Goal: Complete application form: Complete application form

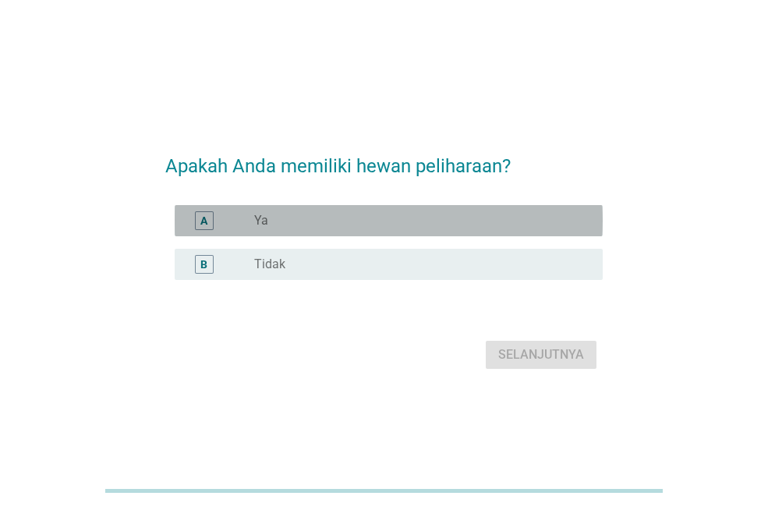
click at [327, 233] on div "A radio_button_unchecked Ya" at bounding box center [389, 220] width 428 height 31
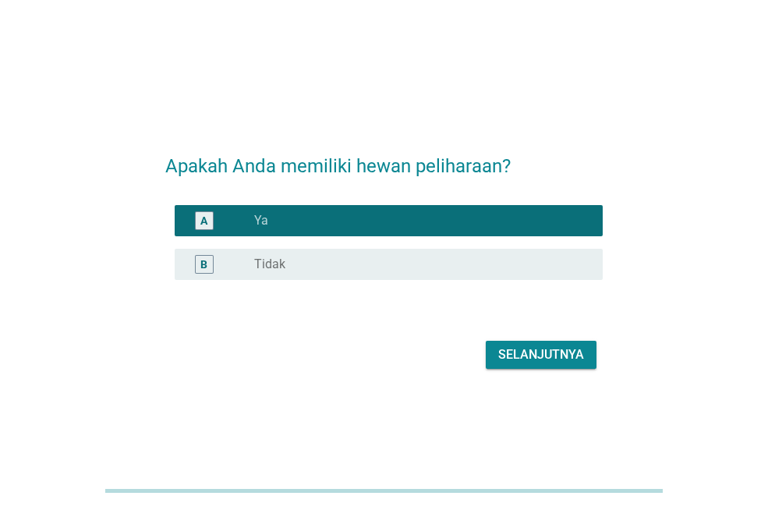
click at [493, 358] on button "Selanjutnya" at bounding box center [541, 355] width 111 height 28
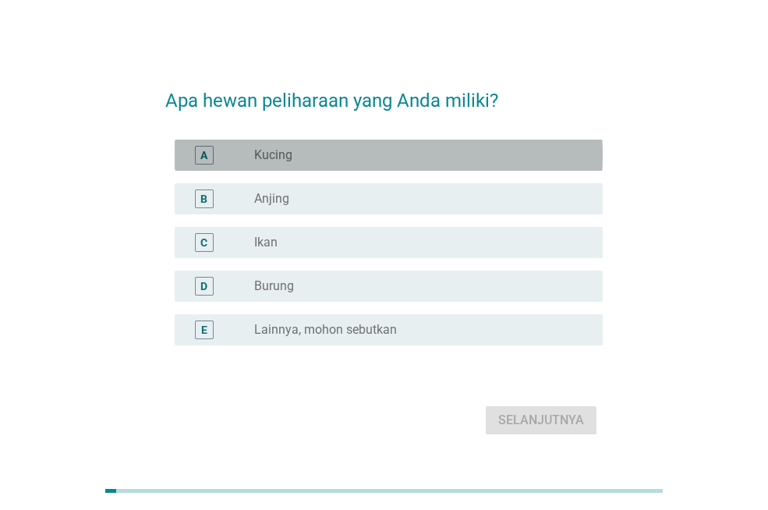
click at [292, 154] on label "Kucing" at bounding box center [273, 155] width 38 height 16
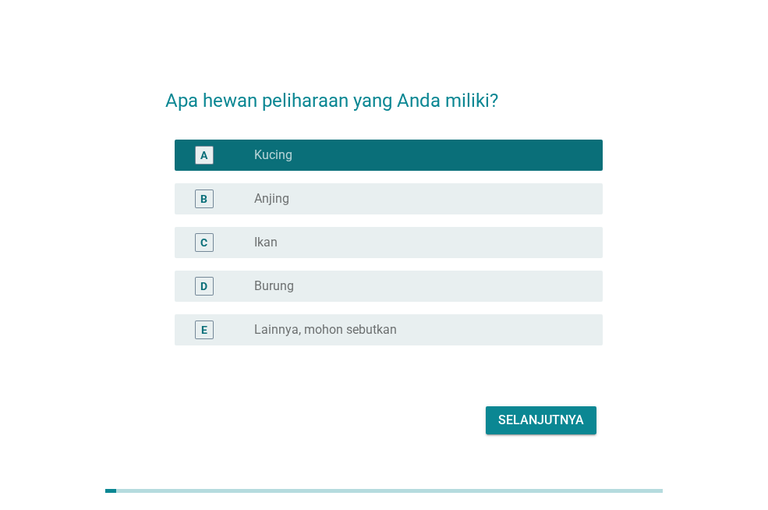
click at [298, 248] on div "radio_button_unchecked Ikan" at bounding box center [416, 243] width 324 height 16
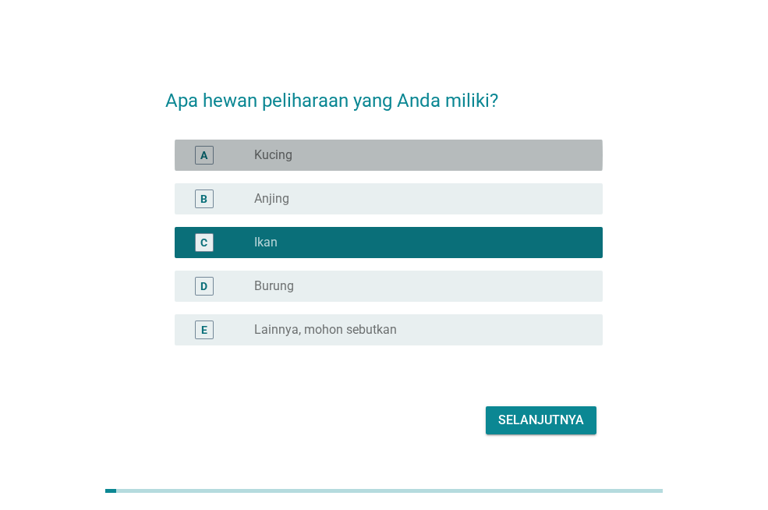
click at [380, 169] on div "A radio_button_unchecked Kucing" at bounding box center [389, 155] width 428 height 31
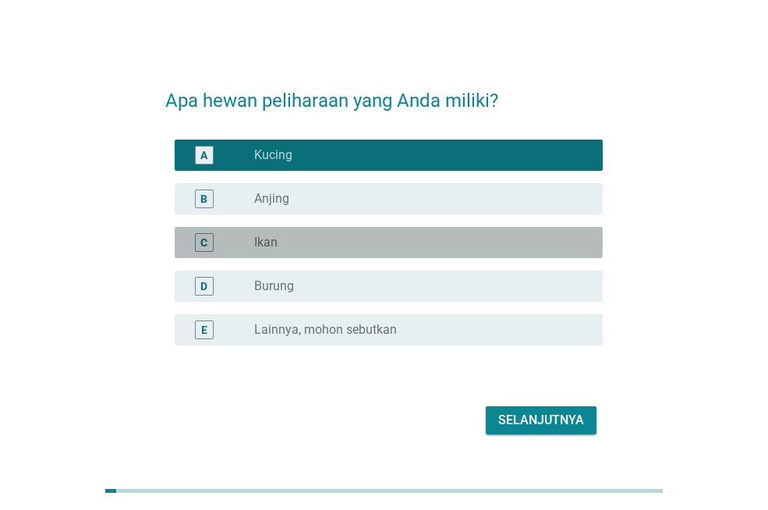
drag, startPoint x: 368, startPoint y: 239, endPoint x: 356, endPoint y: 180, distance: 60.4
click at [368, 238] on div "radio_button_unchecked Ikan" at bounding box center [416, 243] width 324 height 16
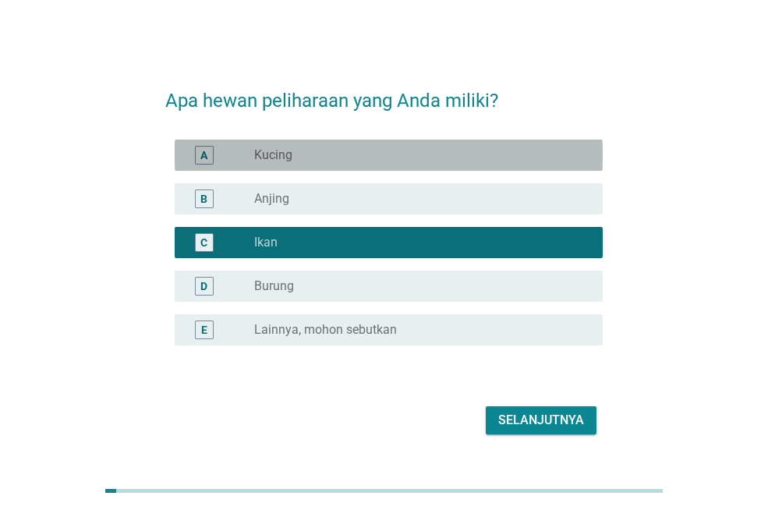
click at [356, 159] on div "radio_button_unchecked Kucing" at bounding box center [416, 155] width 324 height 16
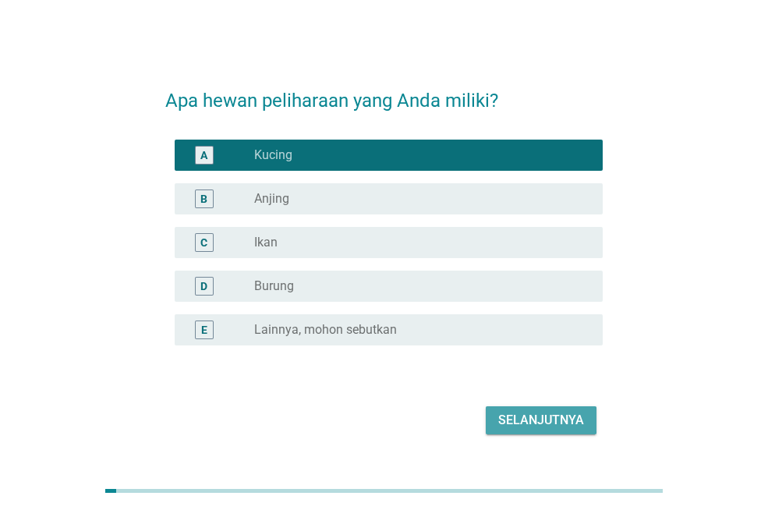
click at [534, 414] on div "Selanjutnya" at bounding box center [541, 420] width 86 height 19
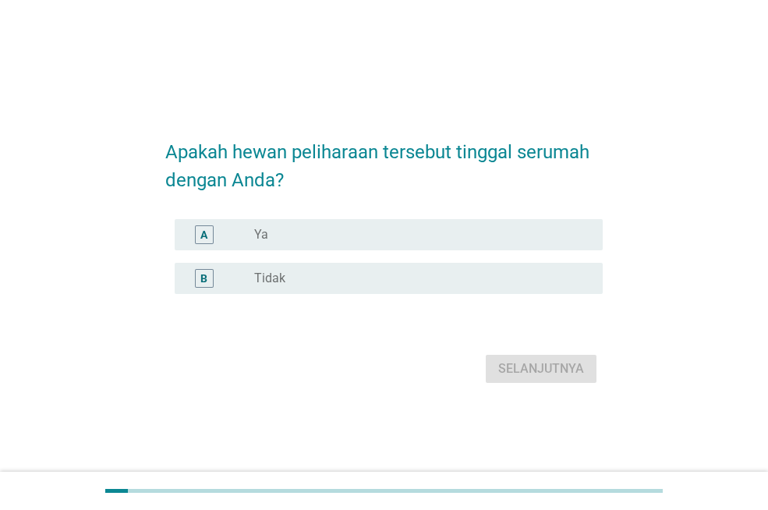
click at [335, 226] on div "radio_button_unchecked Ya" at bounding box center [422, 234] width 336 height 19
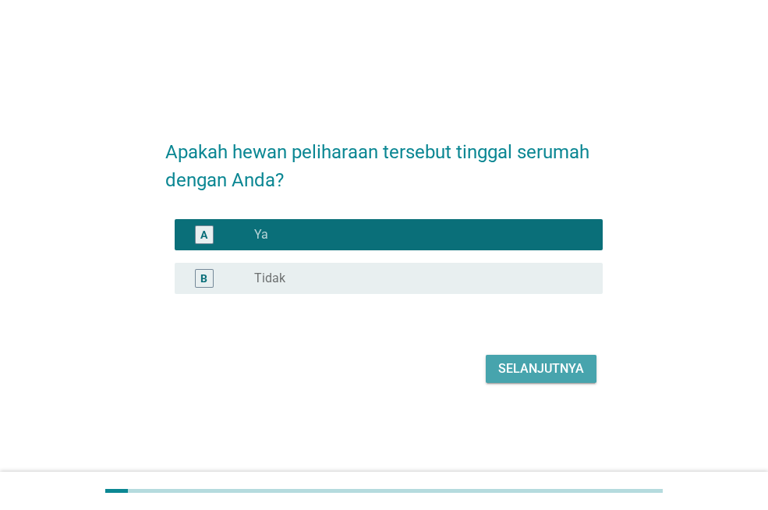
click at [537, 375] on div "Selanjutnya" at bounding box center [541, 369] width 86 height 19
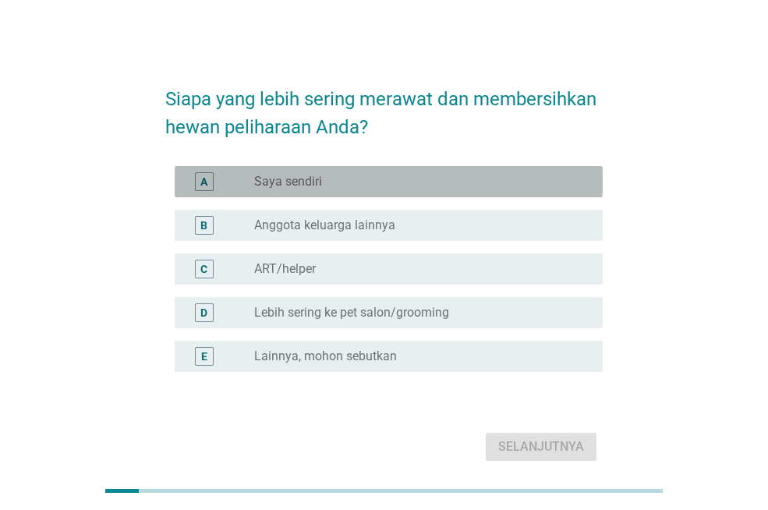
click at [373, 170] on div "A radio_button_unchecked Saya sendiri" at bounding box center [389, 181] width 428 height 31
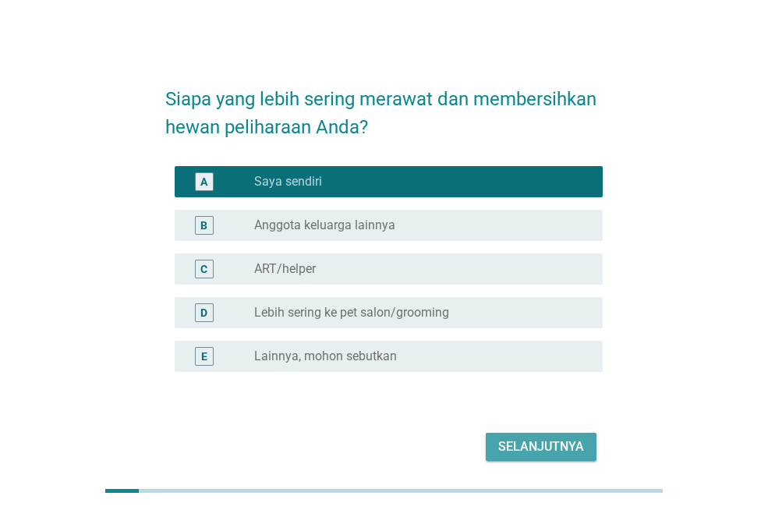
click at [499, 445] on div "Selanjutnya" at bounding box center [541, 447] width 86 height 19
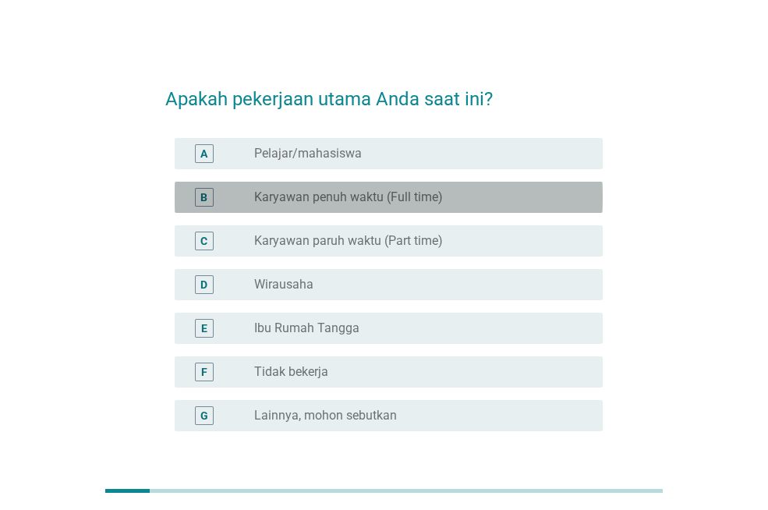
click at [362, 205] on div "radio_button_unchecked Karyawan penuh waktu (Full time)" at bounding box center [422, 197] width 336 height 19
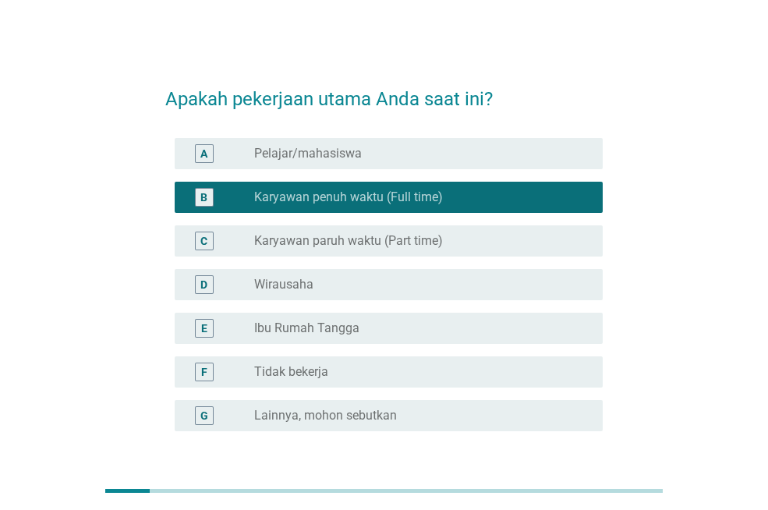
scroll to position [122, 0]
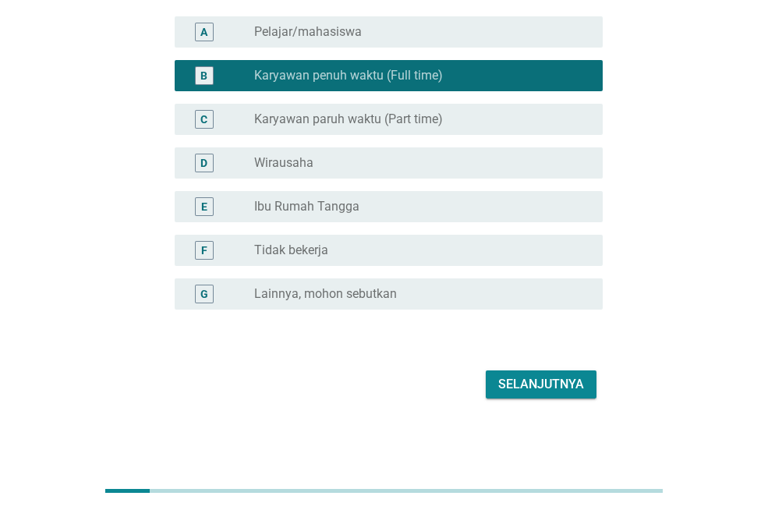
click at [529, 385] on div "Selanjutnya" at bounding box center [541, 384] width 86 height 19
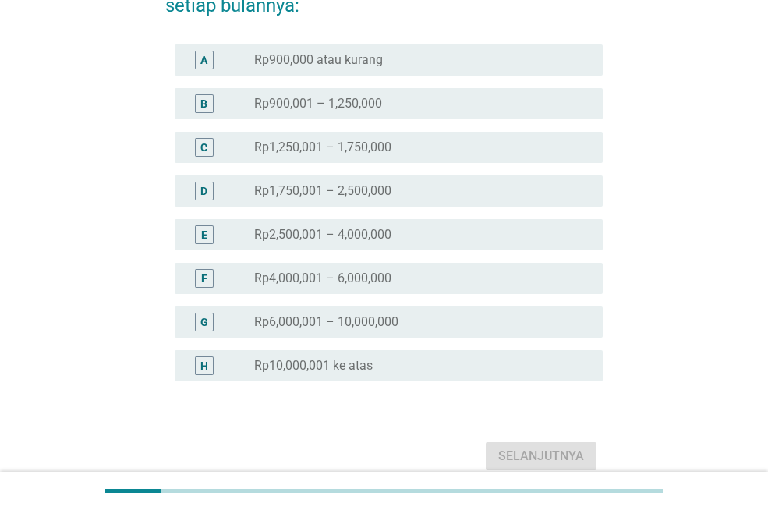
scroll to position [0, 0]
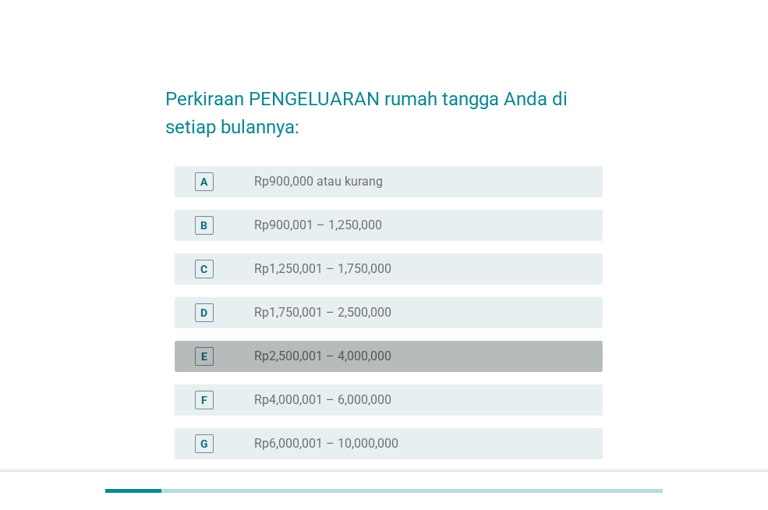
click at [445, 363] on div "radio_button_unchecked Rp2,500,001 – 4,000,000" at bounding box center [416, 357] width 324 height 16
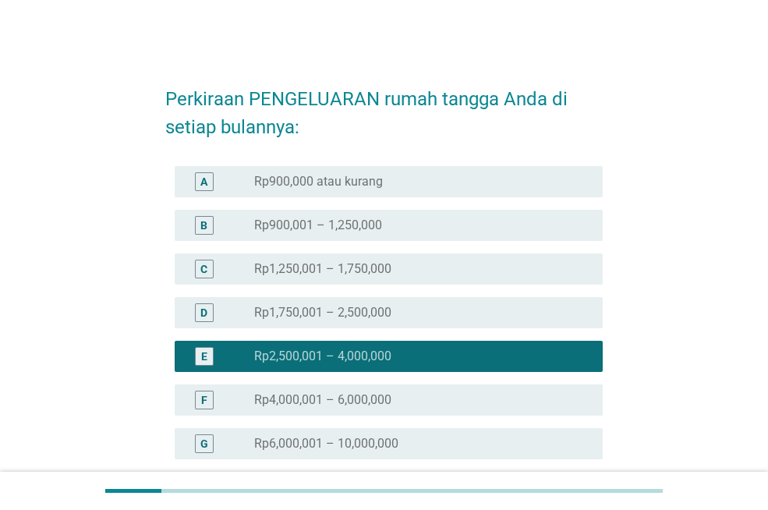
scroll to position [156, 0]
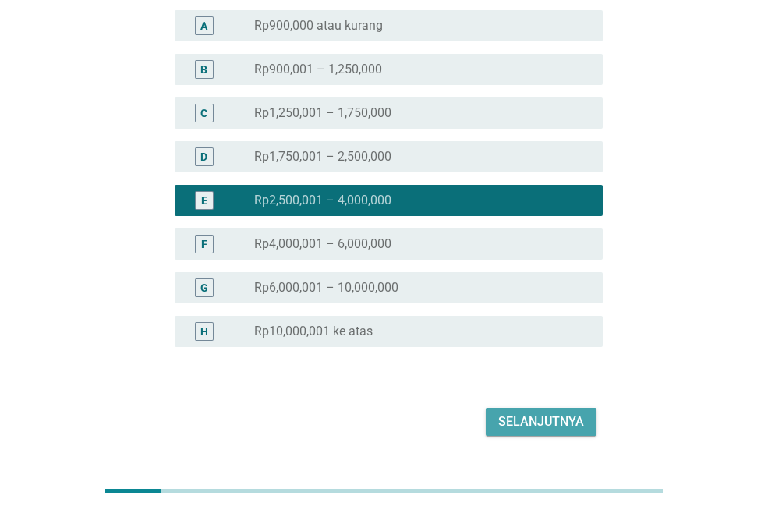
click at [526, 414] on div "Selanjutnya" at bounding box center [541, 422] width 86 height 19
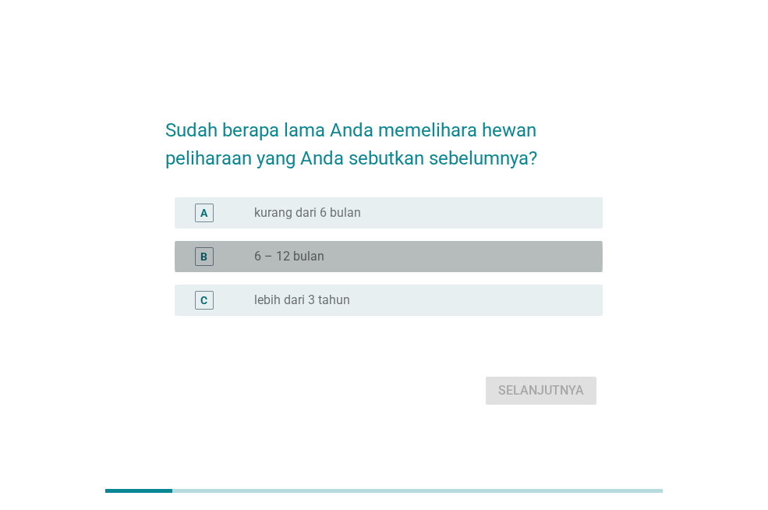
click at [374, 257] on div "radio_button_unchecked 6 – 12 bulan" at bounding box center [416, 257] width 324 height 16
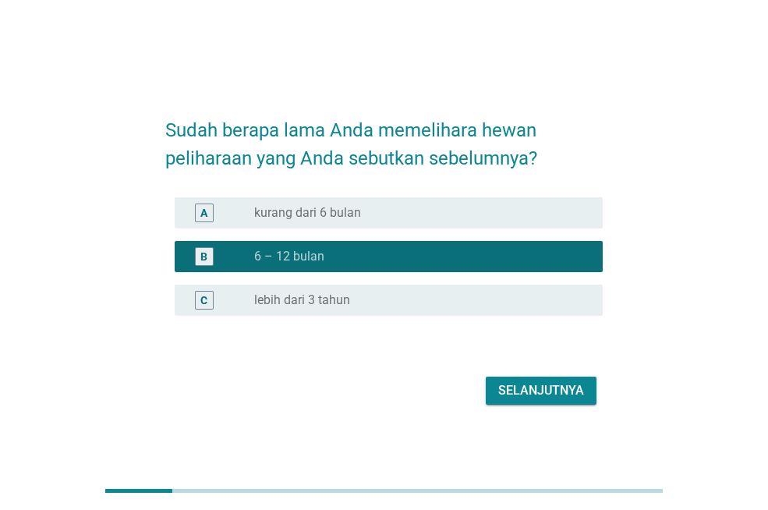
click at [516, 385] on div "Selanjutnya" at bounding box center [541, 390] width 86 height 19
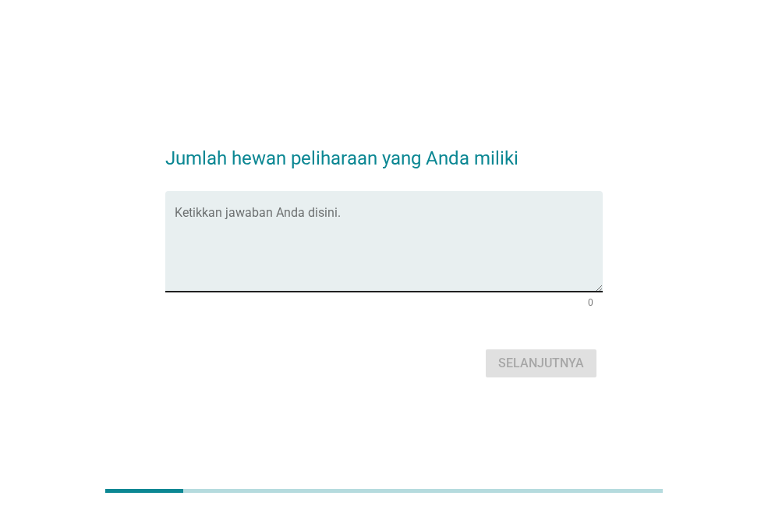
click at [289, 252] on textarea "Ketikkan jawaban Anda disini." at bounding box center [389, 251] width 428 height 82
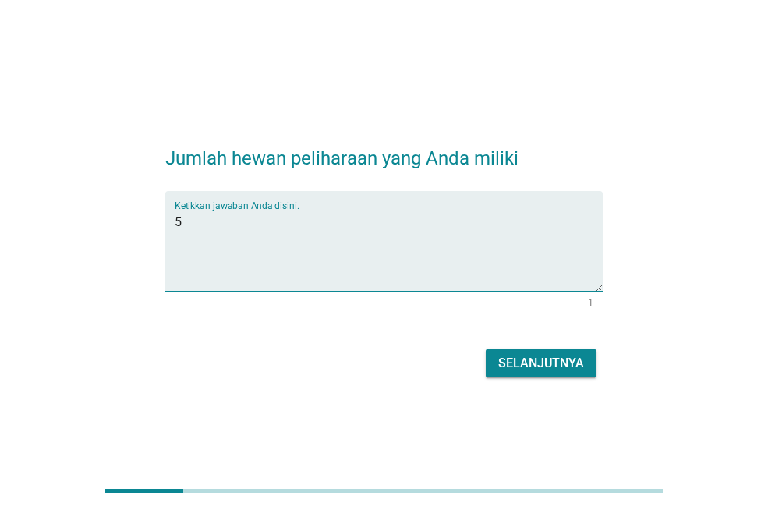
type textarea "5"
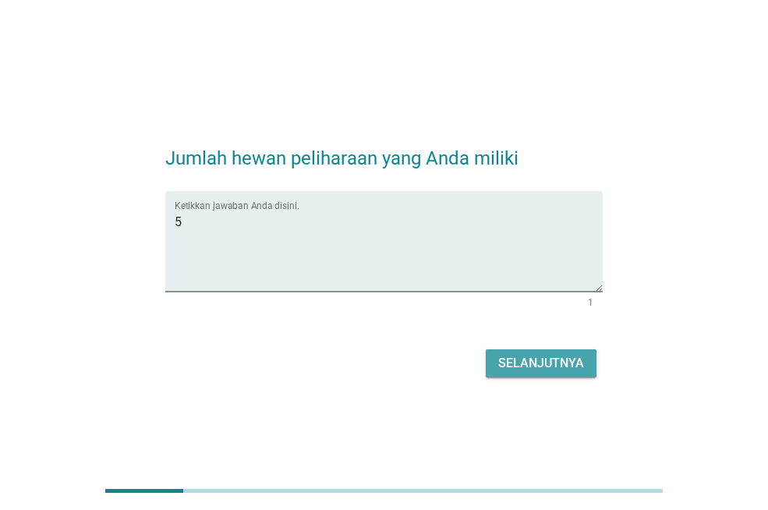
click at [526, 362] on div "Selanjutnya" at bounding box center [541, 363] width 86 height 19
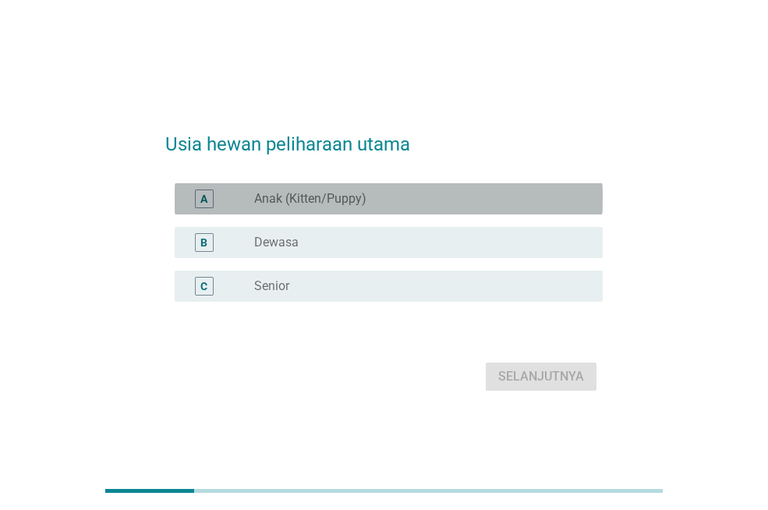
click at [278, 210] on div "A radio_button_unchecked Anak (Kitten/Puppy)" at bounding box center [389, 198] width 428 height 31
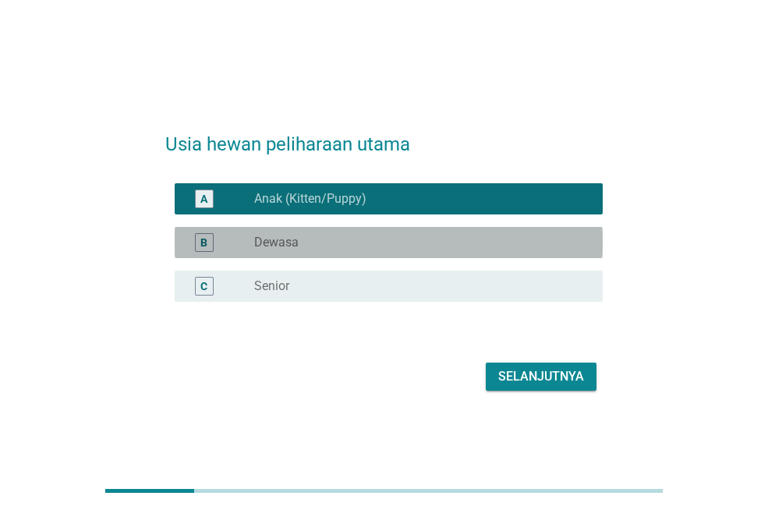
click at [278, 236] on label "Dewasa" at bounding box center [276, 243] width 44 height 16
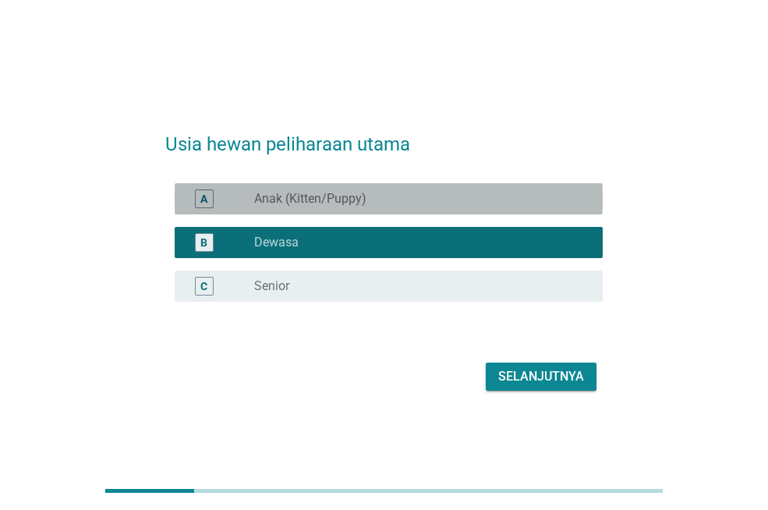
click at [287, 199] on label "Anak (Kitten/Puppy)" at bounding box center [310, 199] width 112 height 16
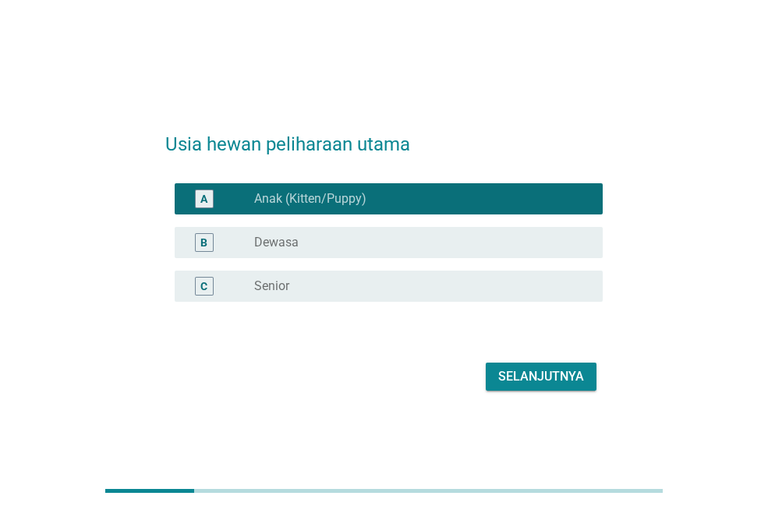
click at [539, 375] on div "Selanjutnya" at bounding box center [541, 376] width 86 height 19
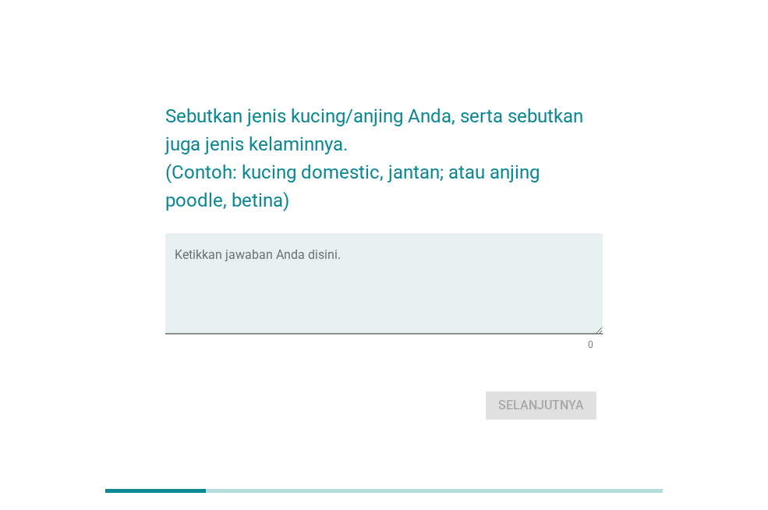
click at [298, 232] on form "Sebutkan jenis kucing/anjing Anda, serta sebutkan juga jenis kelaminnya. (Conto…" at bounding box center [384, 256] width 438 height 338
click at [310, 263] on textarea "Ketikkan jawaban Anda disini." at bounding box center [389, 293] width 428 height 82
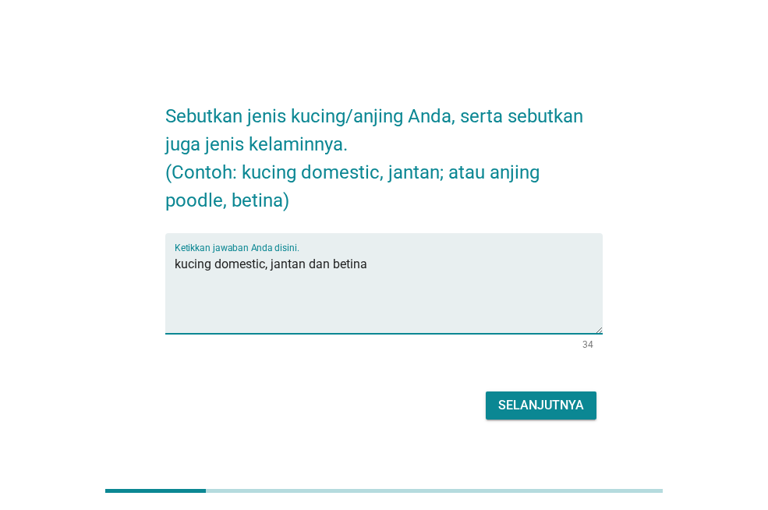
type textarea "kucing domestic, jantan dan betina"
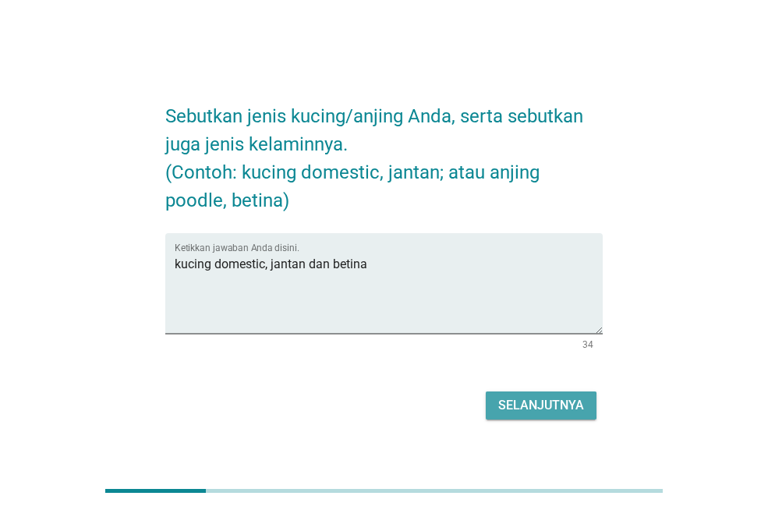
click at [578, 405] on div "Selanjutnya" at bounding box center [541, 405] width 86 height 19
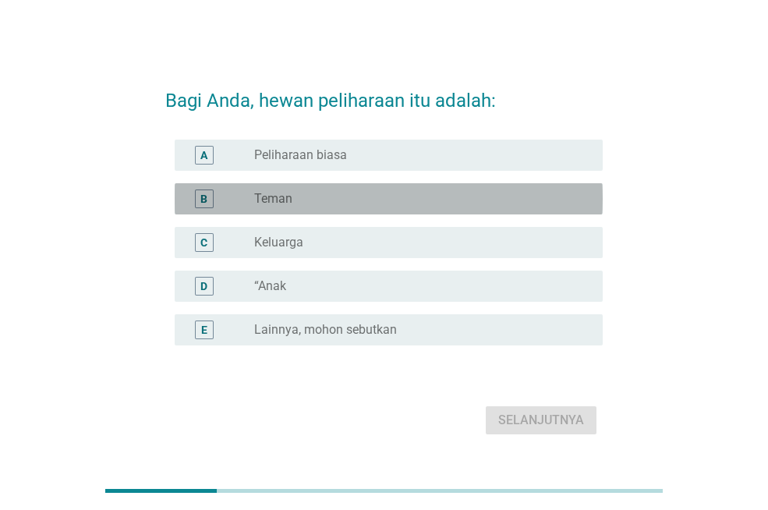
click at [302, 193] on div "radio_button_unchecked Teman" at bounding box center [416, 199] width 324 height 16
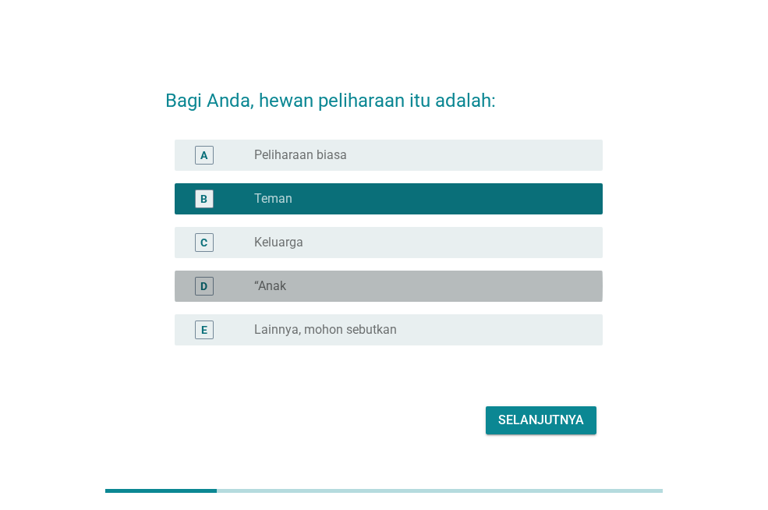
click at [300, 292] on div "radio_button_unchecked “Anak" at bounding box center [416, 286] width 324 height 16
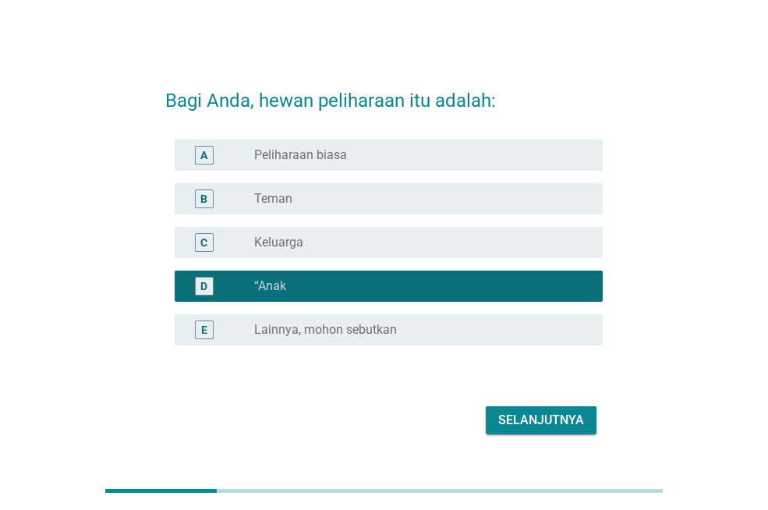
click at [506, 424] on div "Selanjutnya" at bounding box center [541, 420] width 86 height 19
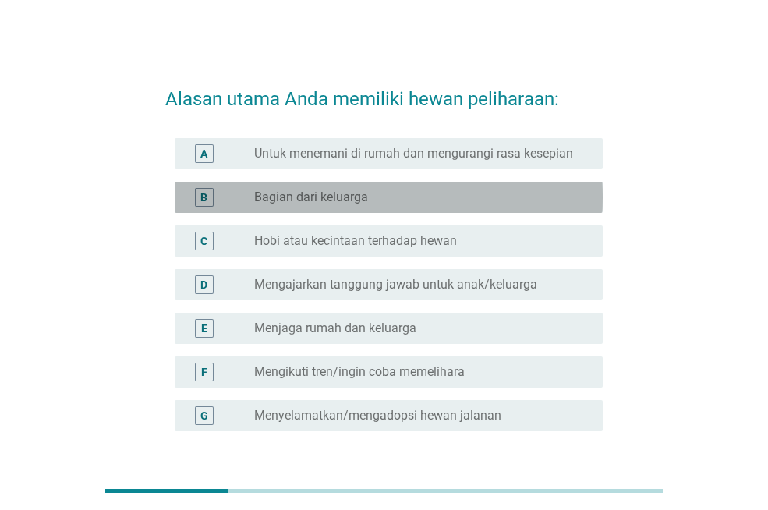
click at [419, 207] on div "B radio_button_unchecked Bagian dari keluarga" at bounding box center [389, 197] width 428 height 31
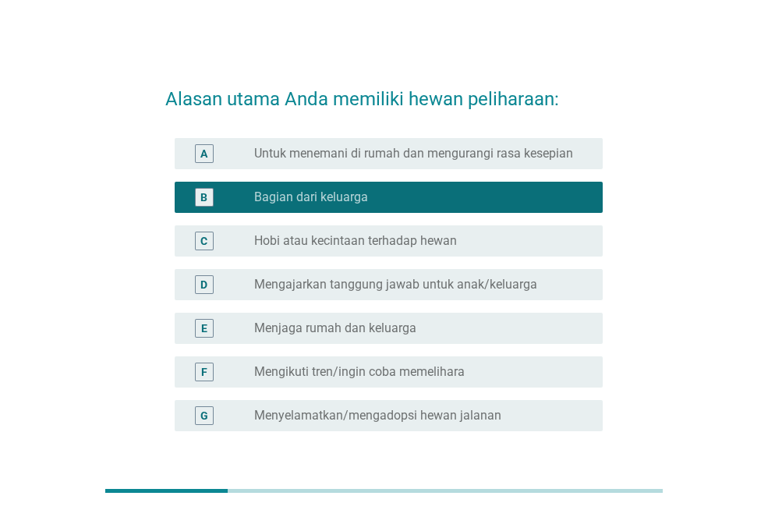
scroll to position [78, 0]
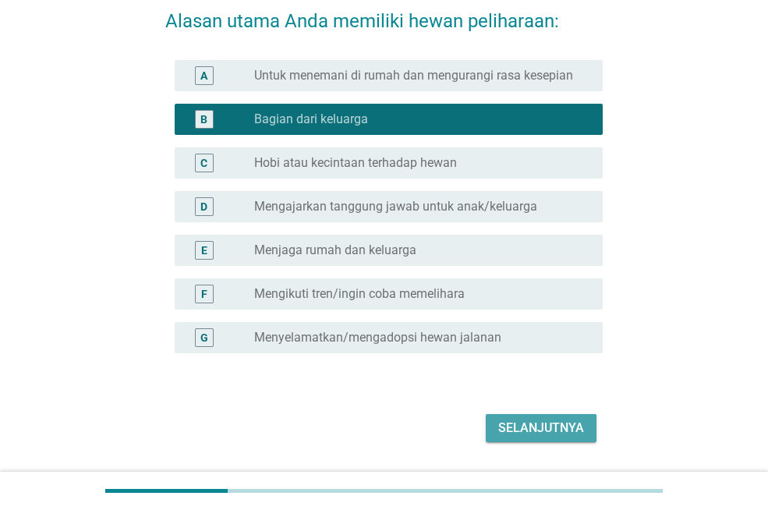
click at [520, 426] on div "Selanjutnya" at bounding box center [541, 428] width 86 height 19
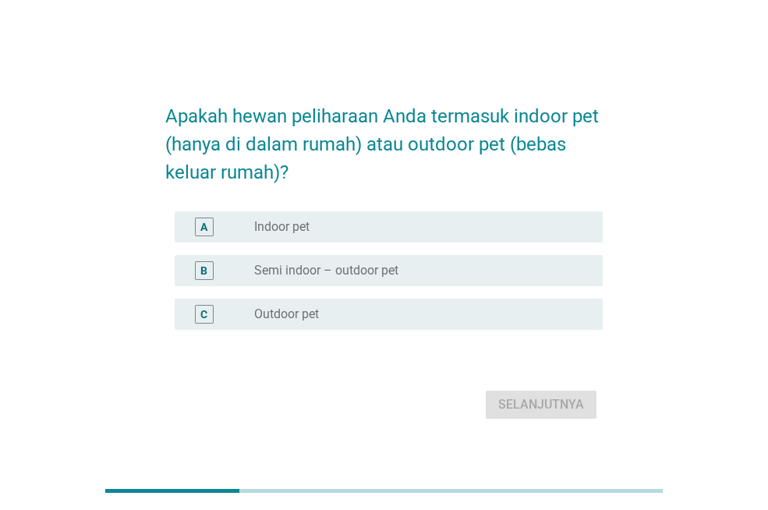
click at [342, 239] on div "A radio_button_unchecked Indoor pet" at bounding box center [389, 226] width 428 height 31
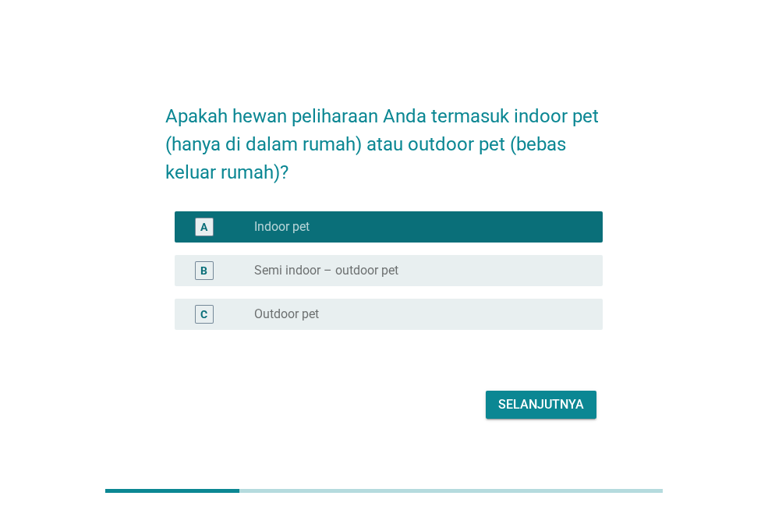
click at [515, 409] on div "Selanjutnya" at bounding box center [541, 404] width 86 height 19
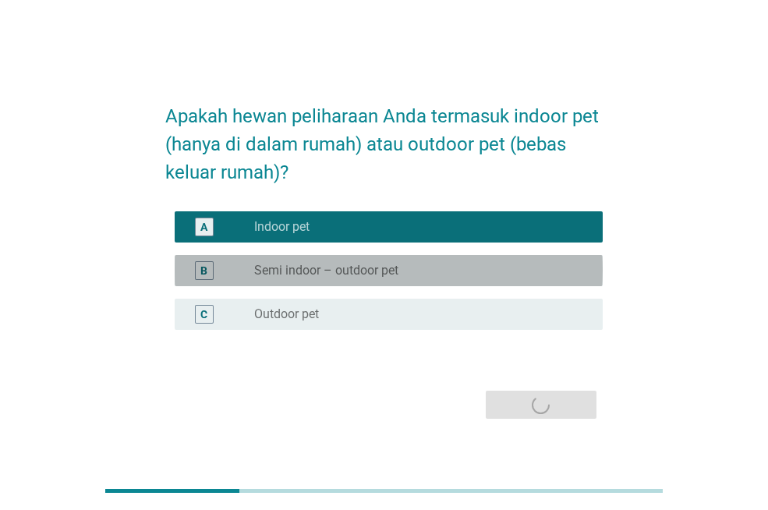
click at [367, 278] on div "radio_button_unchecked Semi indoor – outdoor pet" at bounding box center [422, 270] width 336 height 19
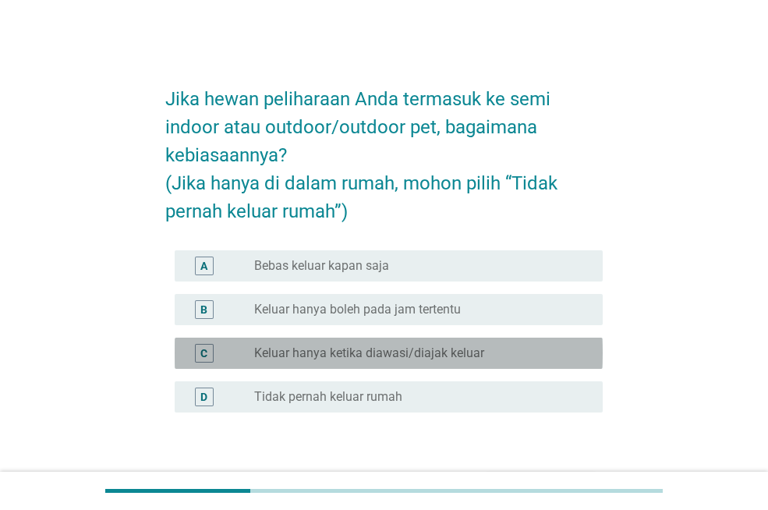
click at [381, 361] on div "radio_button_unchecked Keluar hanya ketika diawasi/diajak keluar" at bounding box center [422, 353] width 336 height 19
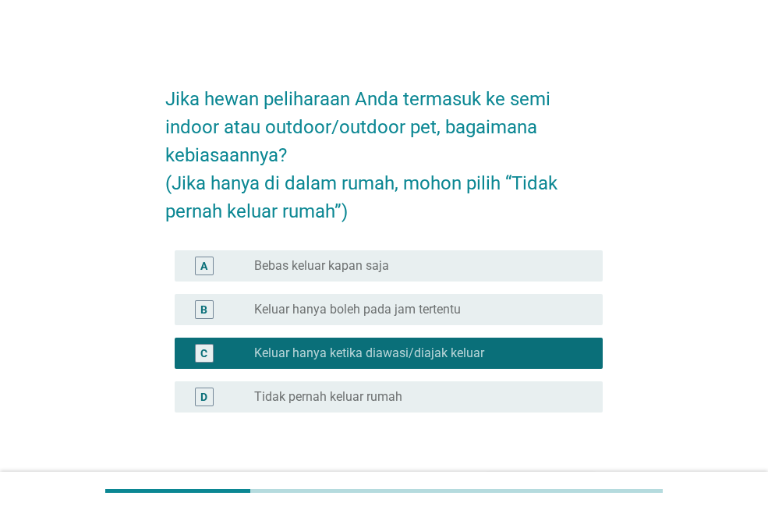
scroll to position [103, 0]
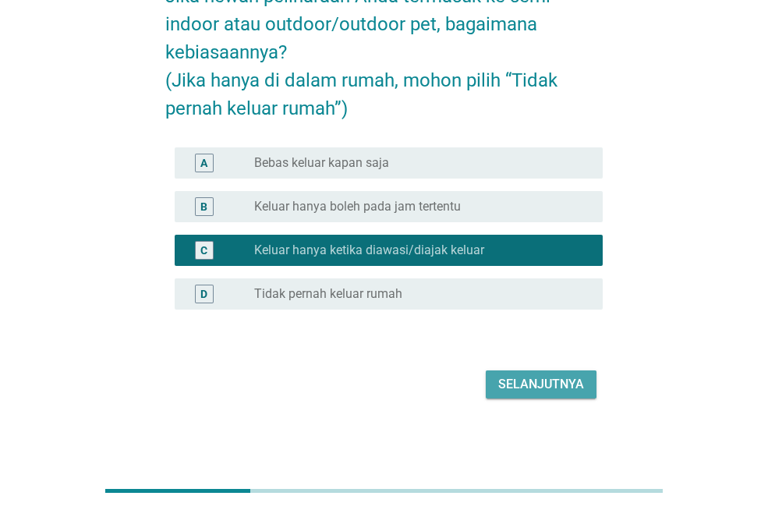
click at [500, 381] on div "Selanjutnya" at bounding box center [541, 384] width 86 height 19
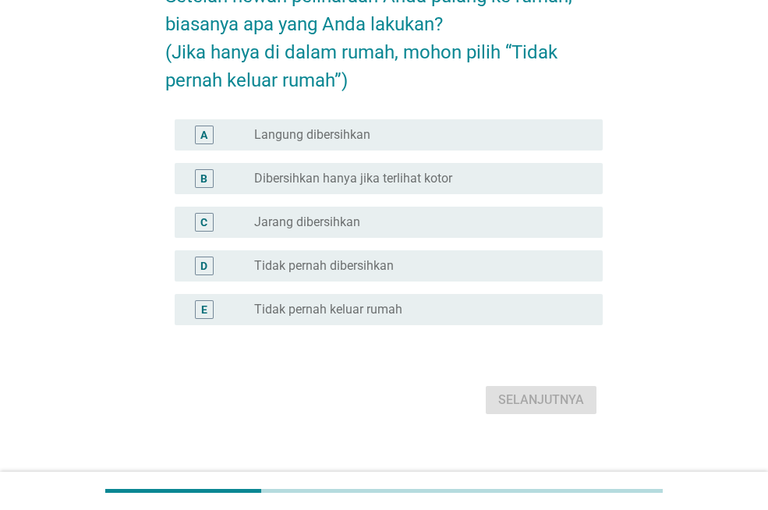
scroll to position [0, 0]
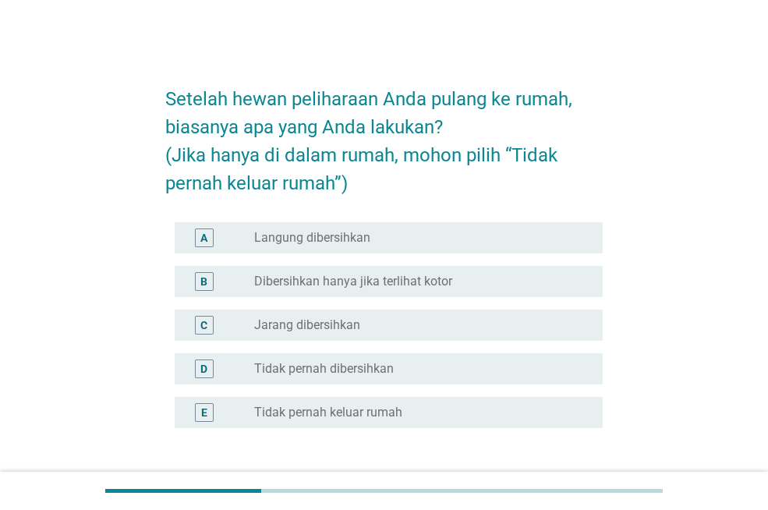
click at [349, 242] on label "Langung dibersihkan" at bounding box center [312, 238] width 116 height 16
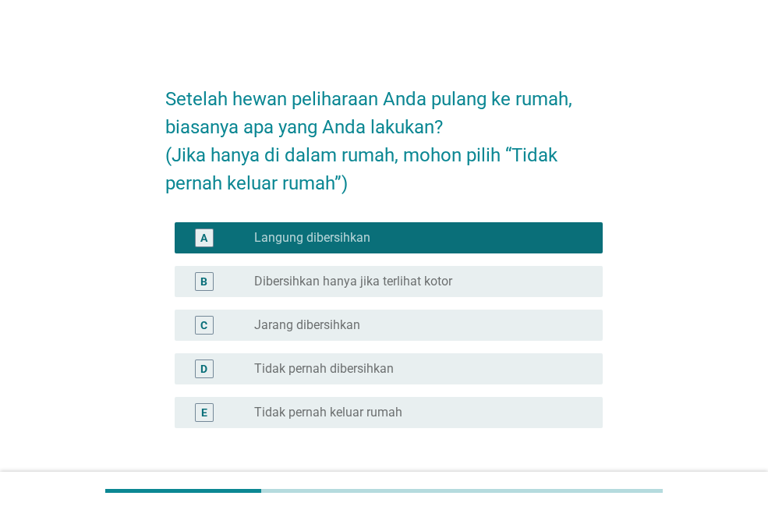
scroll to position [119, 0]
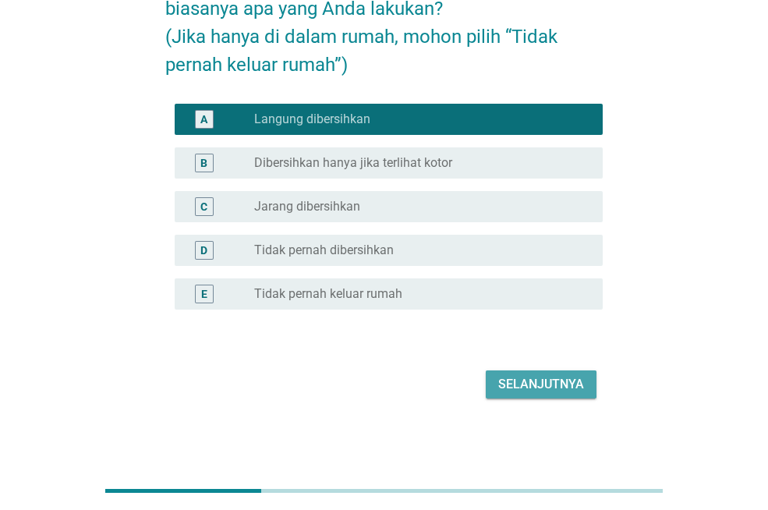
click at [522, 381] on div "Selanjutnya" at bounding box center [541, 384] width 86 height 19
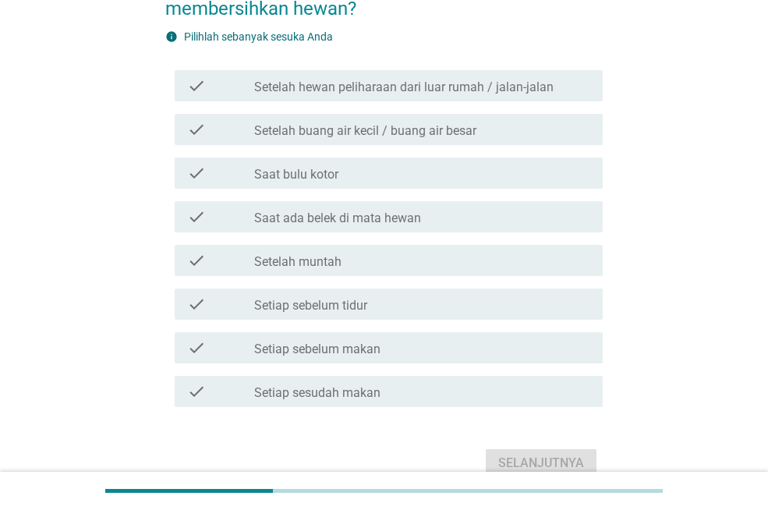
scroll to position [0, 0]
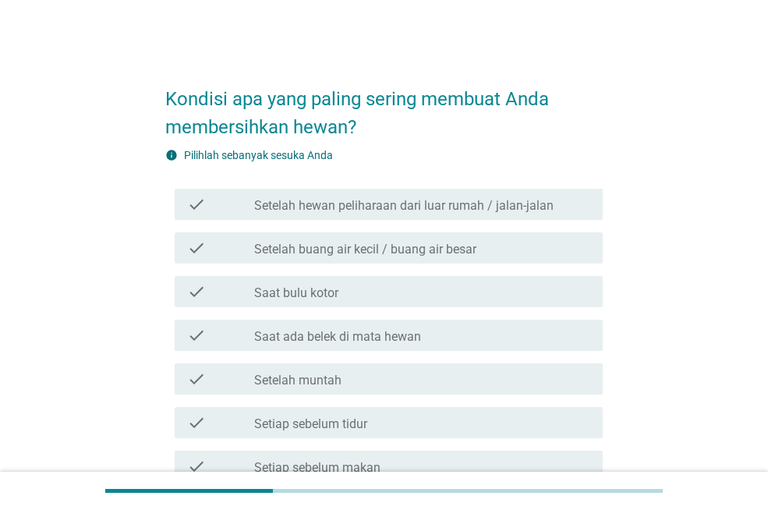
click at [445, 207] on label "Setelah hewan peliharaan dari luar rumah / jalan-jalan" at bounding box center [403, 206] width 299 height 16
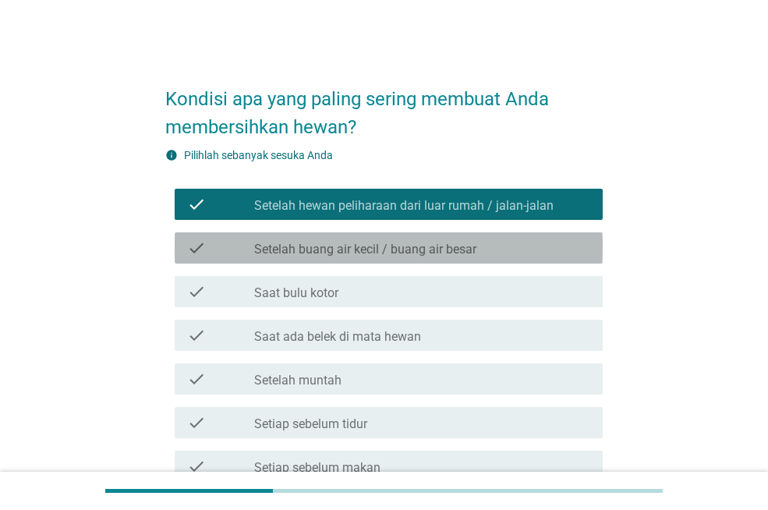
click at [444, 252] on label "Setelah buang air kecil / buang air besar" at bounding box center [365, 250] width 222 height 16
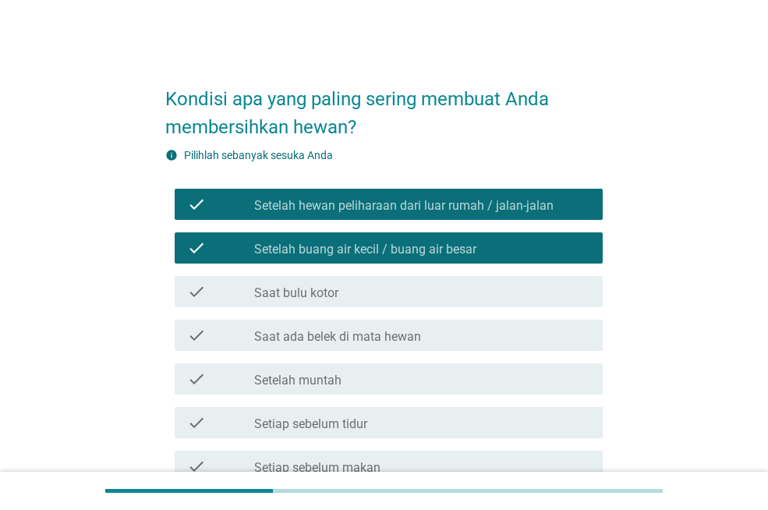
scroll to position [78, 0]
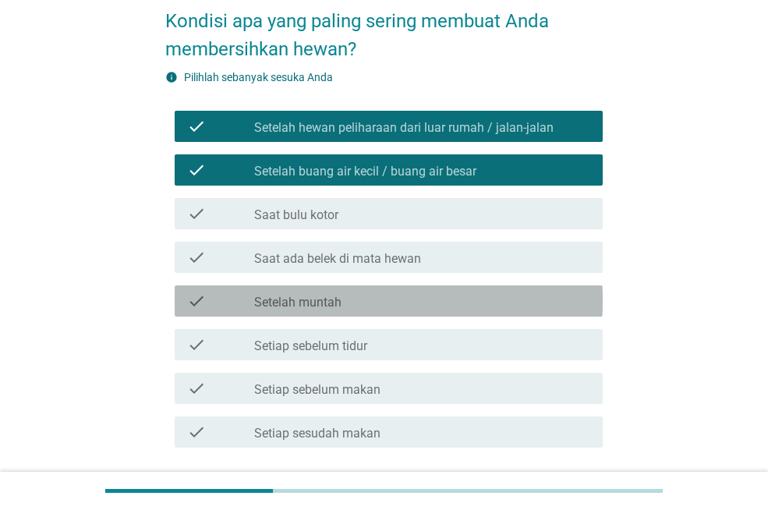
click at [331, 296] on label "Setelah muntah" at bounding box center [297, 303] width 87 height 16
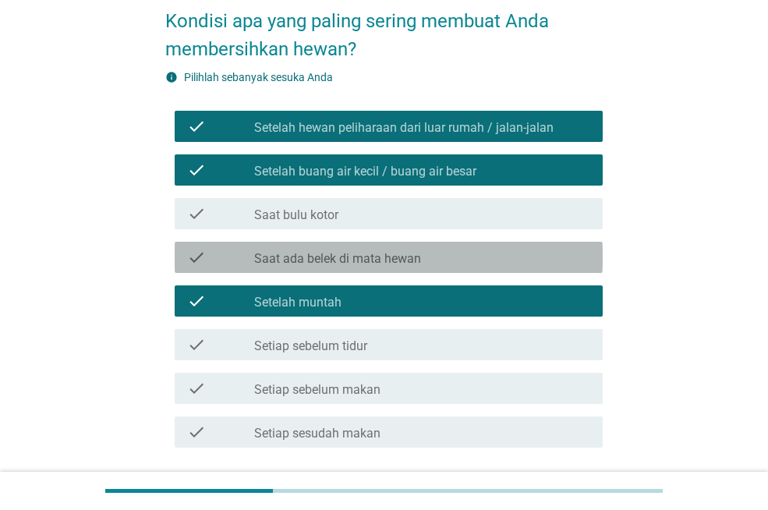
click at [365, 257] on label "Saat ada belek di mata hewan" at bounding box center [337, 259] width 167 height 16
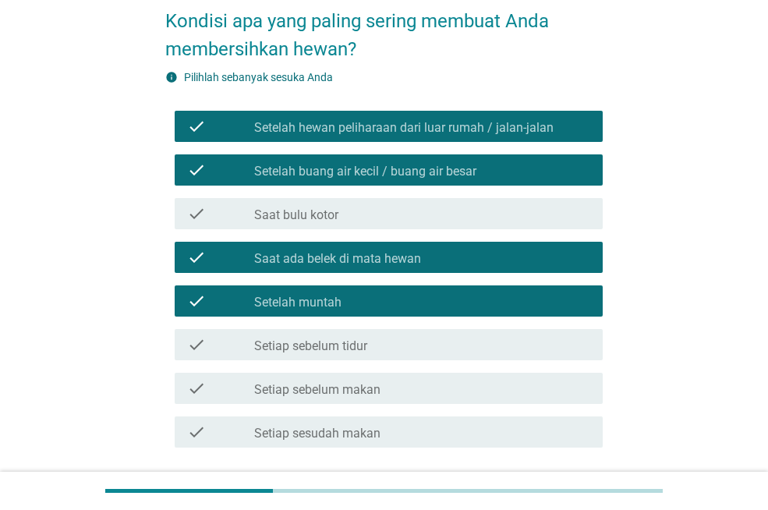
scroll to position [156, 0]
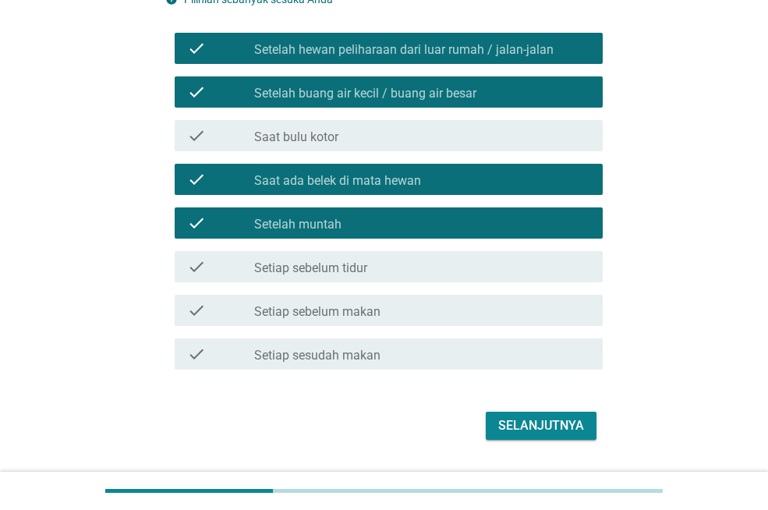
click at [409, 360] on div "check_box_outline_blank Setiap sesudah makan" at bounding box center [422, 354] width 336 height 19
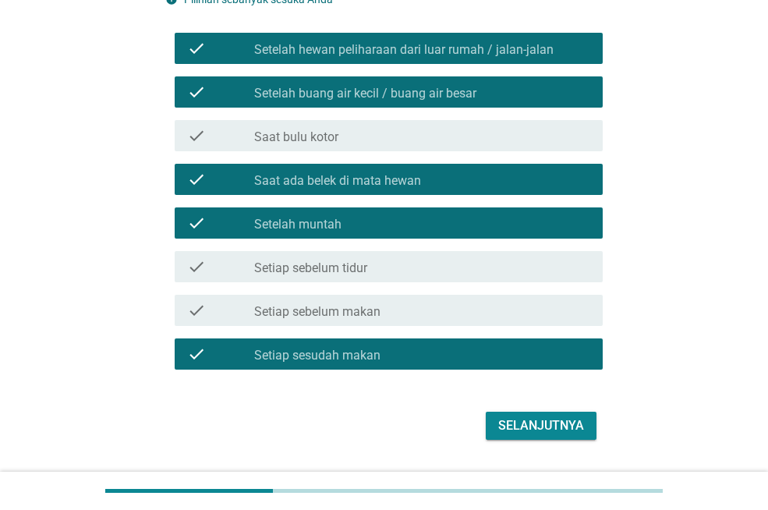
click at [508, 434] on div "Selanjutnya" at bounding box center [541, 425] width 86 height 19
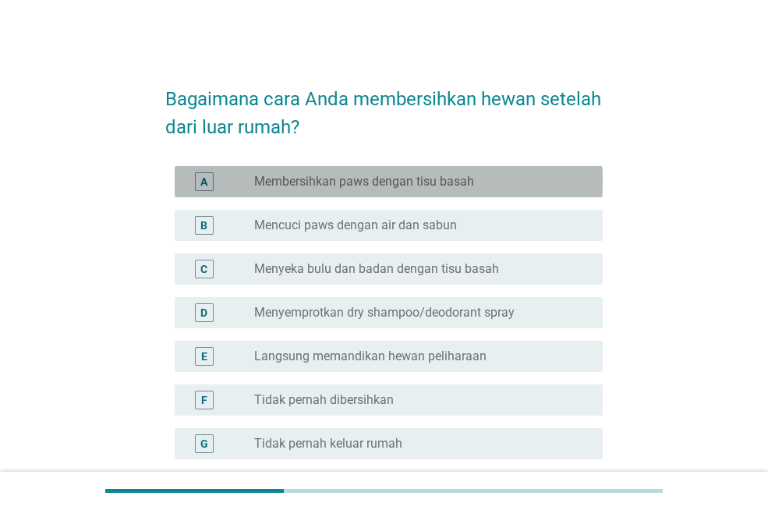
click at [410, 190] on div "radio_button_unchecked Membersihkan paws dengan tisu basah" at bounding box center [422, 181] width 336 height 19
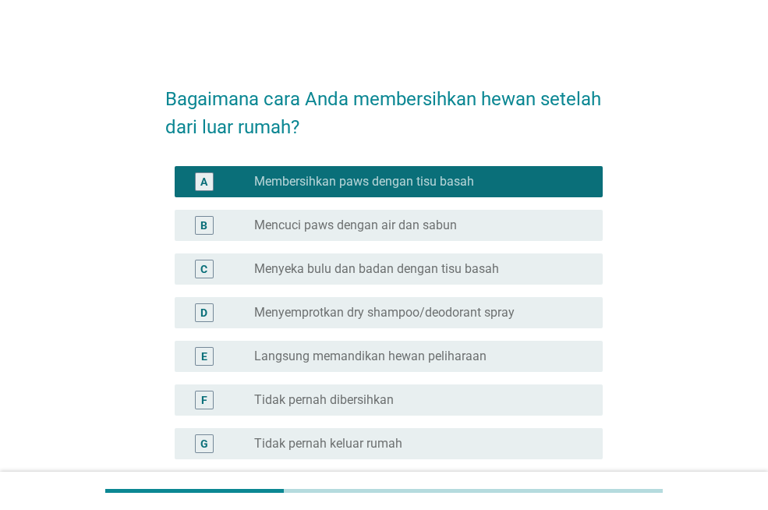
click at [405, 362] on label "Langsung memandikan hewan peliharaan" at bounding box center [370, 357] width 232 height 16
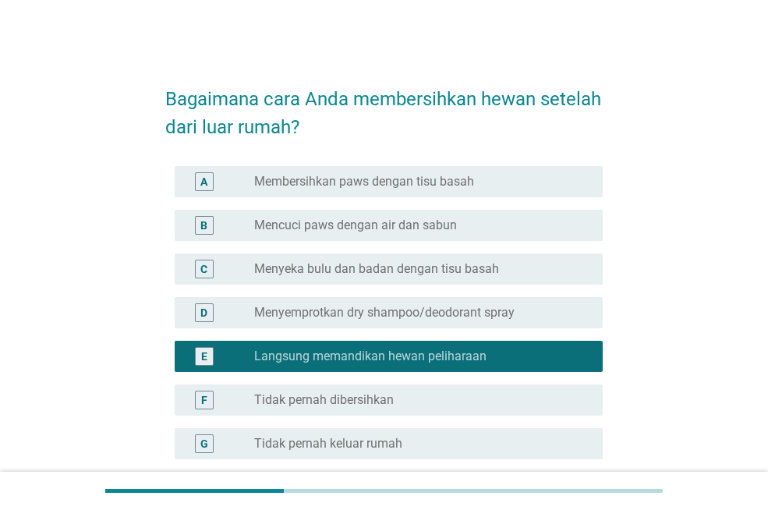
click at [432, 185] on label "Membersihkan paws dengan tisu basah" at bounding box center [364, 182] width 220 height 16
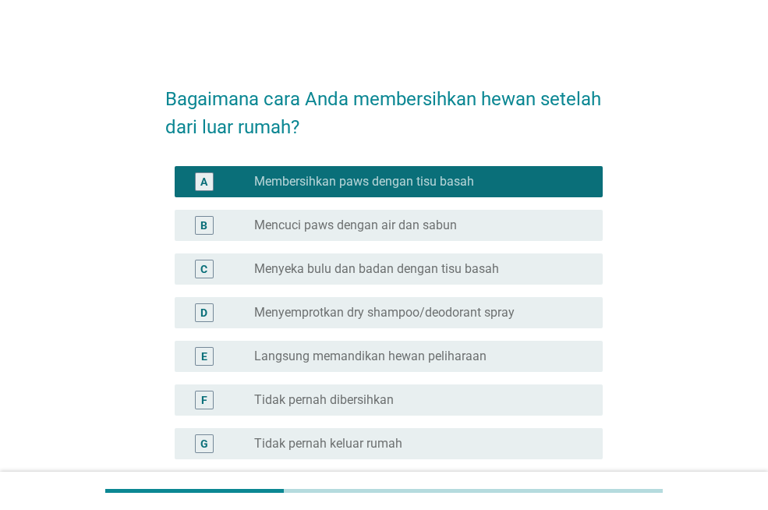
scroll to position [150, 0]
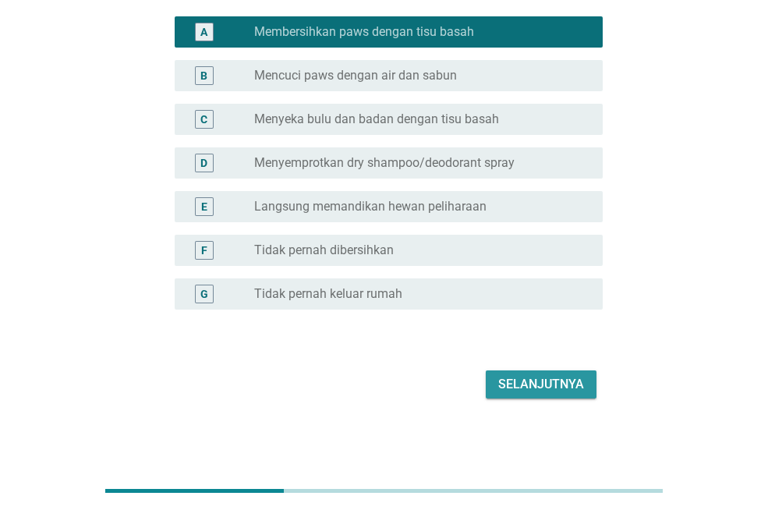
click at [505, 382] on div "Selanjutnya" at bounding box center [541, 384] width 86 height 19
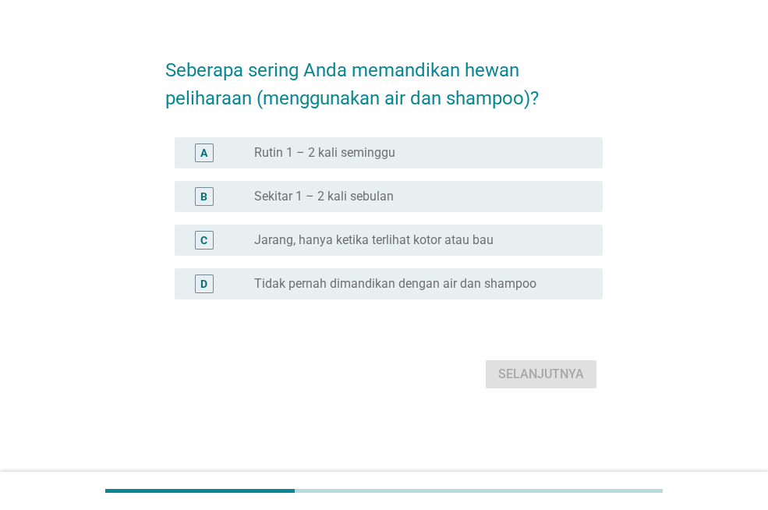
scroll to position [0, 0]
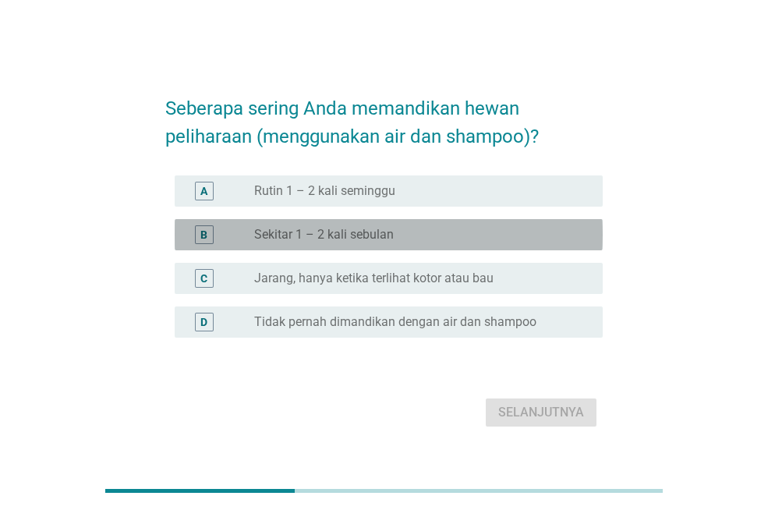
click at [314, 238] on label "Sekitar 1 – 2 kali sebulan" at bounding box center [324, 235] width 140 height 16
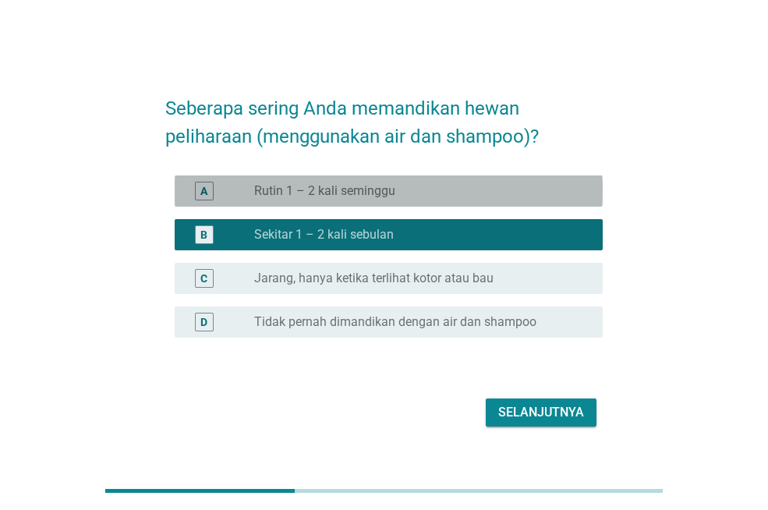
click at [365, 193] on label "Rutin 1 – 2 kali seminggu" at bounding box center [324, 191] width 141 height 16
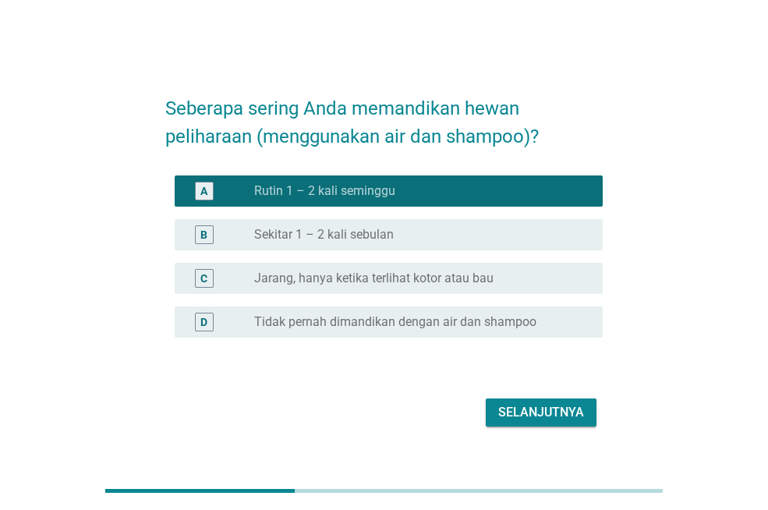
click at [492, 410] on button "Selanjutnya" at bounding box center [541, 413] width 111 height 28
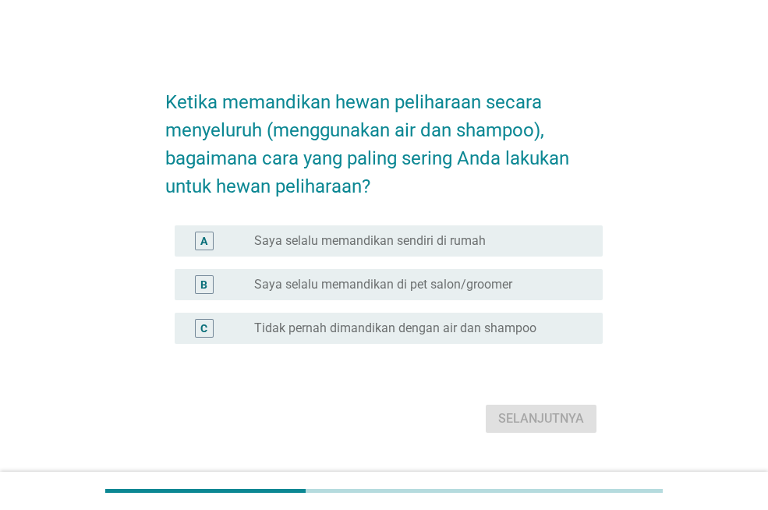
click at [362, 248] on label "Saya selalu memandikan sendiri di rumah" at bounding box center [370, 241] width 232 height 16
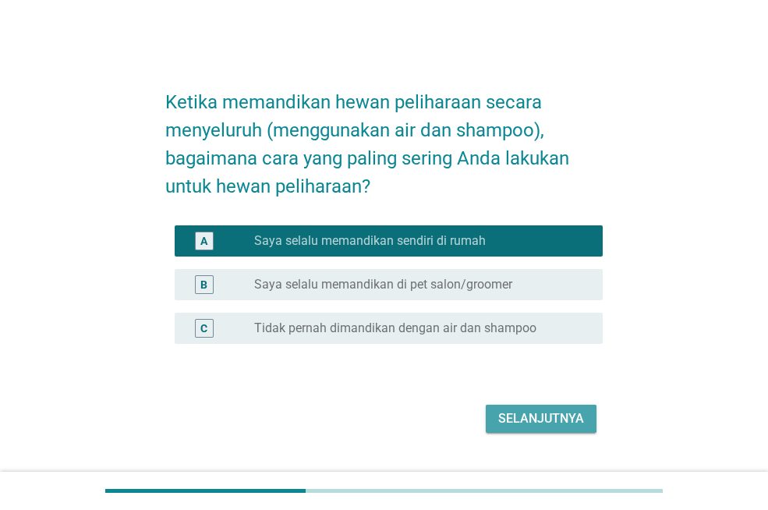
click at [517, 425] on div "Selanjutnya" at bounding box center [541, 418] width 86 height 19
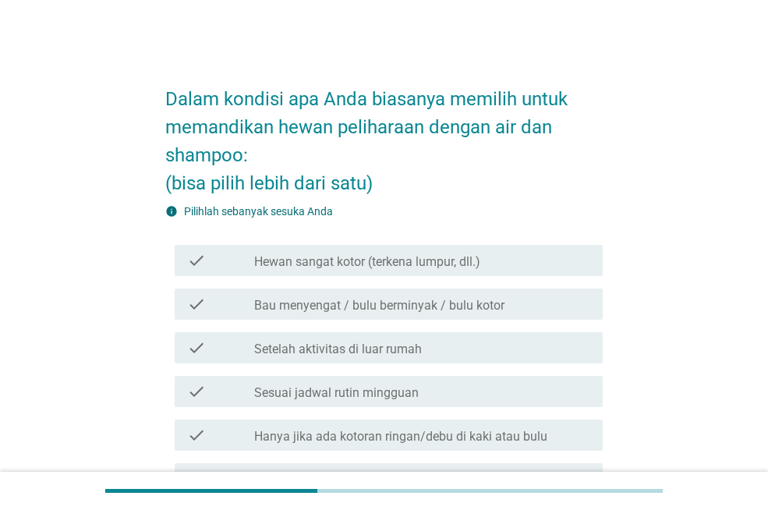
scroll to position [78, 0]
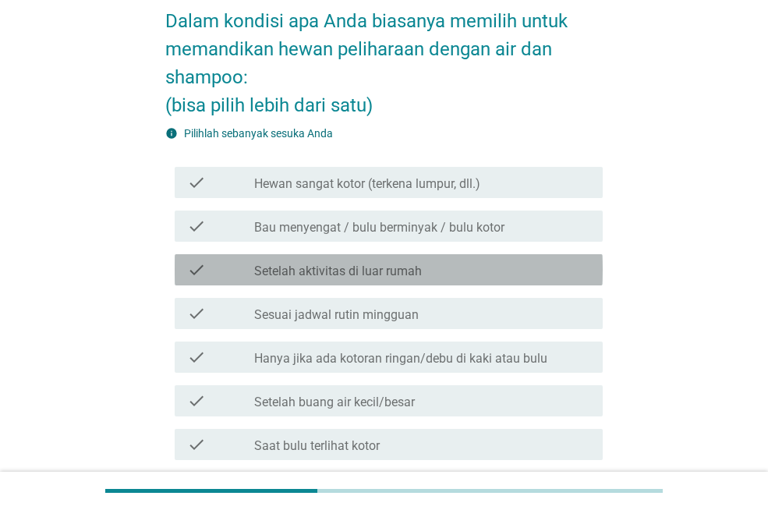
click at [353, 268] on label "Setelah aktivitas di luar rumah" at bounding box center [338, 272] width 168 height 16
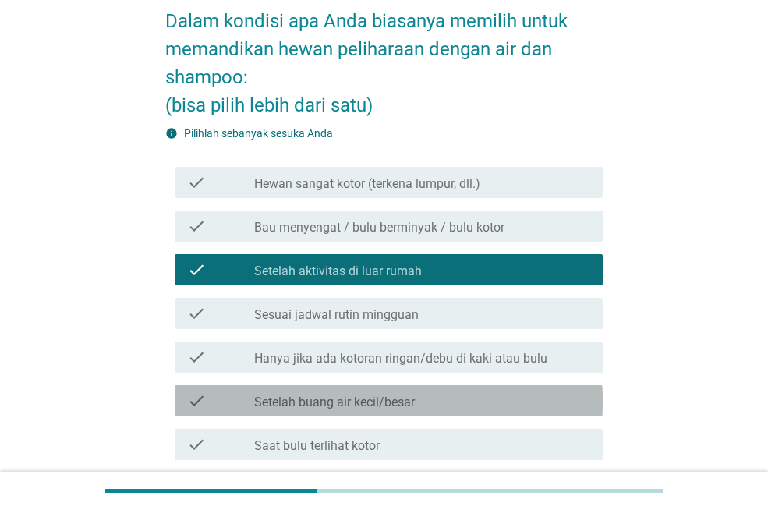
click at [363, 409] on label "Setelah buang air kecil/besar" at bounding box center [334, 403] width 161 height 16
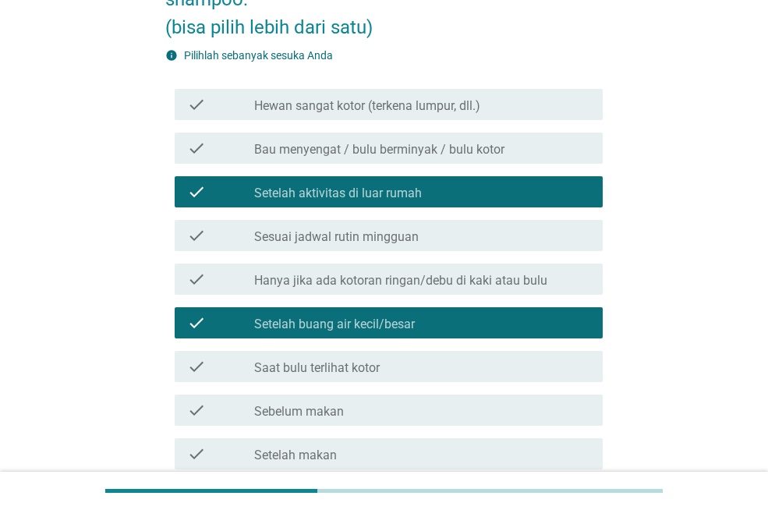
scroll to position [234, 0]
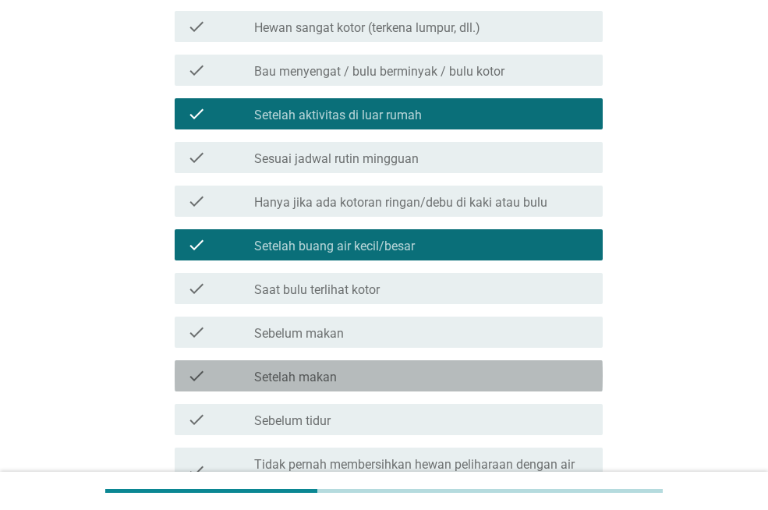
click at [295, 377] on label "Setelah makan" at bounding box center [295, 378] width 83 height 16
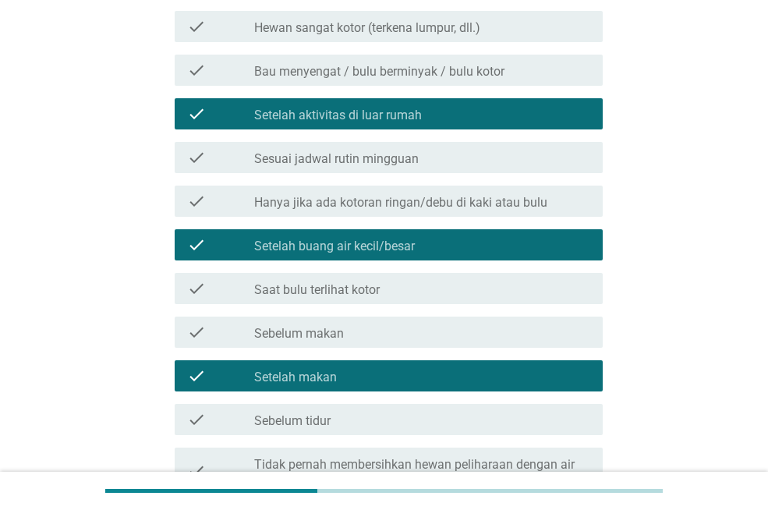
scroll to position [390, 0]
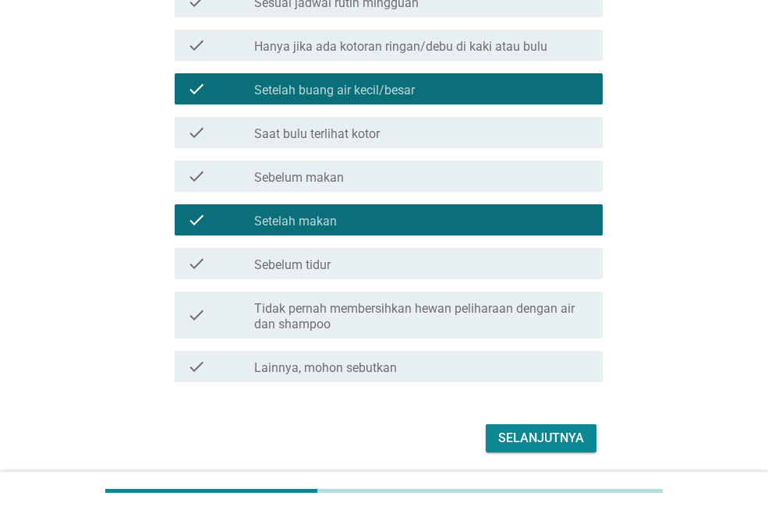
click at [497, 443] on button "Selanjutnya" at bounding box center [541, 438] width 111 height 28
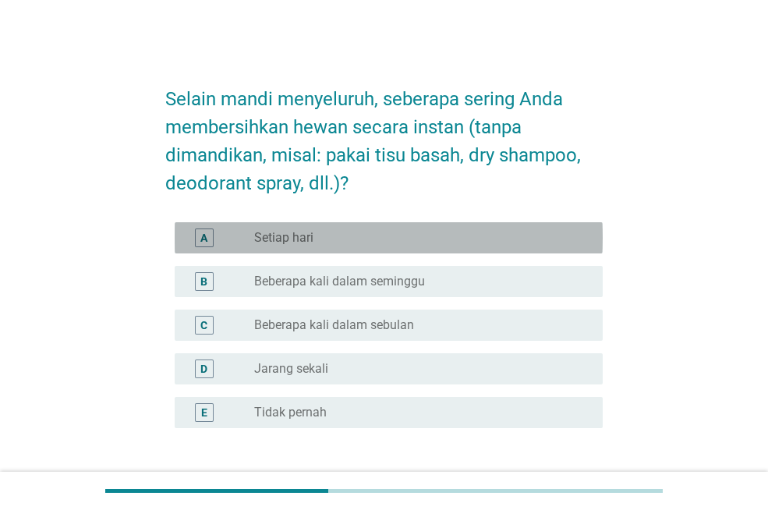
click at [325, 251] on div "A radio_button_unchecked Setiap hari" at bounding box center [389, 237] width 428 height 31
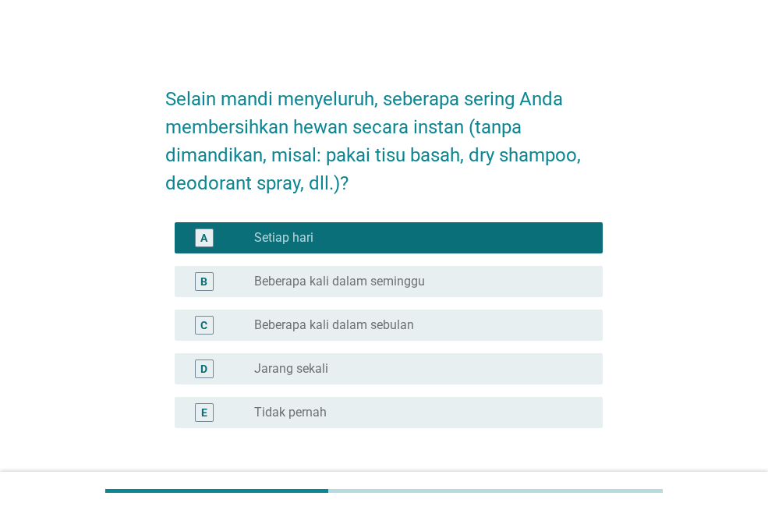
scroll to position [119, 0]
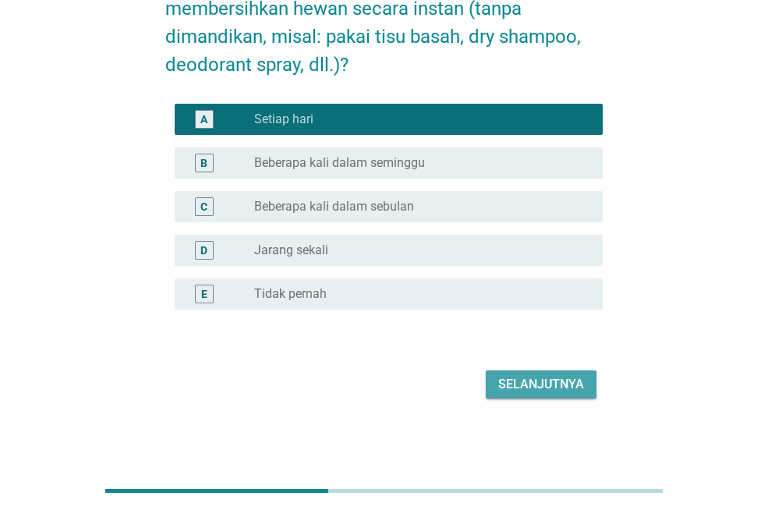
click at [530, 384] on div "Selanjutnya" at bounding box center [541, 384] width 86 height 19
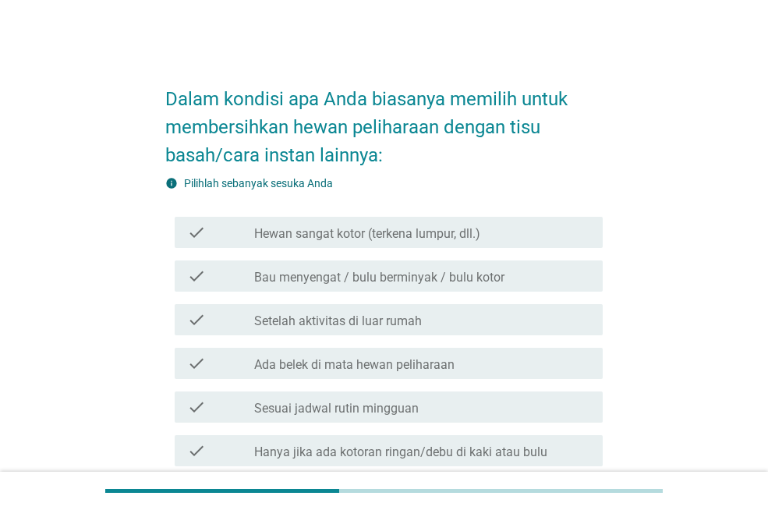
scroll to position [78, 0]
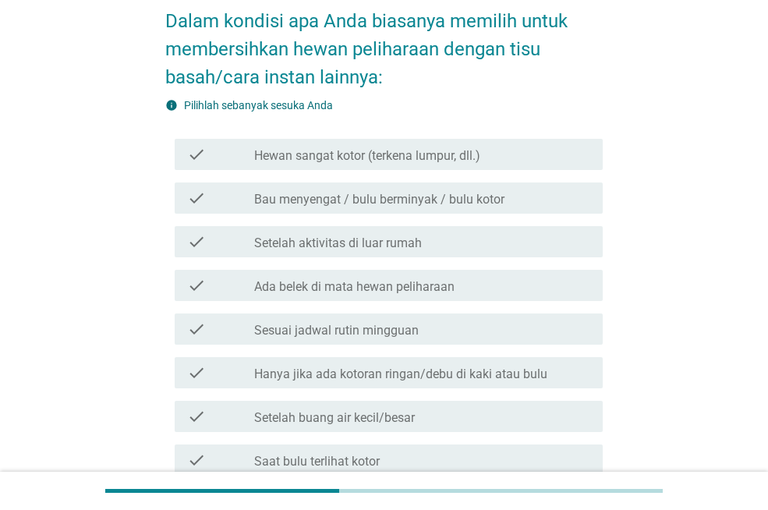
click at [387, 251] on div "check check_box_outline_blank Setelah aktivitas di luar rumah" at bounding box center [389, 241] width 428 height 31
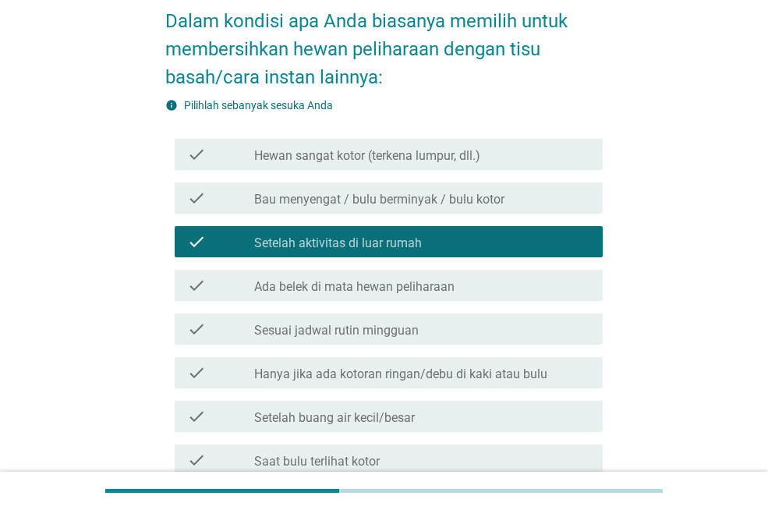
click at [384, 300] on div "check check_box_outline_blank Ada belek di mata hewan peliharaan" at bounding box center [389, 285] width 428 height 31
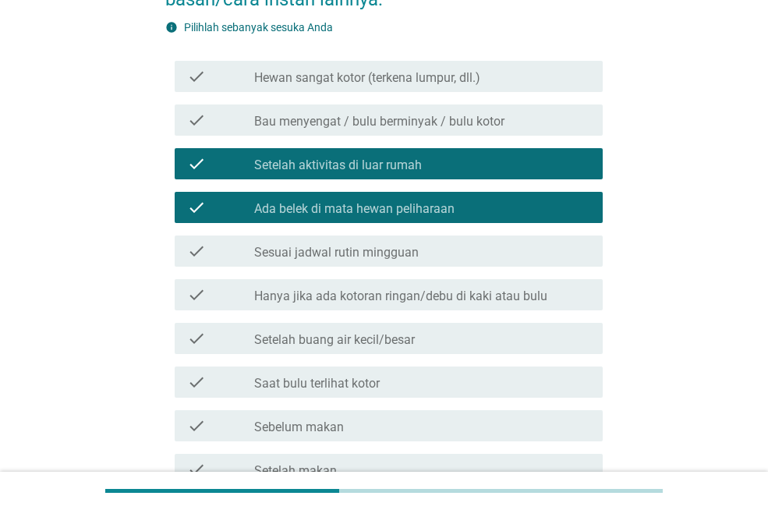
scroll to position [234, 0]
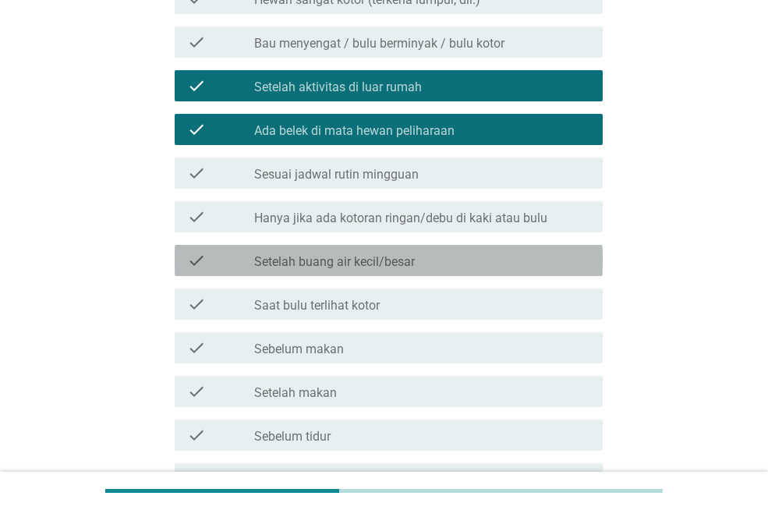
click at [381, 271] on div "check check_box_outline_blank Setelah buang air kecil/besar" at bounding box center [389, 260] width 428 height 31
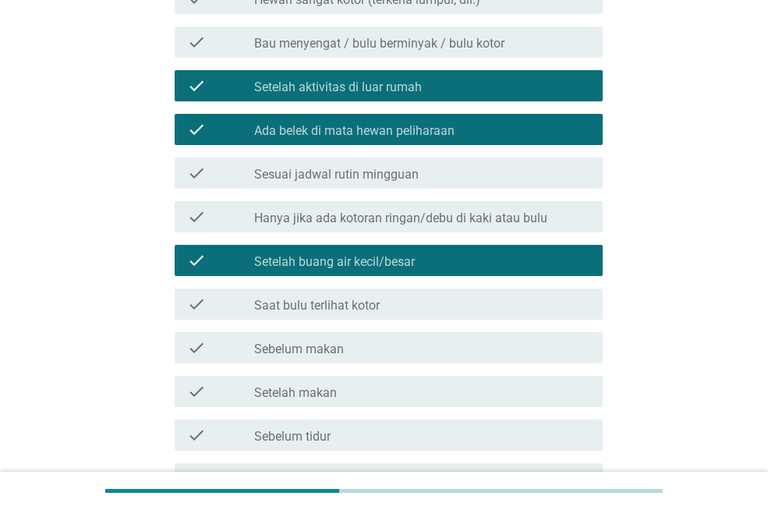
click at [325, 394] on label "Setelah makan" at bounding box center [295, 393] width 83 height 16
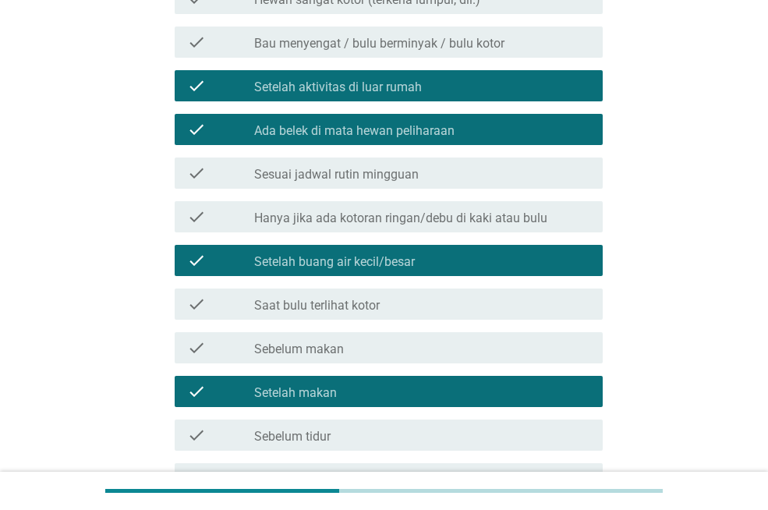
scroll to position [459, 0]
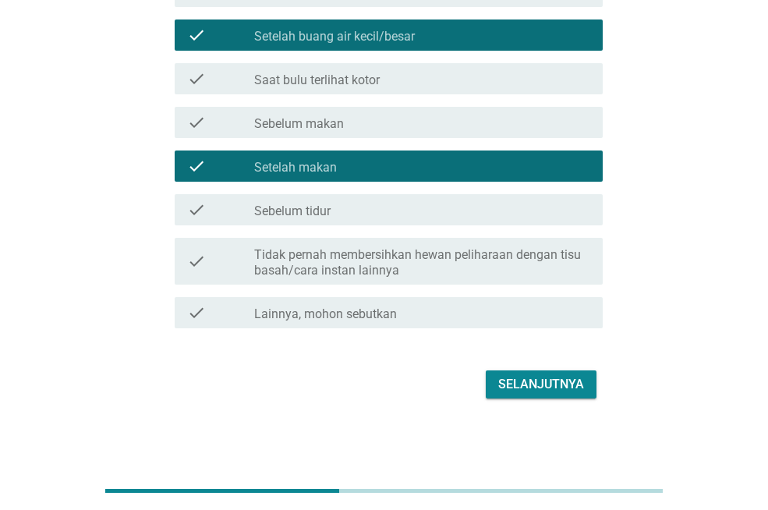
click at [501, 389] on div "Selanjutnya" at bounding box center [541, 384] width 86 height 19
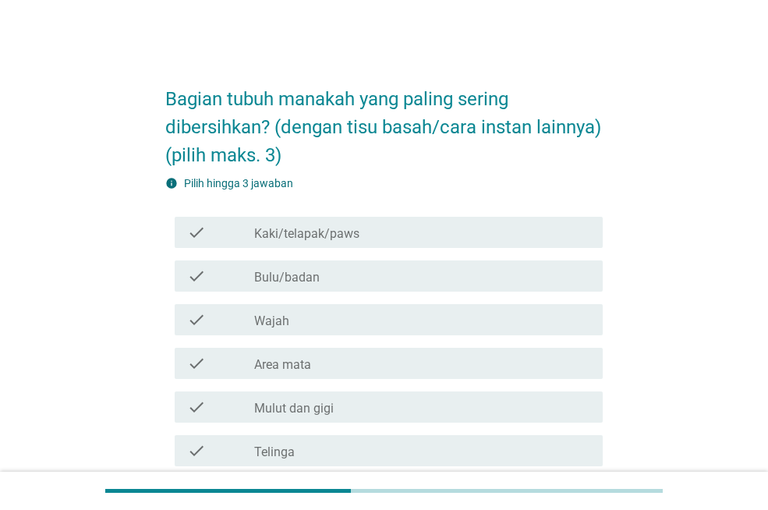
click at [353, 242] on label "Kaki/telapak/paws" at bounding box center [306, 234] width 105 height 16
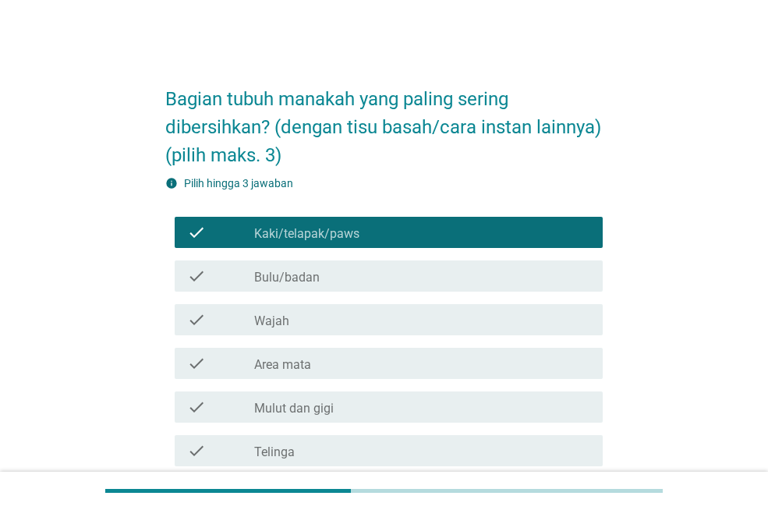
scroll to position [78, 0]
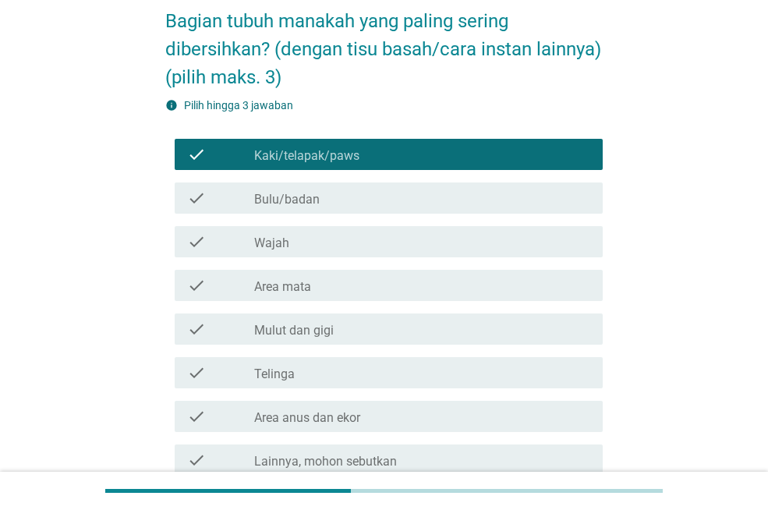
click at [333, 251] on div "check_box_outline_blank Wajah" at bounding box center [422, 241] width 336 height 19
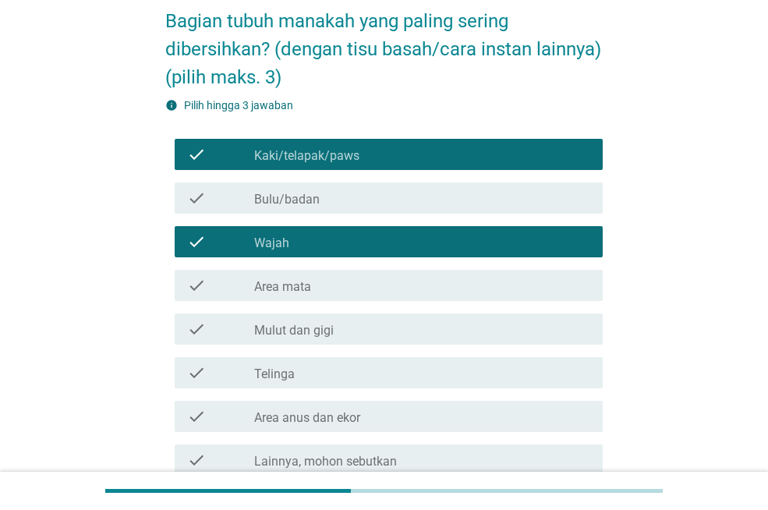
click at [323, 295] on div "check_box_outline_blank Area mata" at bounding box center [422, 285] width 336 height 19
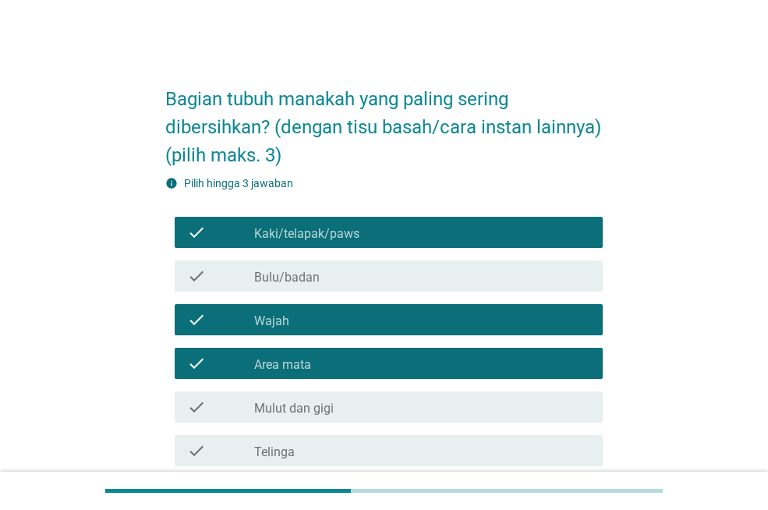
scroll to position [156, 0]
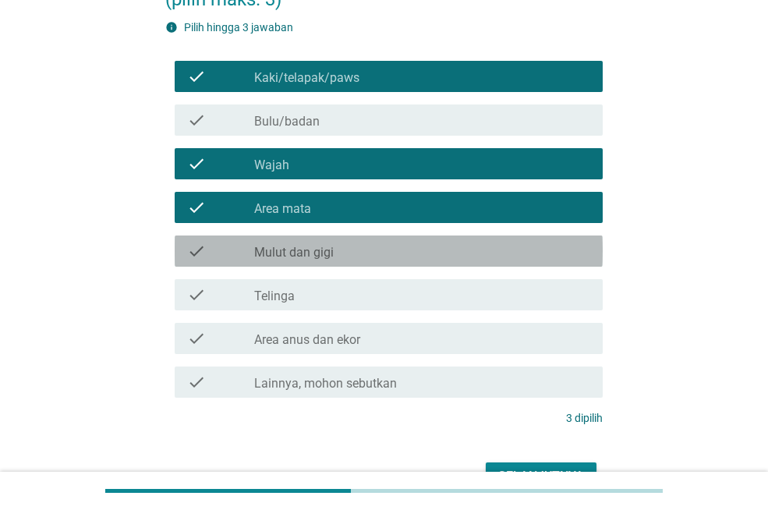
click at [347, 261] on div "check_box_outline_blank Mulut dan gigi" at bounding box center [422, 251] width 336 height 19
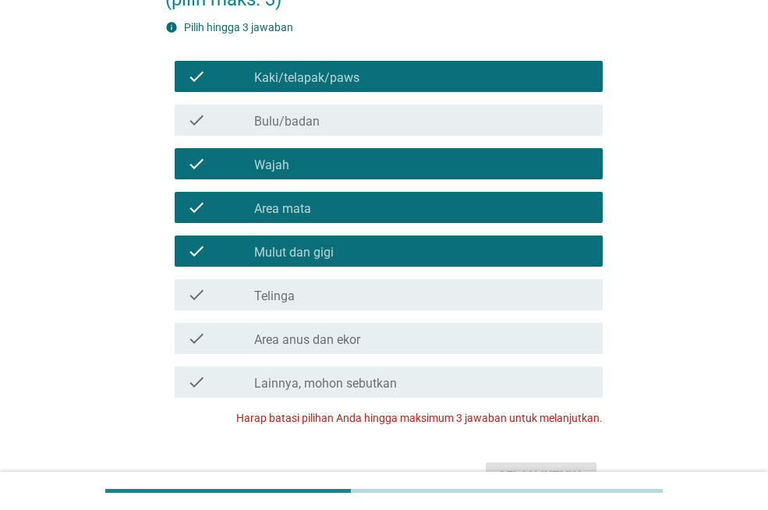
click at [351, 261] on div "check_box_outline_blank Mulut dan gigi" at bounding box center [422, 251] width 336 height 19
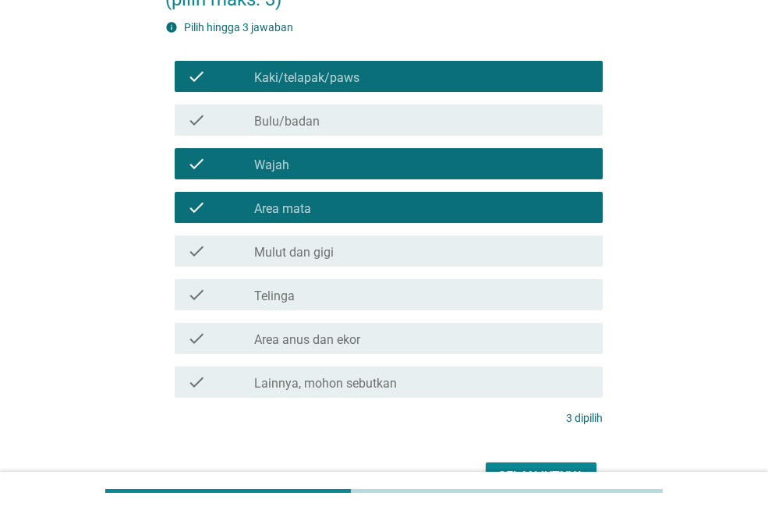
click at [355, 348] on label "Area anus dan ekor" at bounding box center [307, 340] width 106 height 16
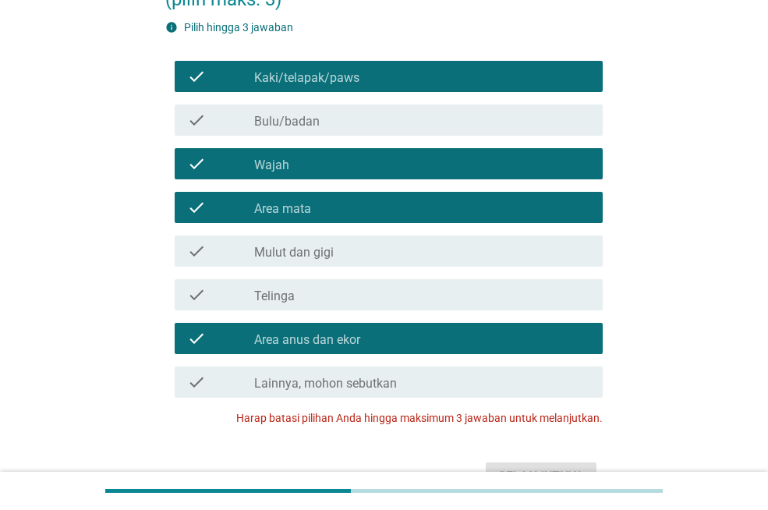
click at [356, 173] on div "check_box_outline_blank Wajah" at bounding box center [422, 163] width 336 height 19
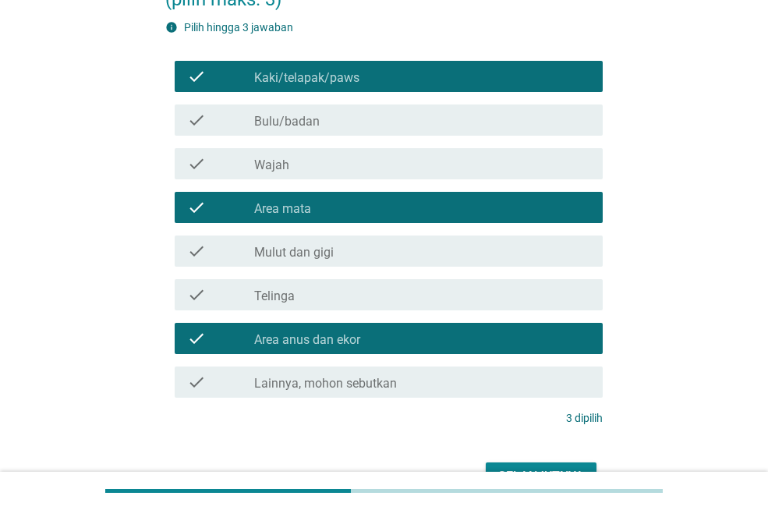
scroll to position [276, 0]
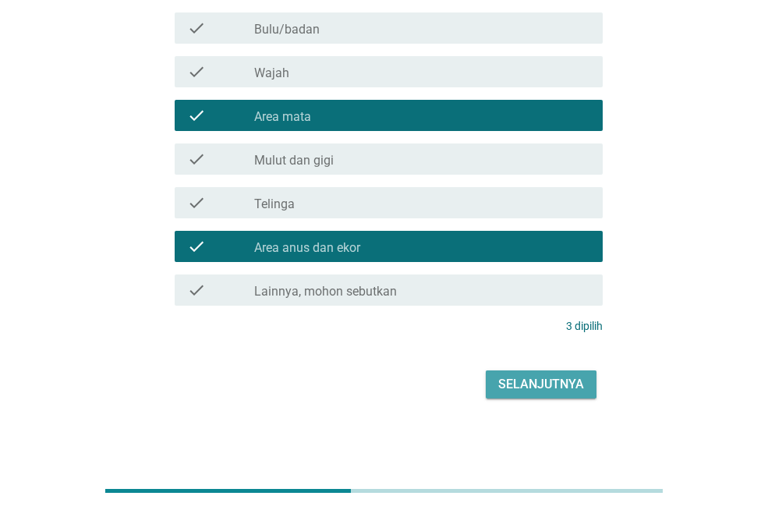
click at [526, 391] on div "Selanjutnya" at bounding box center [541, 384] width 86 height 19
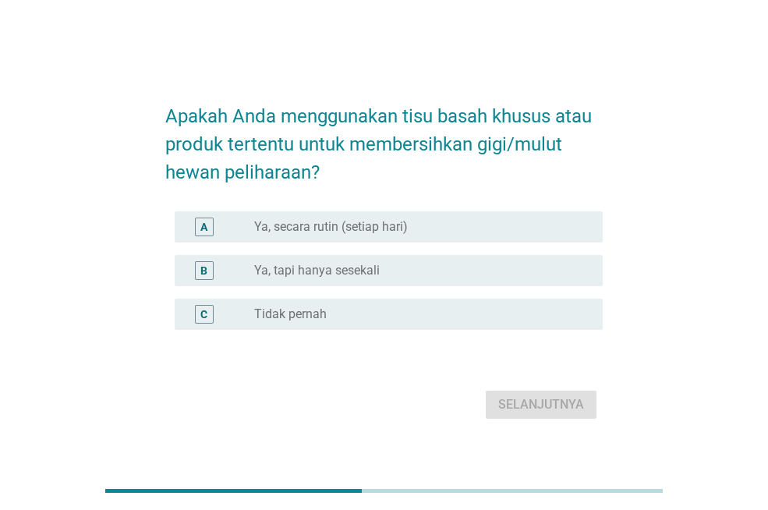
click at [344, 232] on label "Ya, secara rutin (setiap hari)" at bounding box center [331, 227] width 154 height 16
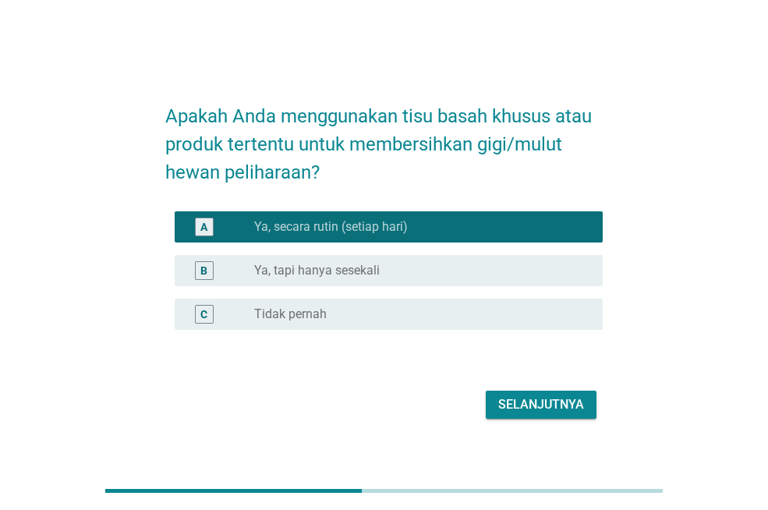
click at [522, 423] on div "Selanjutnya" at bounding box center [384, 404] width 438 height 37
click at [522, 413] on div "Selanjutnya" at bounding box center [541, 404] width 86 height 19
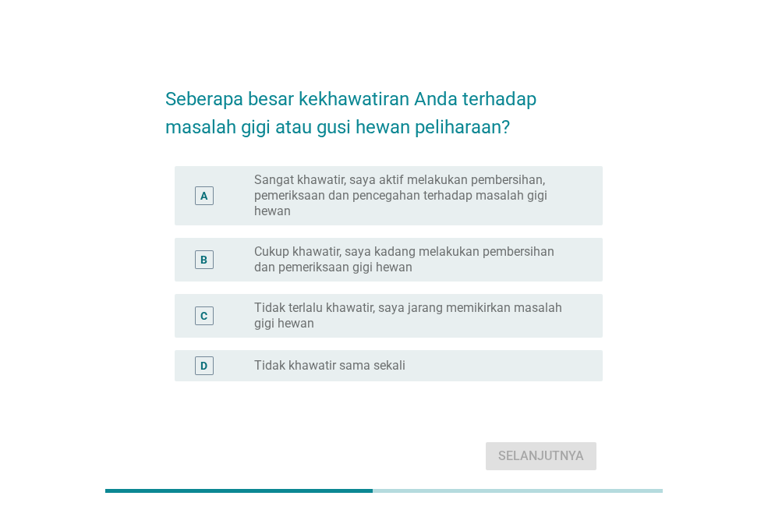
click at [368, 214] on label "Sangat khawatir, saya aktif melakukan pembersihan, pemeriksaan dan pencegahan t…" at bounding box center [416, 195] width 324 height 47
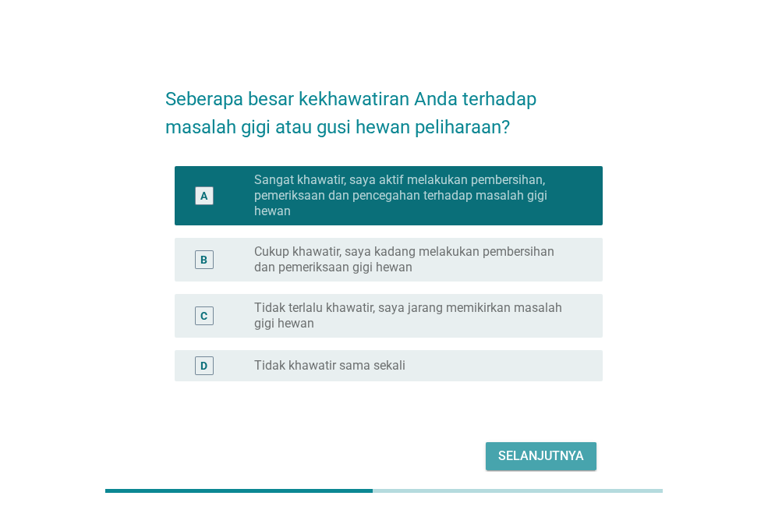
click at [541, 460] on div "Selanjutnya" at bounding box center [541, 456] width 86 height 19
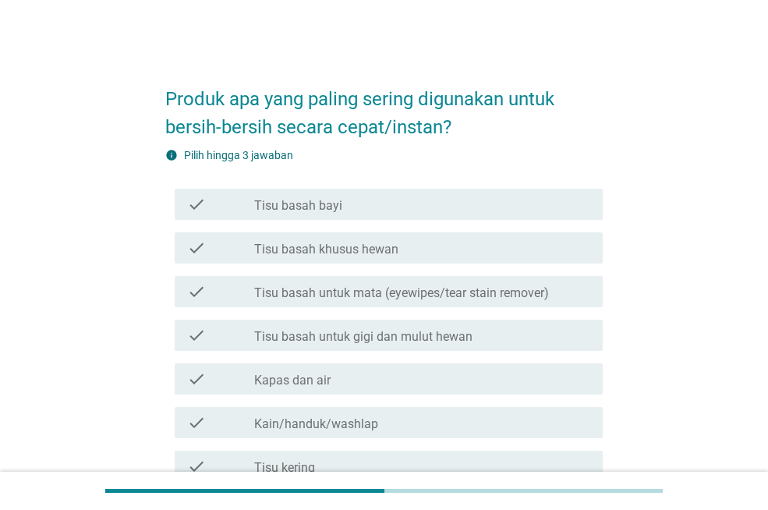
click at [342, 257] on div "check check_box_outline_blank Tisu basah khusus hewan" at bounding box center [389, 247] width 428 height 31
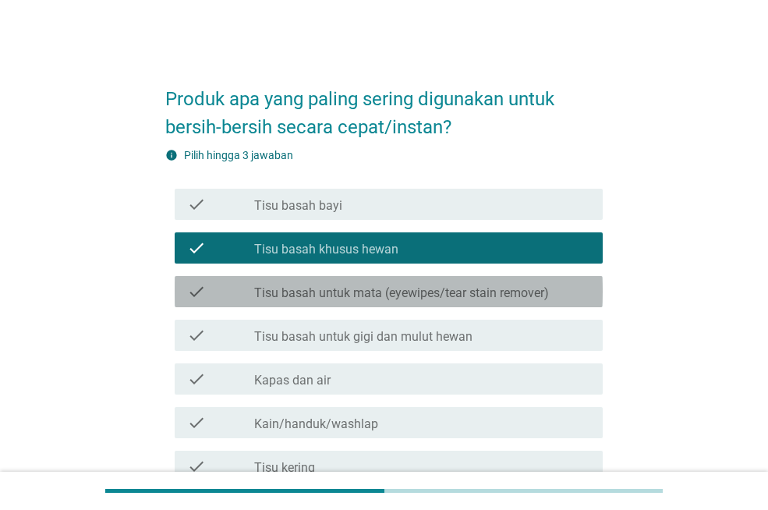
click at [353, 292] on label "Tisu basah untuk mata (eyewipes/tear stain remover)" at bounding box center [401, 293] width 295 height 16
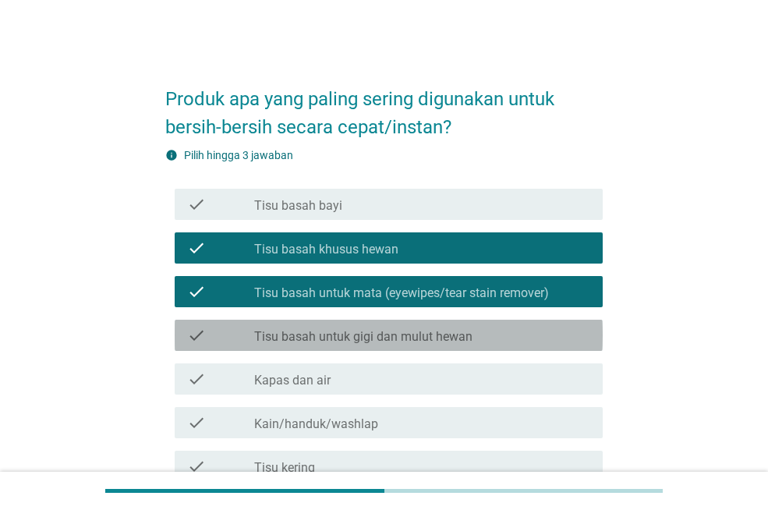
click at [357, 347] on div "check check_box_outline_blank Tisu basah untuk gigi dan mulut hewan" at bounding box center [389, 335] width 428 height 31
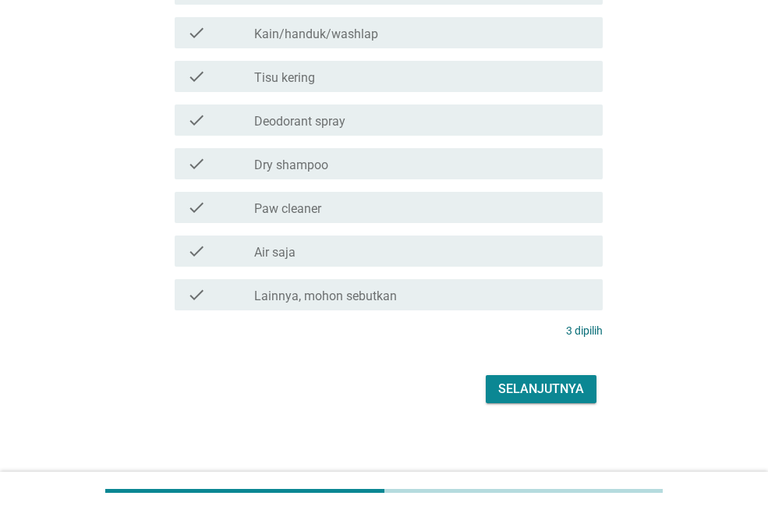
scroll to position [395, 0]
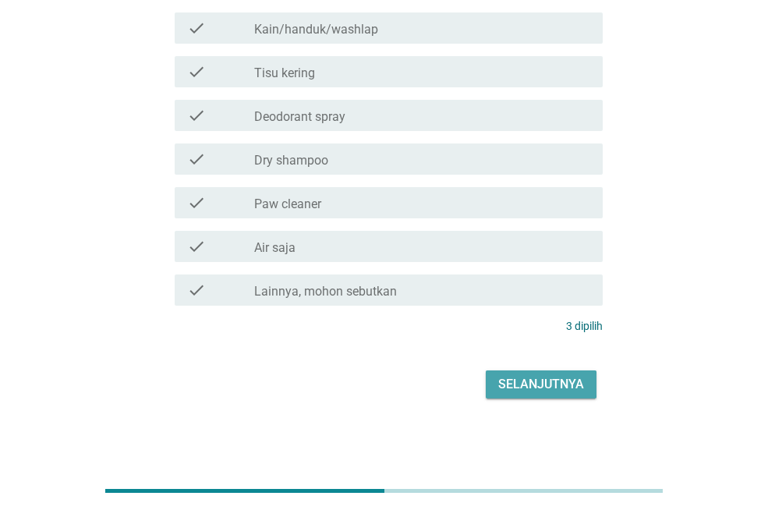
click at [534, 390] on div "Selanjutnya" at bounding box center [541, 384] width 86 height 19
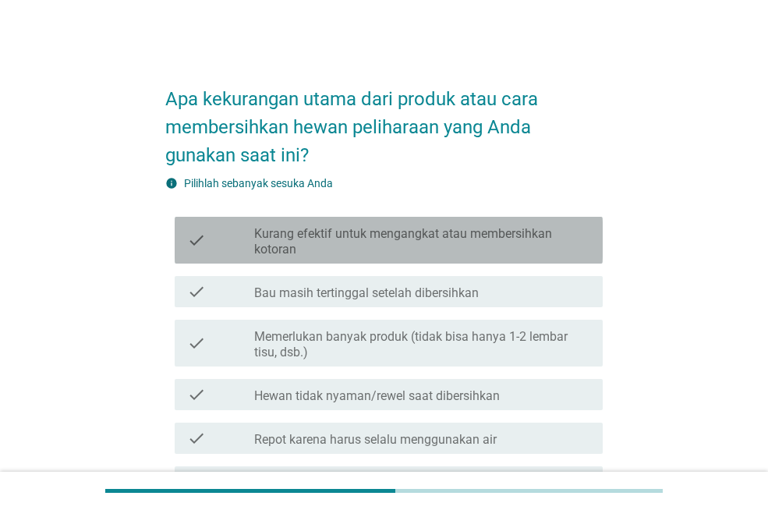
click at [342, 248] on label "Kurang efektif untuk mengangkat atau membersihkan kotoran" at bounding box center [422, 241] width 336 height 31
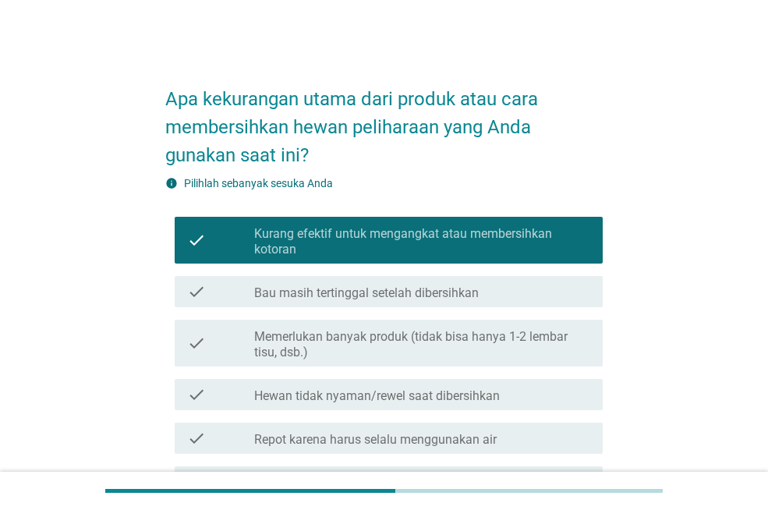
click at [354, 293] on label "Bau masih tertinggal setelah dibersihkan" at bounding box center [366, 293] width 225 height 16
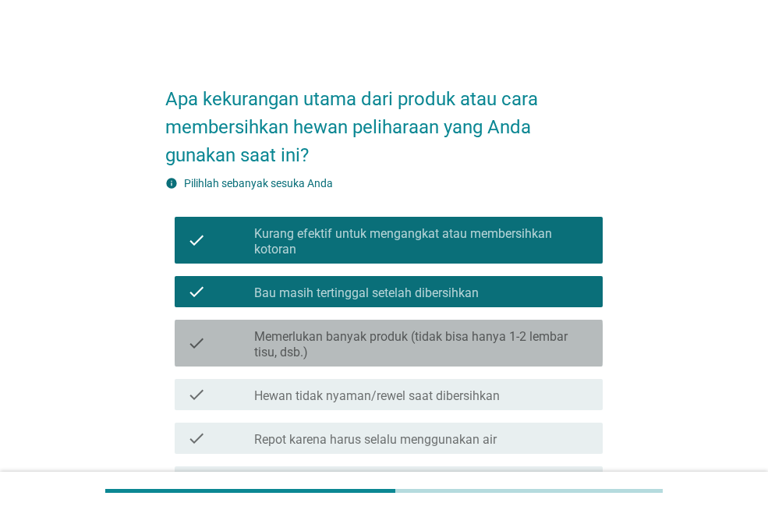
click at [349, 349] on label "Memerlukan banyak produk (tidak bisa hanya 1-2 lembar tisu, dsb.)" at bounding box center [422, 344] width 336 height 31
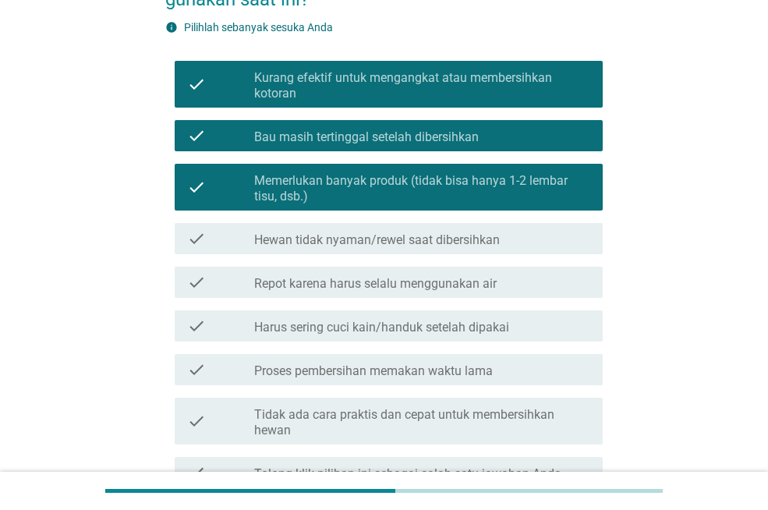
scroll to position [360, 0]
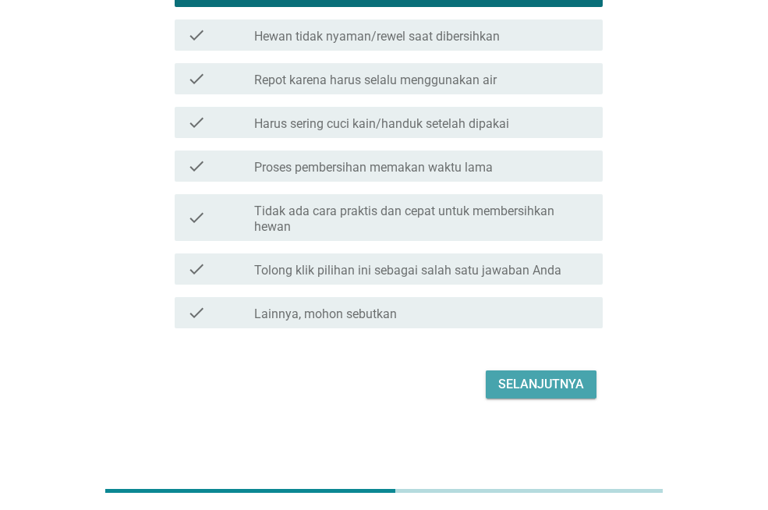
click at [556, 392] on div "Selanjutnya" at bounding box center [541, 384] width 86 height 19
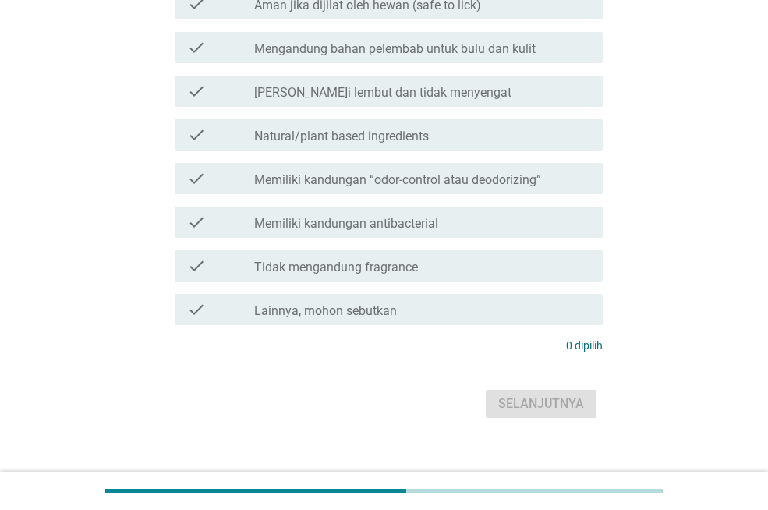
scroll to position [0, 0]
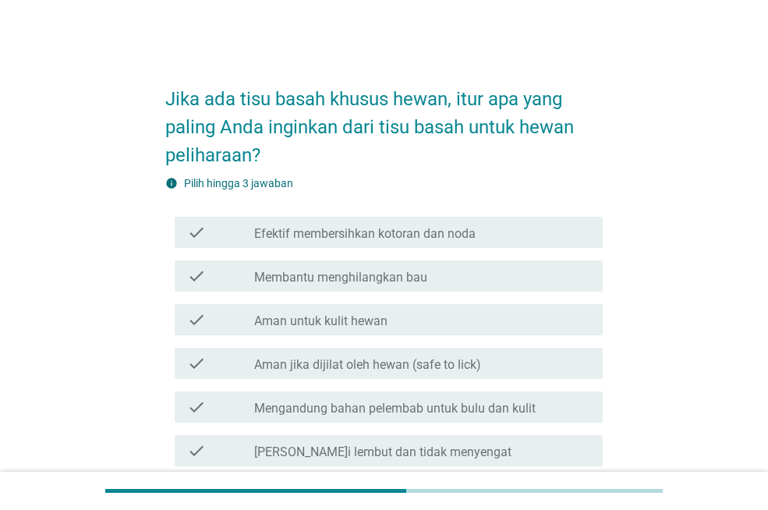
click at [367, 271] on label "Membantu menghilangkan bau" at bounding box center [340, 278] width 173 height 16
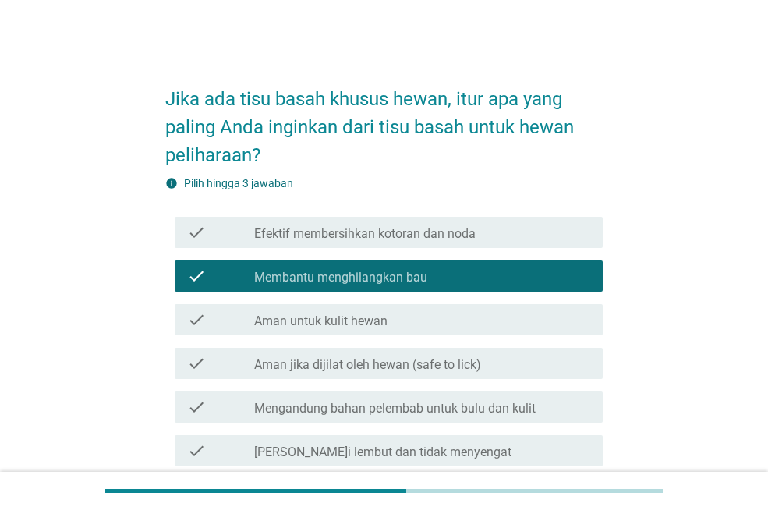
scroll to position [78, 0]
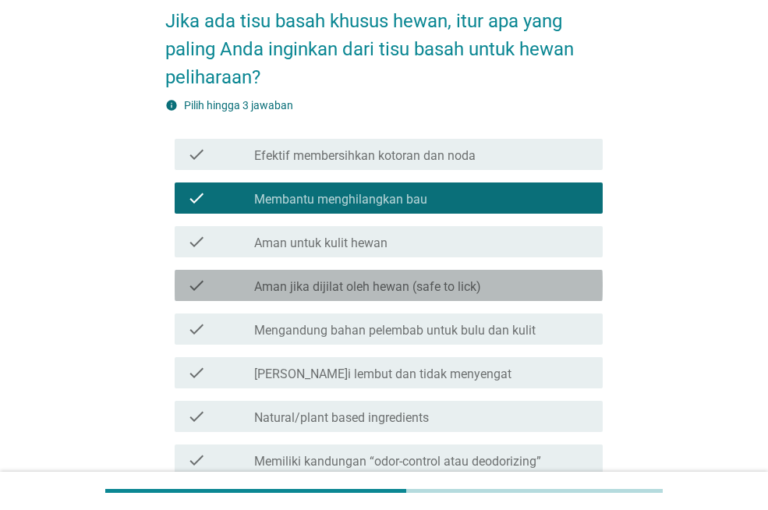
click at [364, 292] on label "Aman jika dijilat oleh hewan (safe to lick)" at bounding box center [367, 287] width 227 height 16
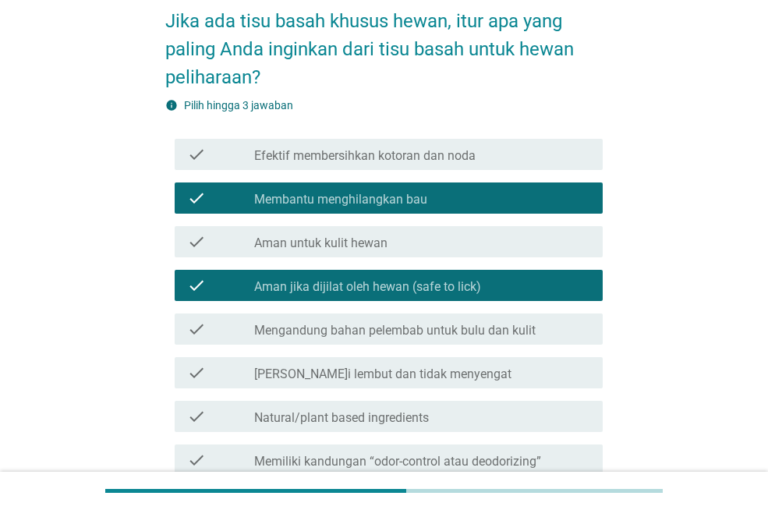
scroll to position [156, 0]
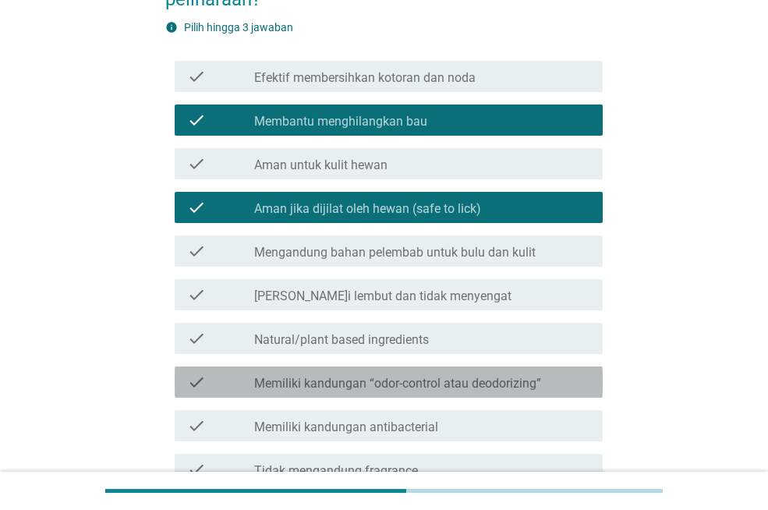
click at [343, 393] on div "check check_box_outline_blank Memiliki kandungan “odor-control atau deodorizing”" at bounding box center [389, 382] width 428 height 31
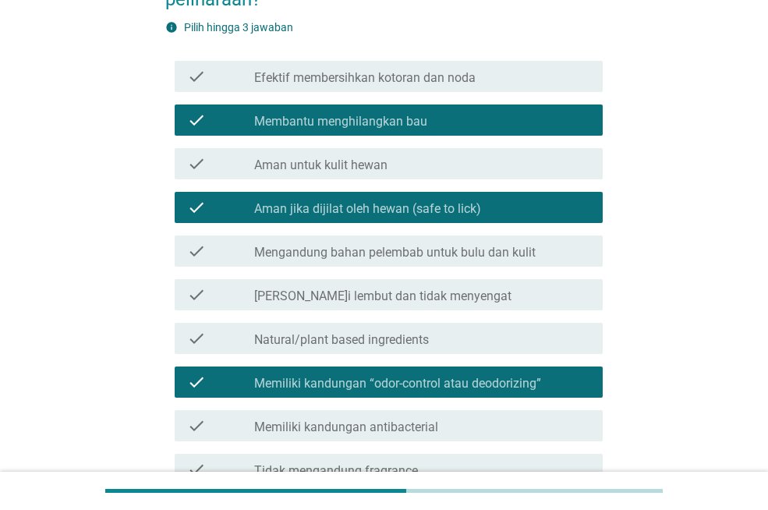
scroll to position [379, 0]
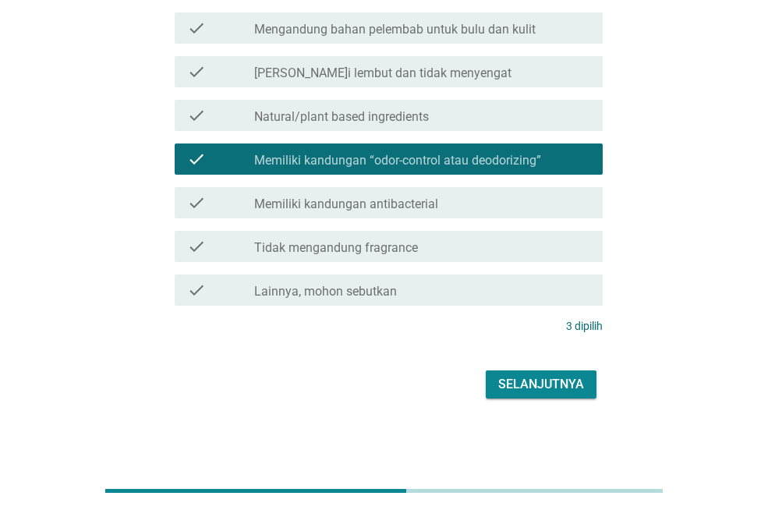
click at [545, 395] on button "Selanjutnya" at bounding box center [541, 384] width 111 height 28
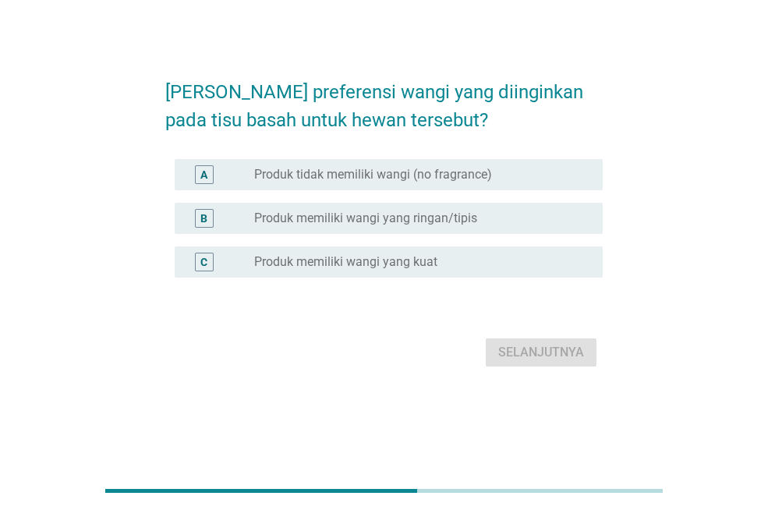
scroll to position [0, 0]
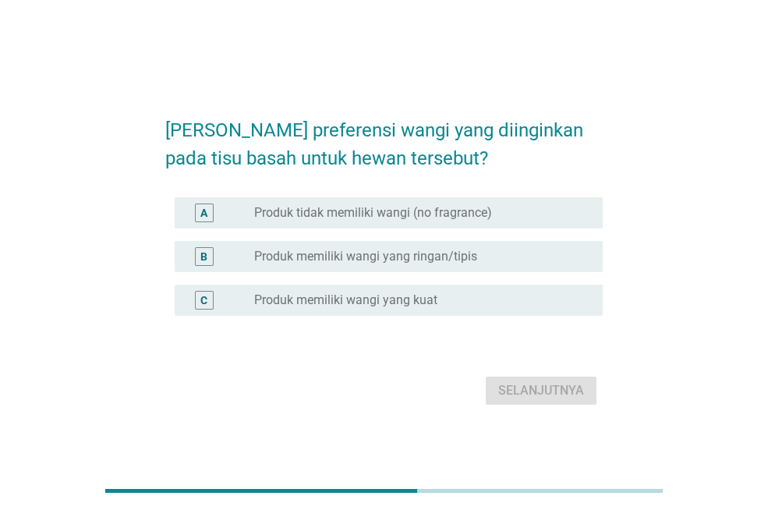
click at [400, 264] on label "Produk memiliki wangi yang ringan/tipis" at bounding box center [365, 257] width 223 height 16
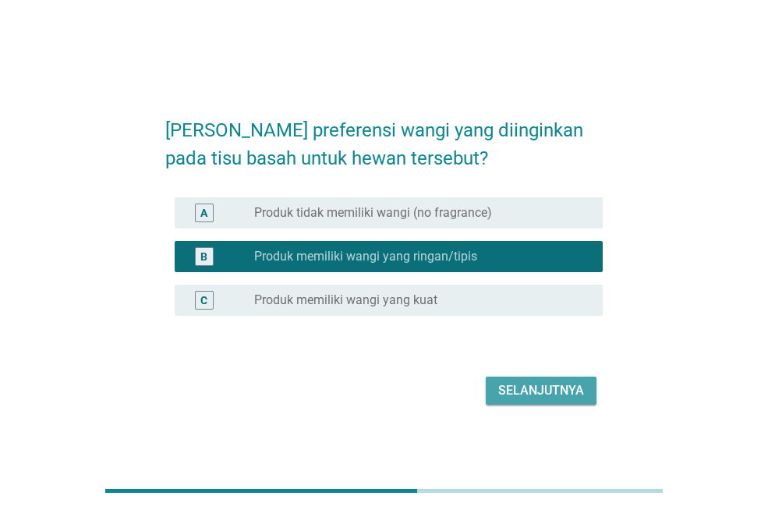
click at [523, 381] on div "Selanjutnya" at bounding box center [541, 390] width 86 height 19
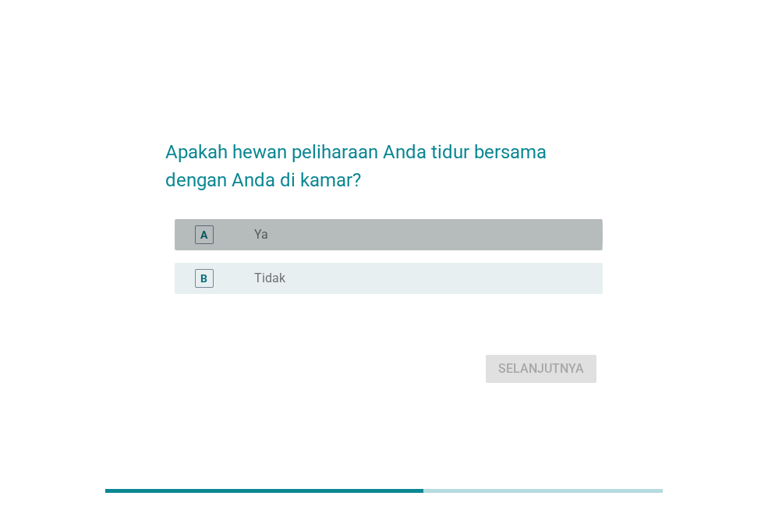
click at [385, 237] on div "radio_button_unchecked Ya" at bounding box center [416, 235] width 324 height 16
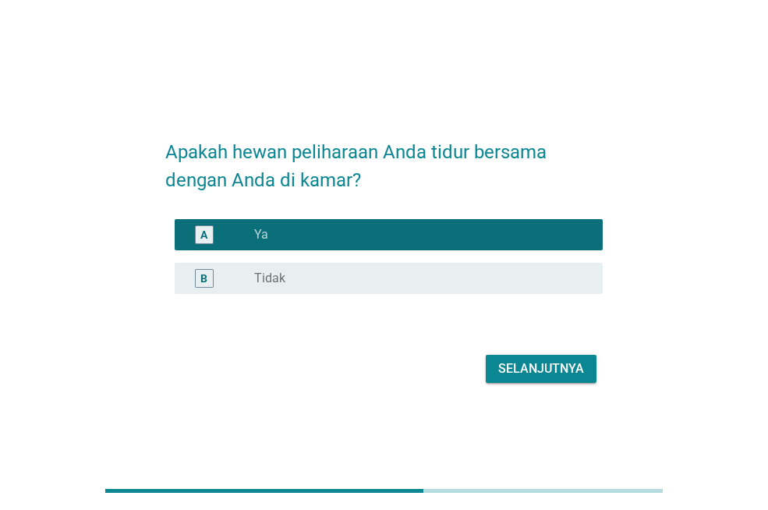
click at [497, 374] on button "Selanjutnya" at bounding box center [541, 369] width 111 height 28
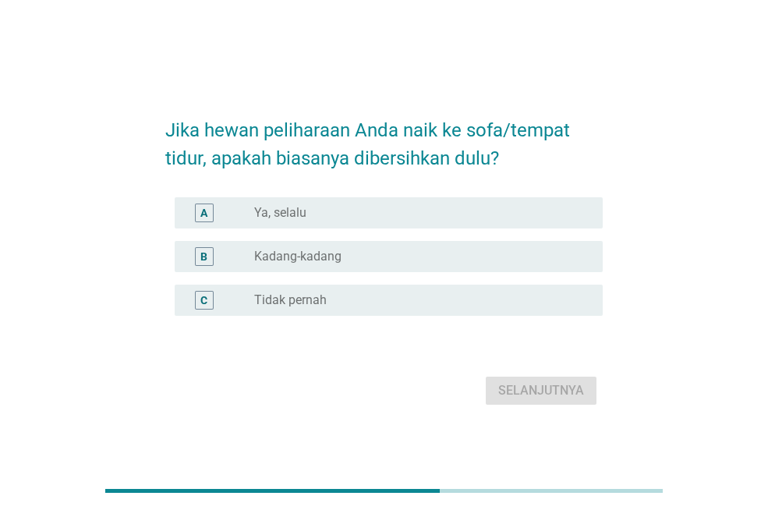
click at [338, 216] on div "radio_button_unchecked Ya, selalu" at bounding box center [416, 213] width 324 height 16
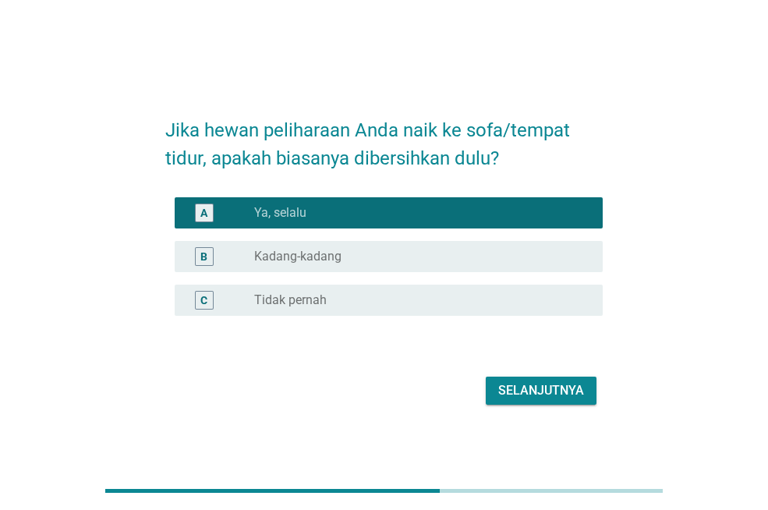
click at [529, 388] on div "Selanjutnya" at bounding box center [541, 390] width 86 height 19
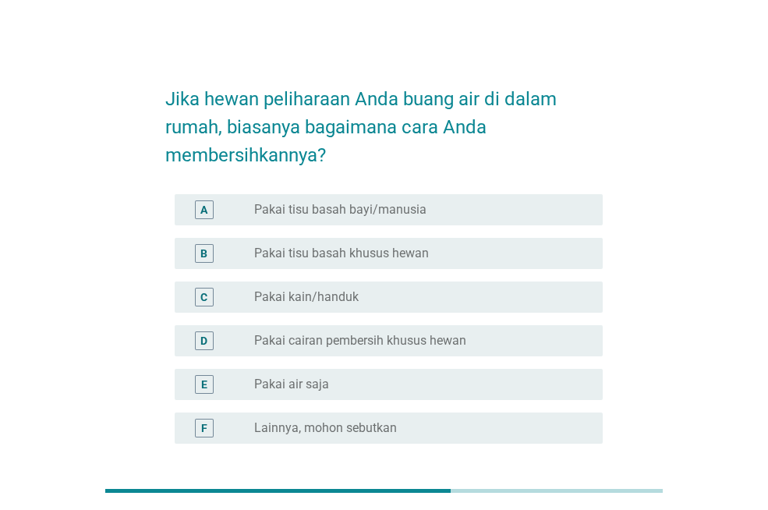
click at [358, 250] on label "Pakai tisu basah khusus hewan" at bounding box center [341, 254] width 175 height 16
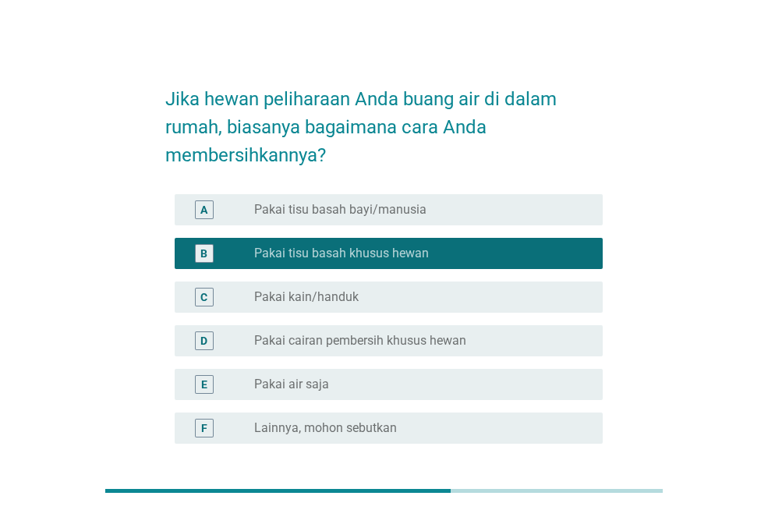
click at [363, 349] on div "radio_button_unchecked Pakai cairan pembersih khusus hewan" at bounding box center [422, 340] width 336 height 19
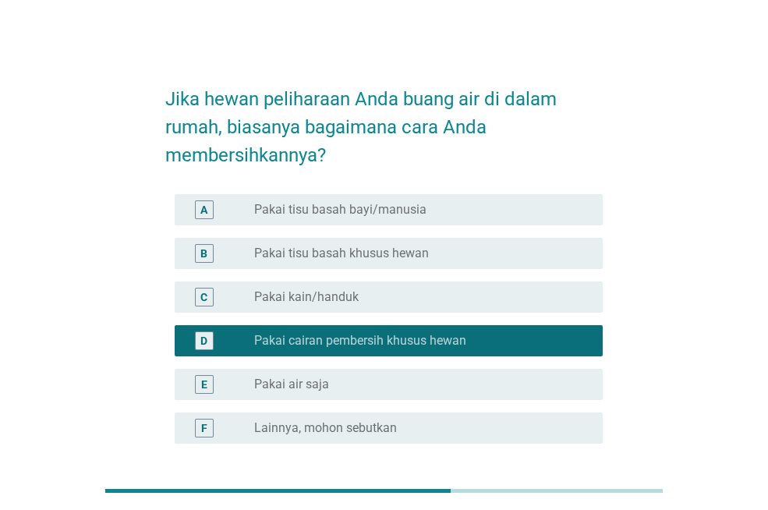
click at [392, 254] on label "Pakai tisu basah khusus hewan" at bounding box center [341, 254] width 175 height 16
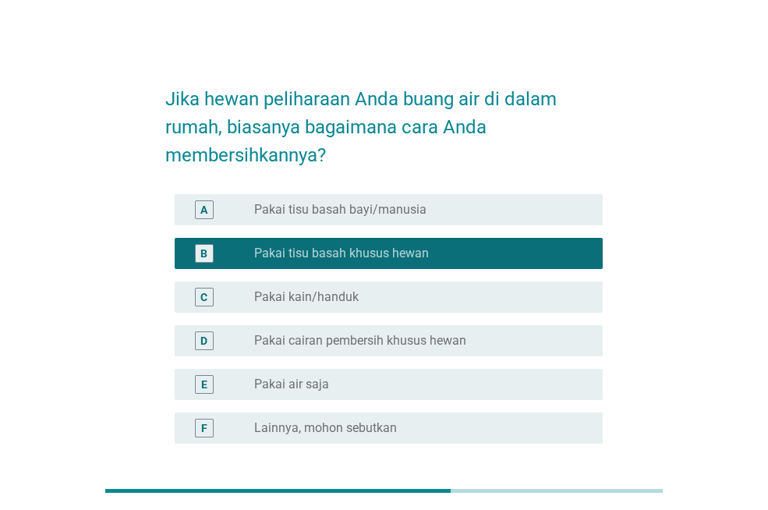
scroll to position [134, 0]
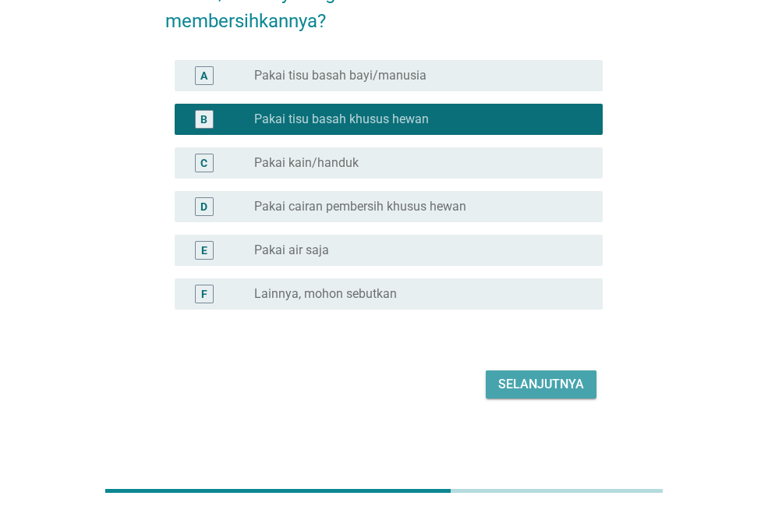
click at [523, 374] on button "Selanjutnya" at bounding box center [541, 384] width 111 height 28
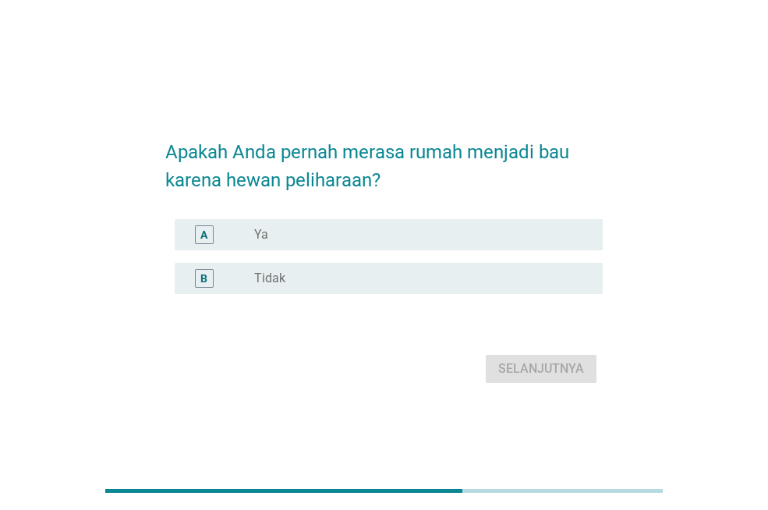
click at [388, 235] on div "radio_button_unchecked Ya" at bounding box center [416, 235] width 324 height 16
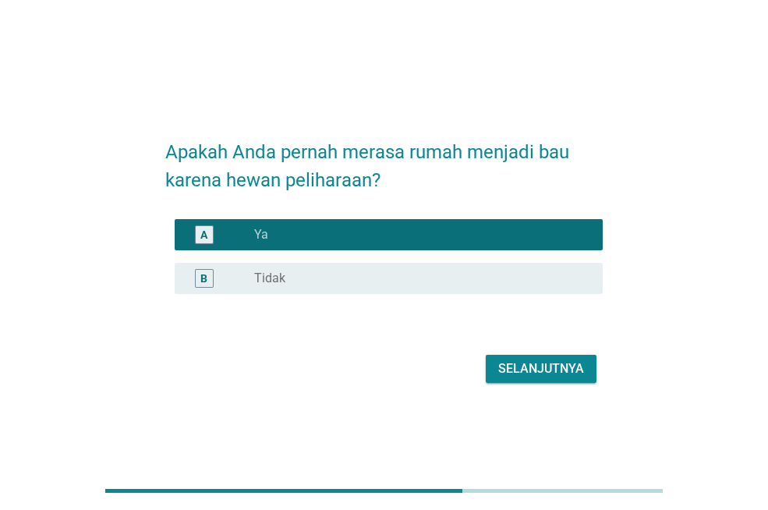
click at [515, 363] on div "Selanjutnya" at bounding box center [541, 369] width 86 height 19
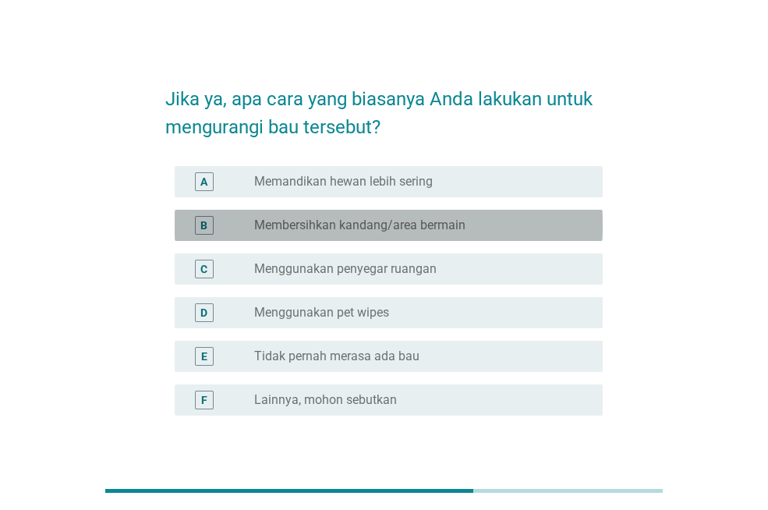
click at [377, 229] on label "Membersihkan kandang/area bermain" at bounding box center [359, 226] width 211 height 16
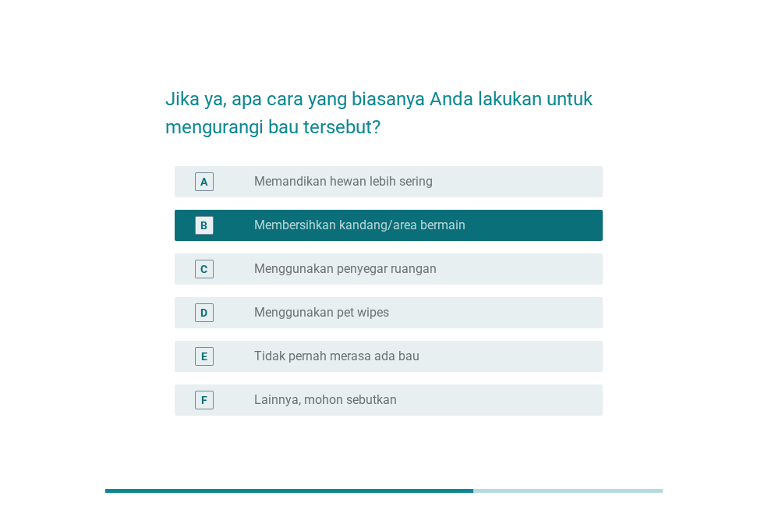
click at [367, 278] on div "radio_button_unchecked Menggunakan penyegar ruangan" at bounding box center [422, 269] width 336 height 19
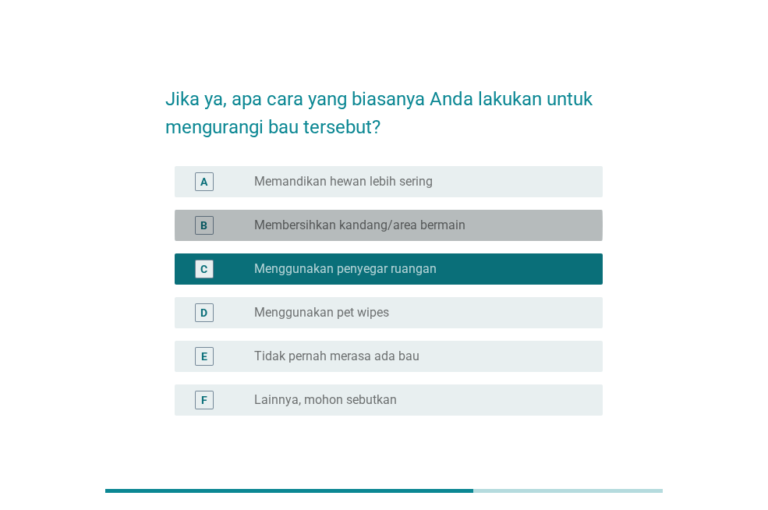
click at [360, 229] on label "Membersihkan kandang/area bermain" at bounding box center [359, 226] width 211 height 16
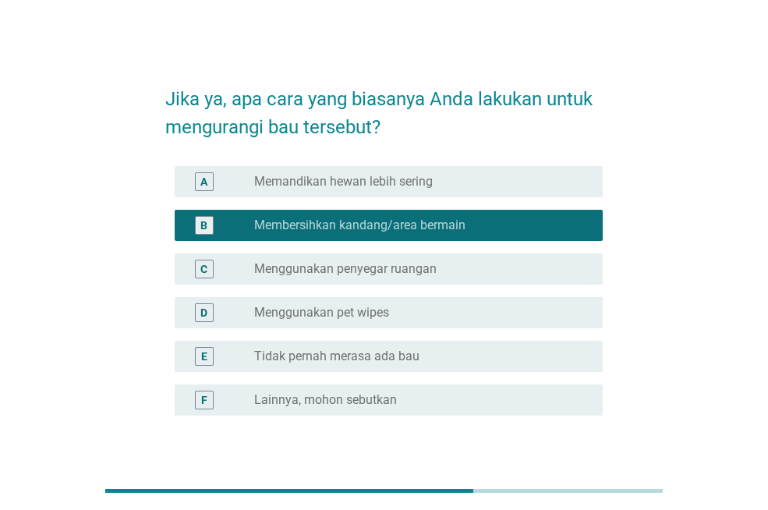
click at [393, 274] on label "Menggunakan penyegar ruangan" at bounding box center [345, 269] width 183 height 16
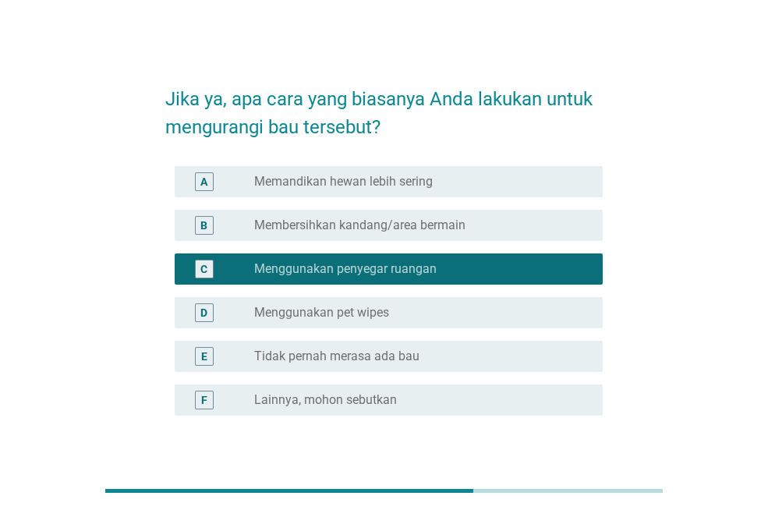
scroll to position [106, 0]
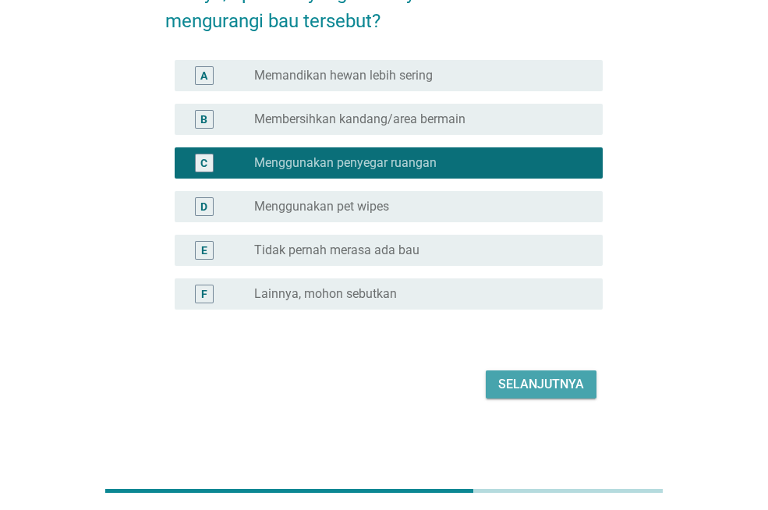
click at [549, 377] on div "Selanjutnya" at bounding box center [541, 384] width 86 height 19
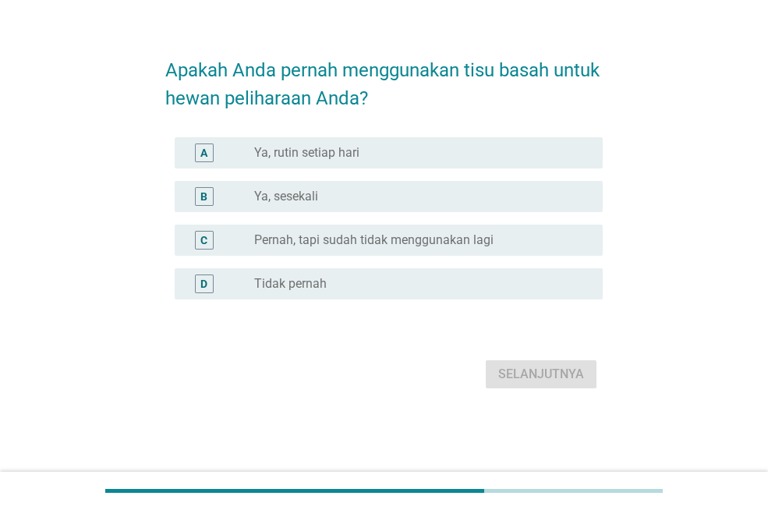
scroll to position [0, 0]
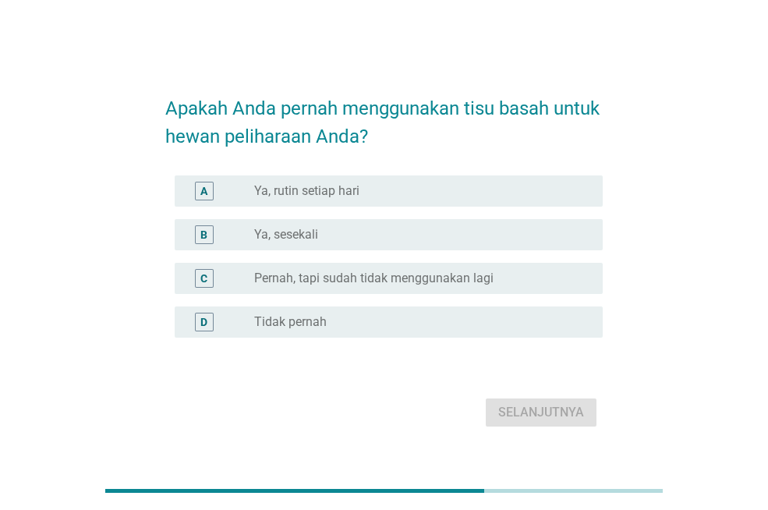
click at [371, 192] on div "radio_button_unchecked Ya, rutin setiap hari" at bounding box center [416, 191] width 324 height 16
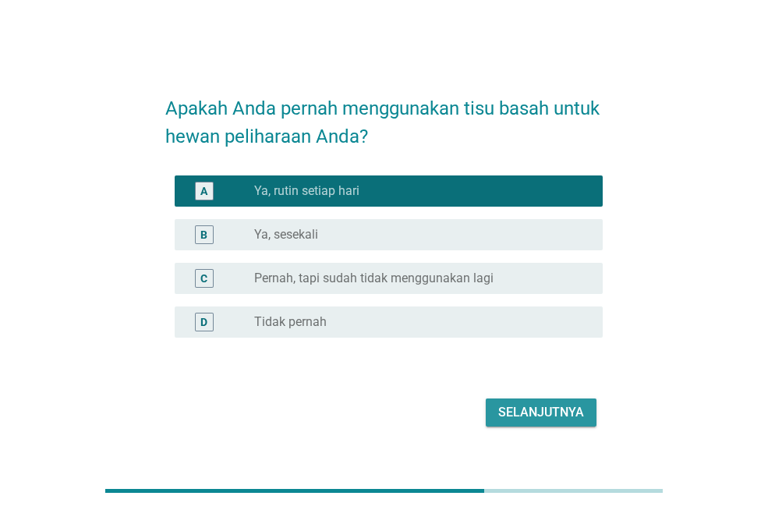
click at [524, 406] on div "Selanjutnya" at bounding box center [541, 412] width 86 height 19
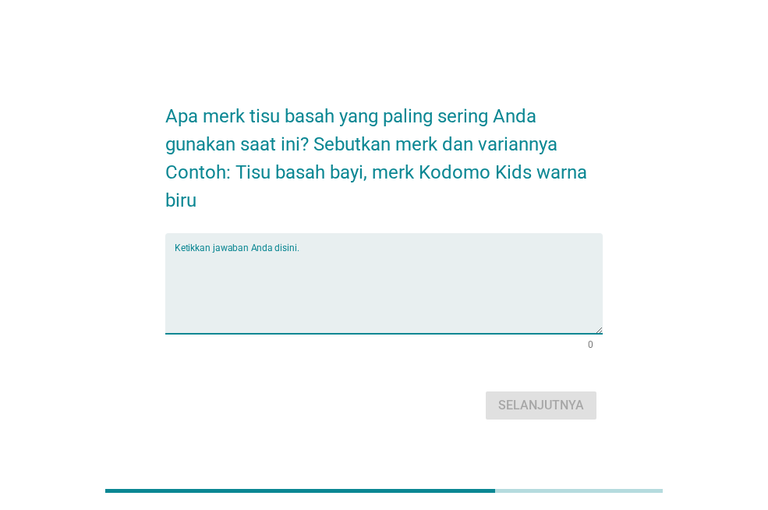
click at [391, 277] on textarea "Ketikkan jawaban Anda disini." at bounding box center [389, 293] width 428 height 82
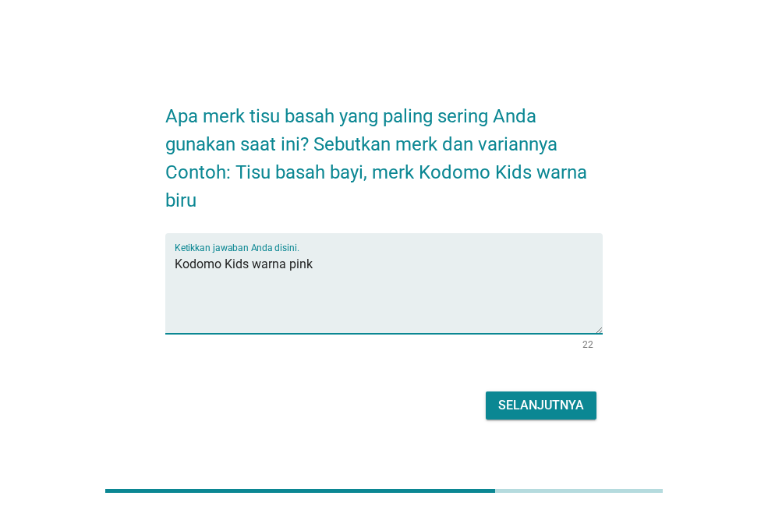
type textarea "Kodomo Kids warna pink"
click at [548, 408] on div "Selanjutnya" at bounding box center [541, 405] width 86 height 19
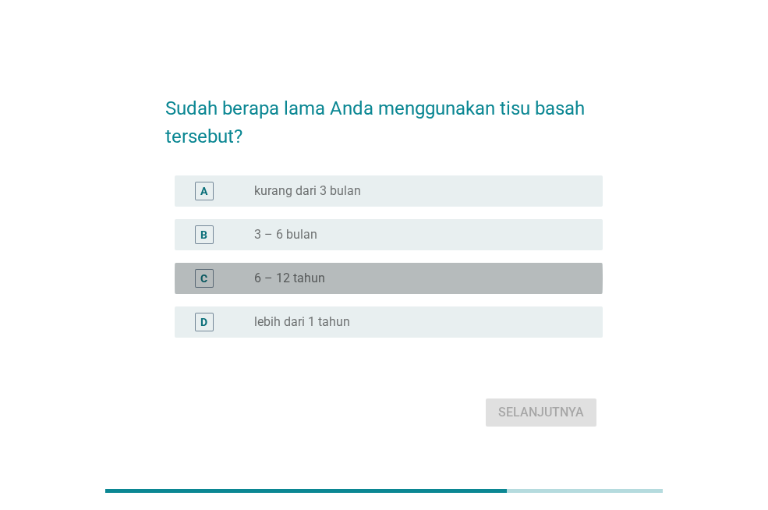
click at [362, 275] on div "radio_button_unchecked 6 – 12 tahun" at bounding box center [416, 279] width 324 height 16
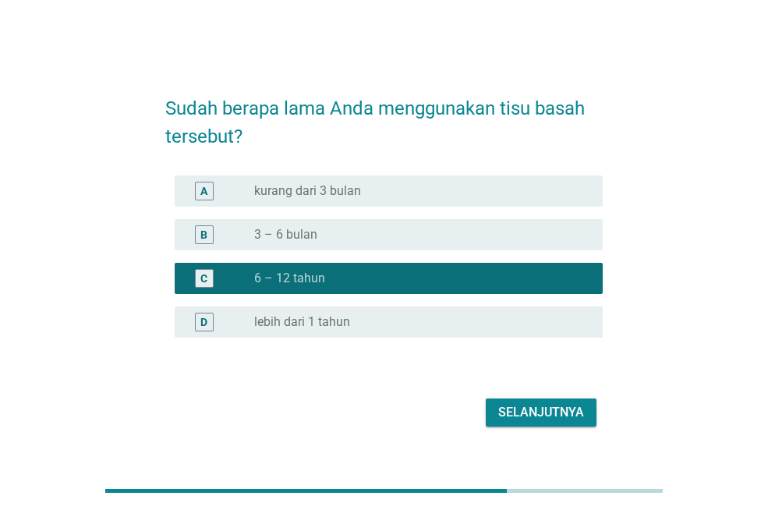
click at [547, 409] on div "Selanjutnya" at bounding box center [541, 412] width 86 height 19
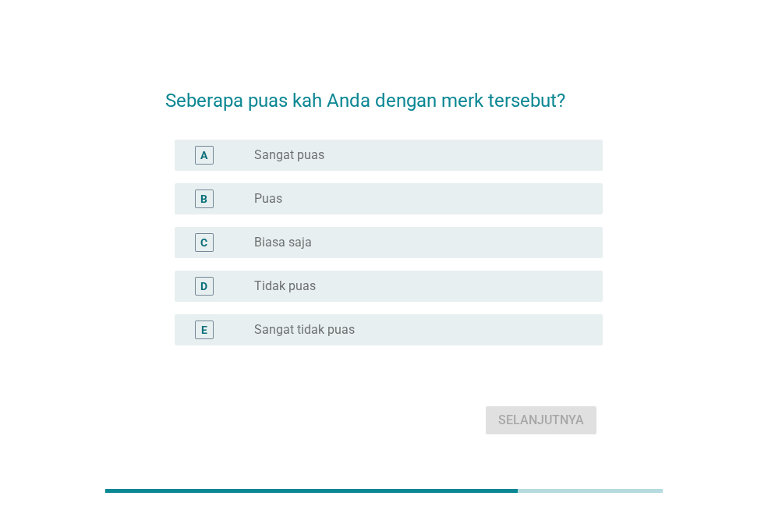
click at [336, 203] on div "radio_button_unchecked Puas" at bounding box center [416, 199] width 324 height 16
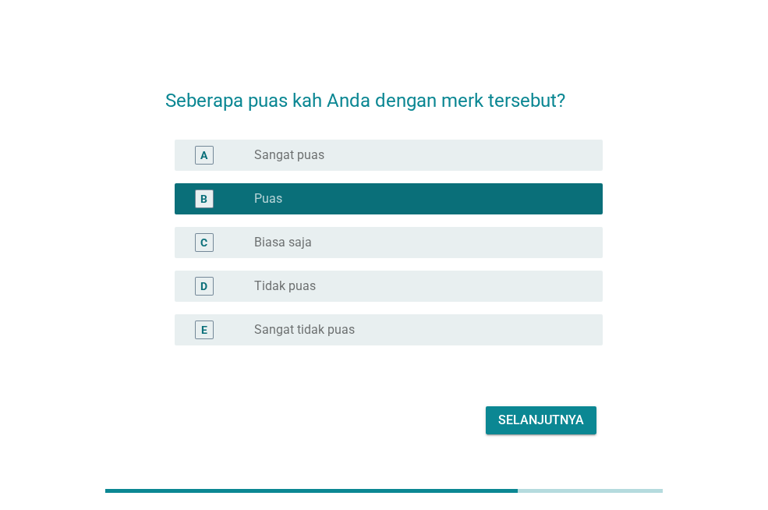
click at [574, 427] on div "Selanjutnya" at bounding box center [541, 420] width 86 height 19
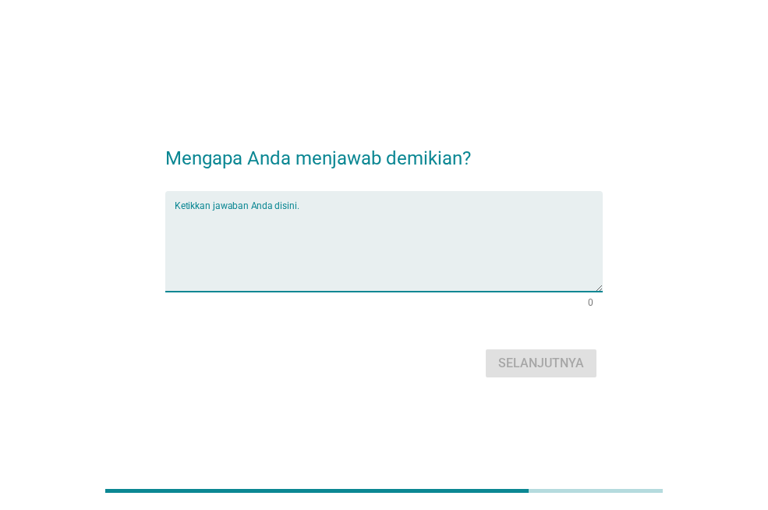
click at [411, 244] on textarea "Ketikkan jawaban Anda disini." at bounding box center [389, 251] width 428 height 82
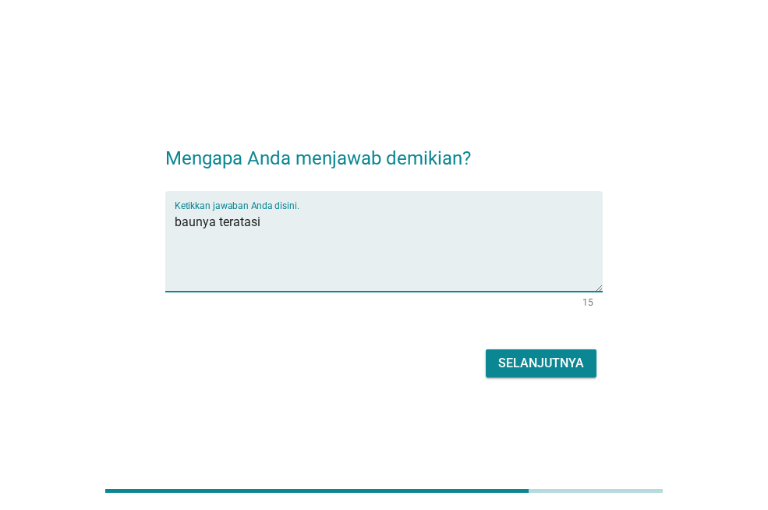
type textarea "baunya teratasi"
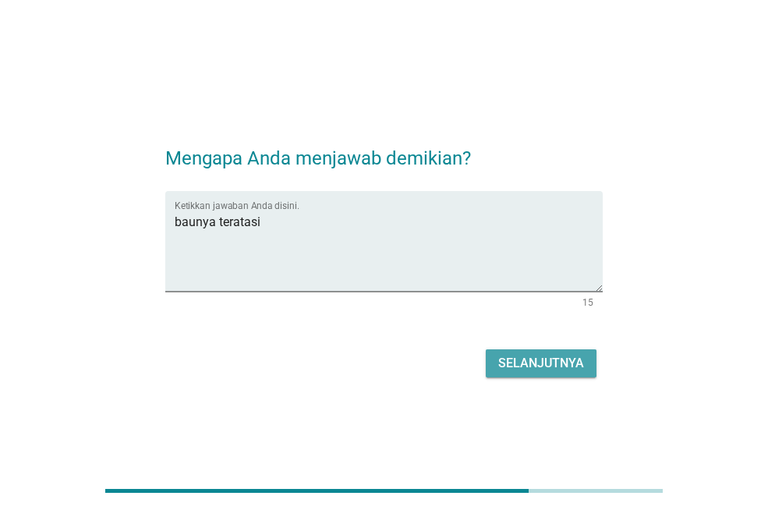
click at [533, 372] on div "Selanjutnya" at bounding box center [541, 363] width 86 height 19
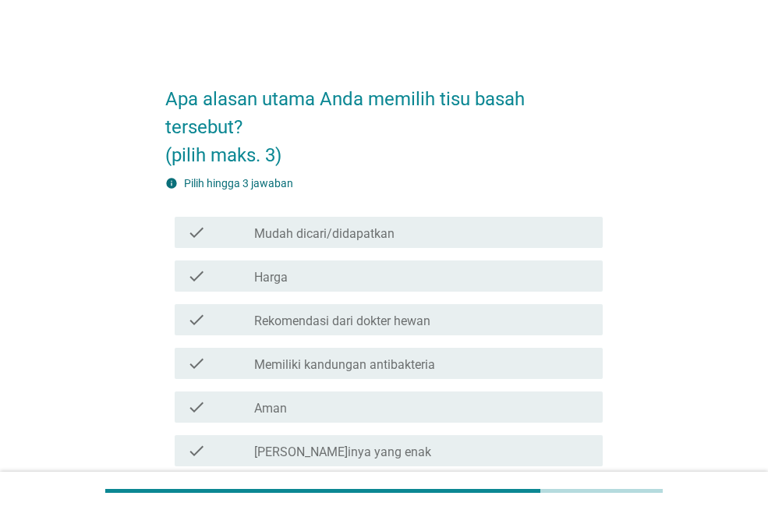
click at [438, 233] on div "check_box_outline_blank Mudah dicari/didapatkan" at bounding box center [422, 232] width 336 height 19
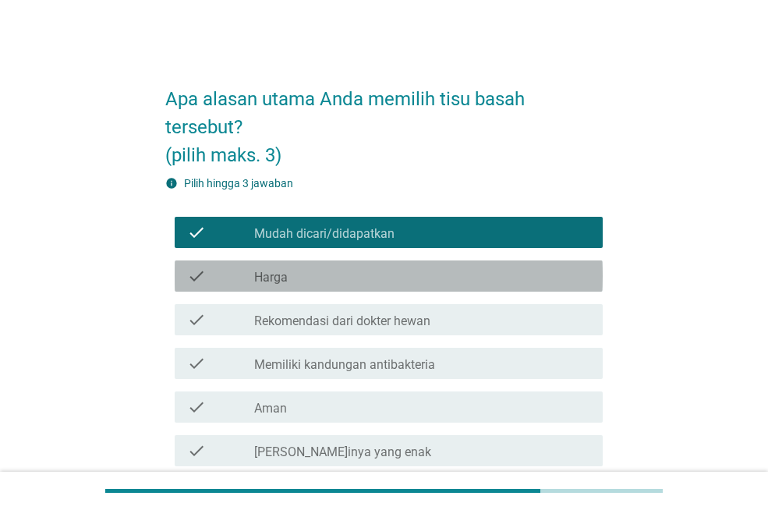
click at [432, 275] on div "check_box_outline_blank Harga" at bounding box center [422, 276] width 336 height 19
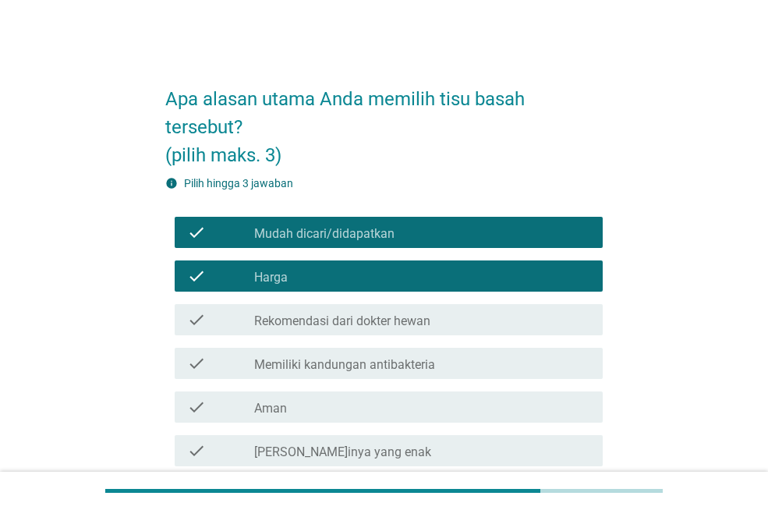
click at [397, 414] on div "check_box_outline_blank Aman" at bounding box center [422, 407] width 336 height 19
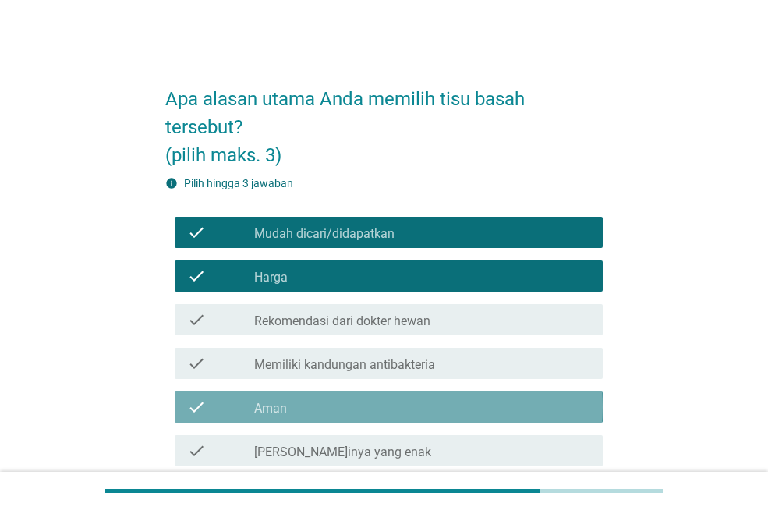
click at [397, 414] on div "check_box_outline_blank Aman" at bounding box center [422, 407] width 336 height 19
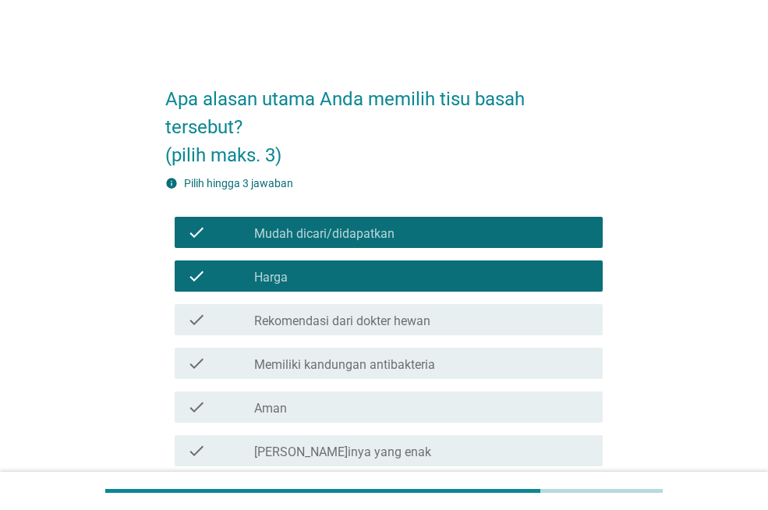
scroll to position [292, 0]
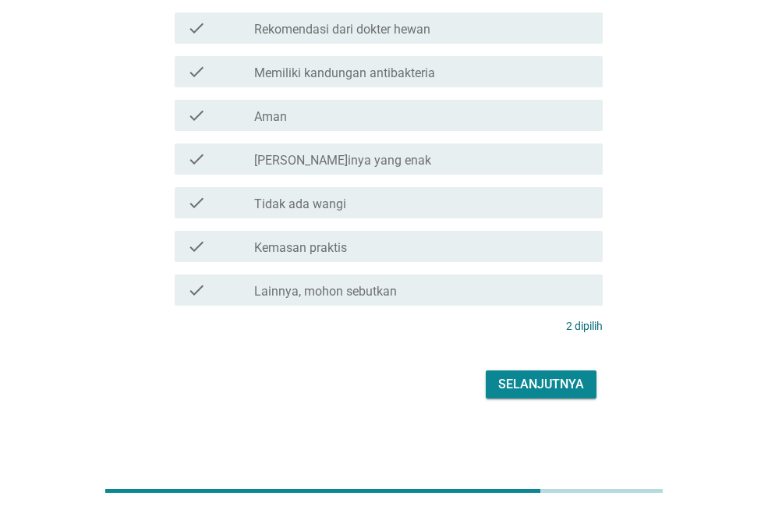
click at [516, 390] on div "Selanjutnya" at bounding box center [541, 384] width 86 height 19
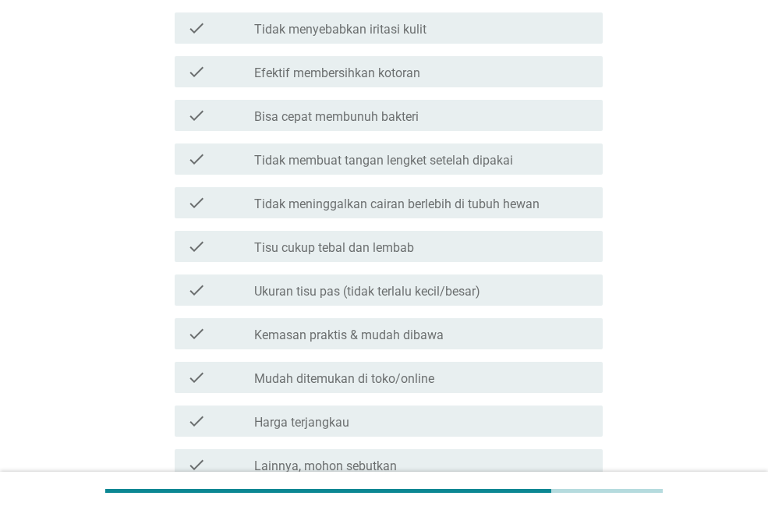
scroll to position [0, 0]
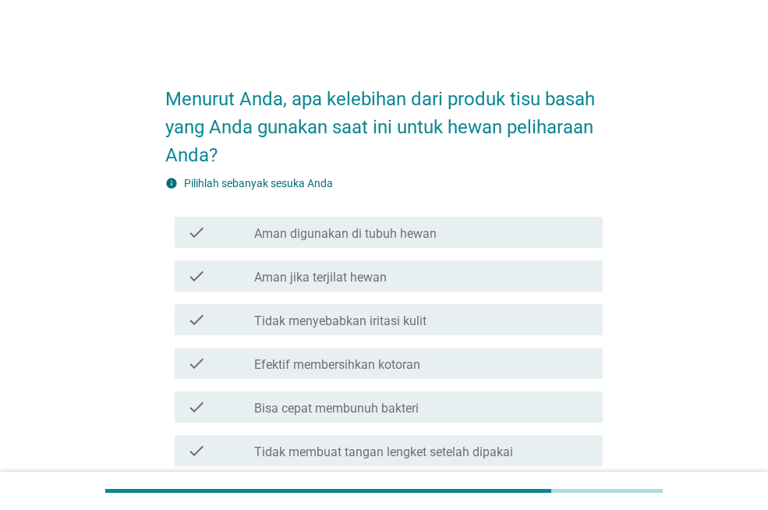
click at [353, 242] on div "check check_box_outline_blank Aman digunakan di tubuh hewan" at bounding box center [389, 232] width 428 height 31
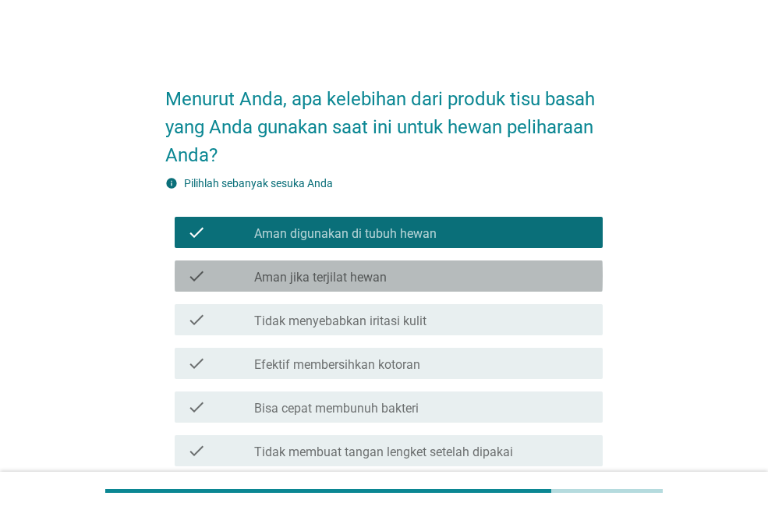
click at [346, 281] on label "Aman jika terjilat hewan" at bounding box center [320, 278] width 133 height 16
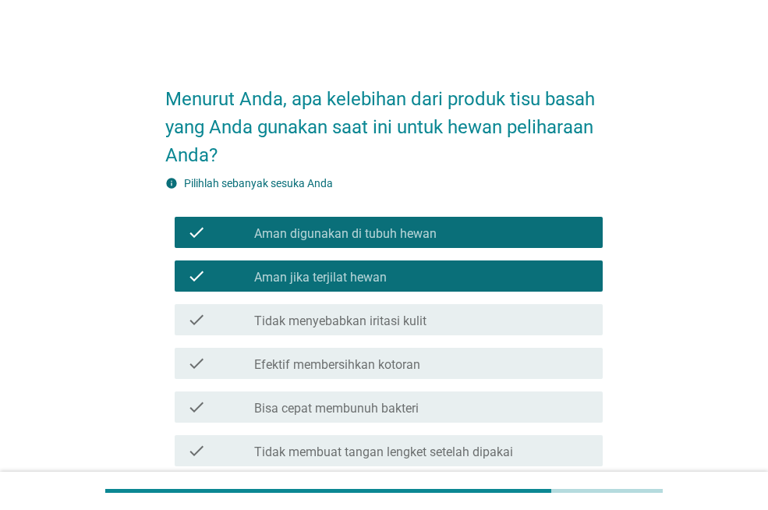
click at [350, 374] on div "check check_box_outline_blank Efektif membersihkan kotoran" at bounding box center [389, 363] width 428 height 31
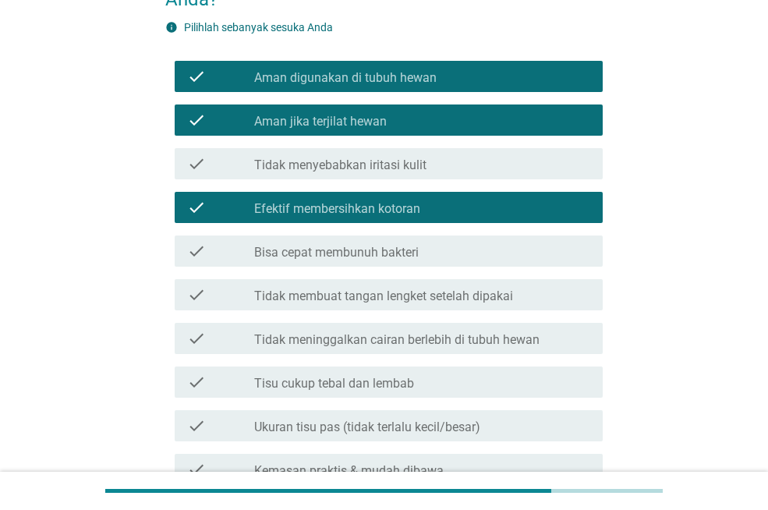
scroll to position [444, 0]
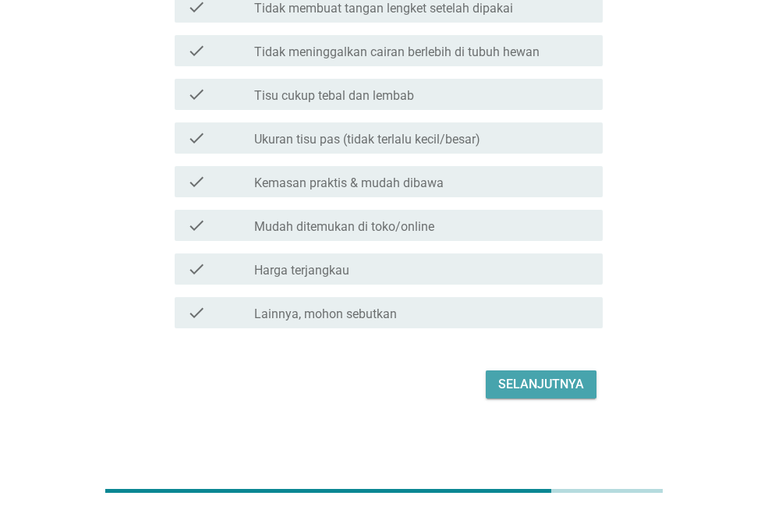
click at [547, 391] on div "Selanjutnya" at bounding box center [541, 384] width 86 height 19
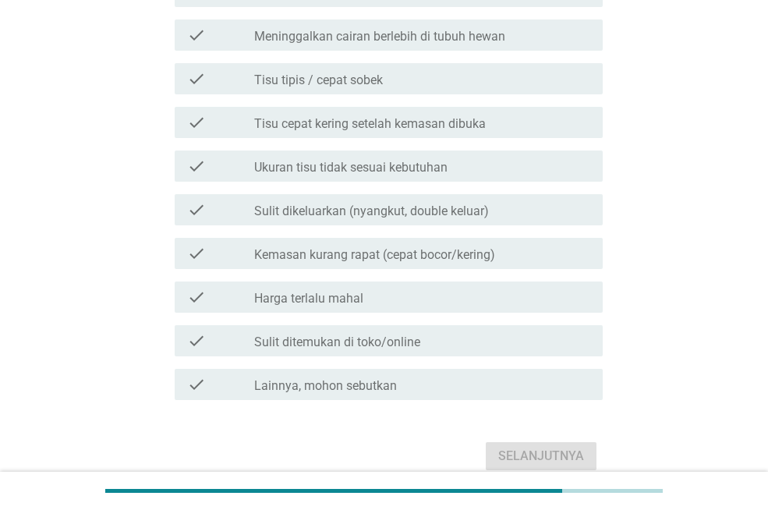
scroll to position [0, 0]
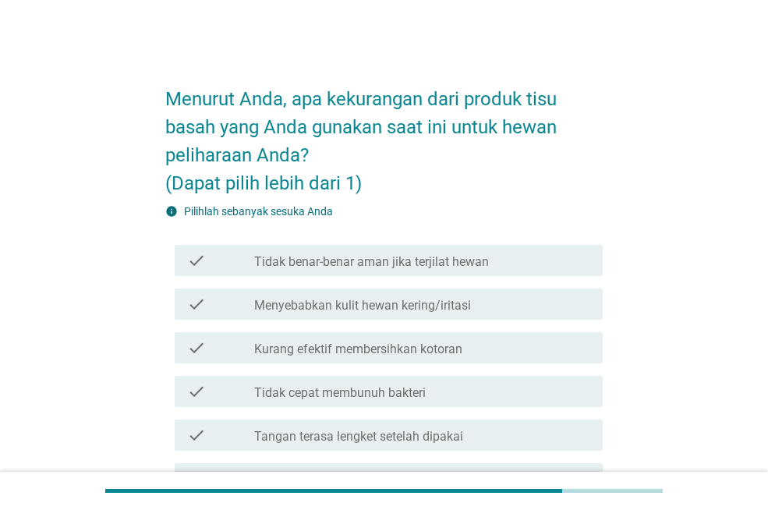
click at [400, 314] on div "check check_box_outline_blank Menyebabkan kulit hewan kering/iritasi" at bounding box center [389, 304] width 428 height 31
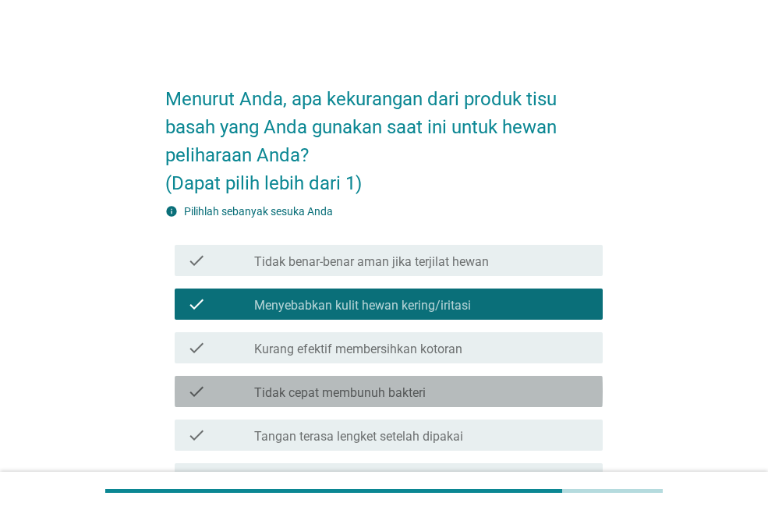
click at [413, 399] on label "Tidak cepat membunuh bakteri" at bounding box center [340, 393] width 172 height 16
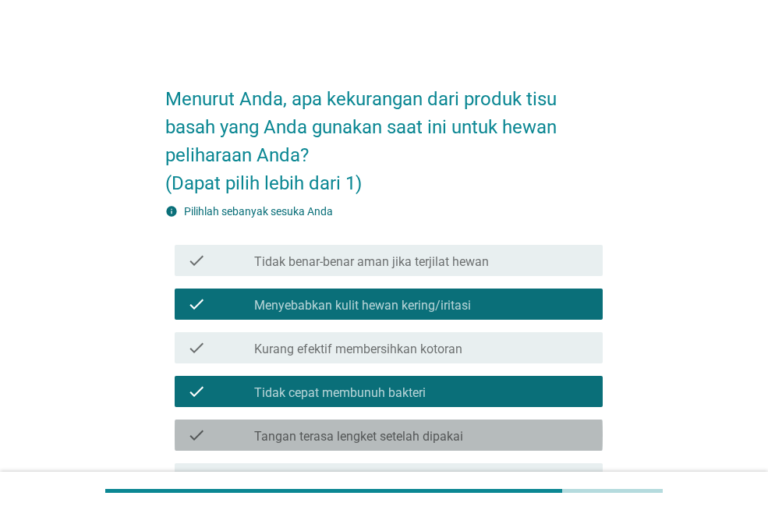
click at [416, 441] on label "Tangan terasa lengket setelah dipakai" at bounding box center [358, 437] width 209 height 16
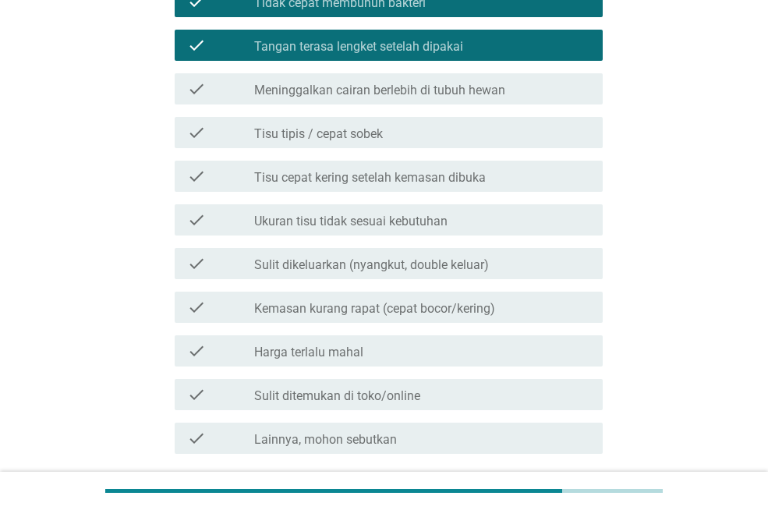
scroll to position [516, 0]
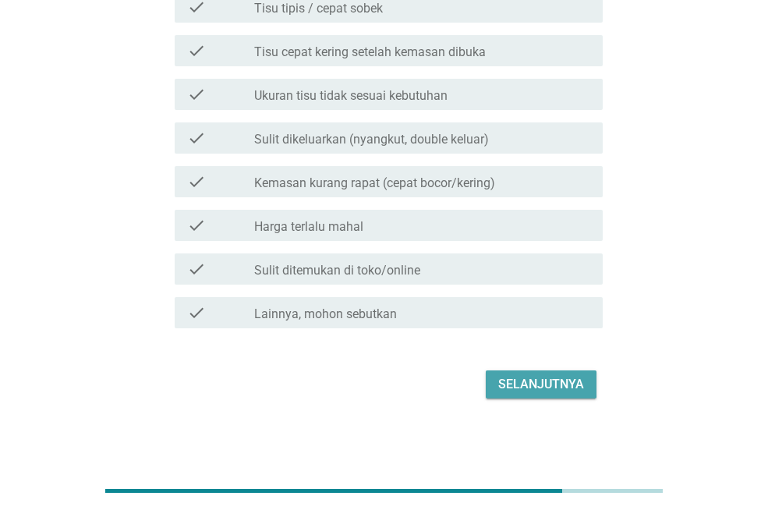
click at [551, 381] on div "Selanjutnya" at bounding box center [541, 384] width 86 height 19
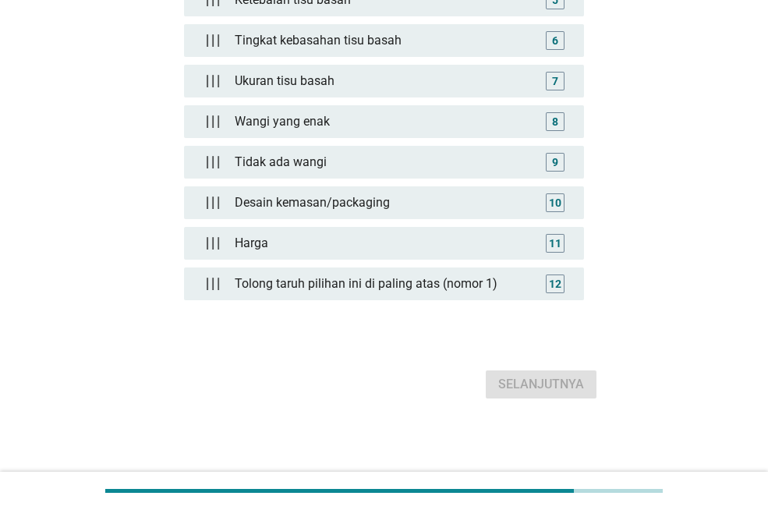
scroll to position [0, 0]
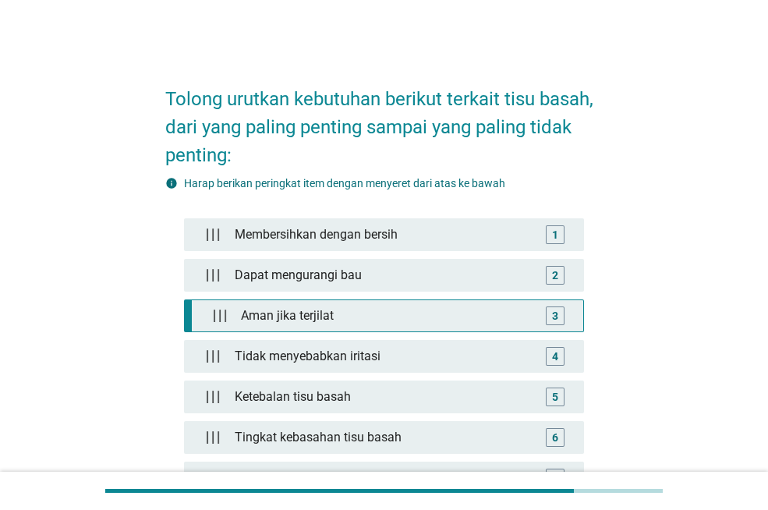
click at [368, 321] on div "Aman jika terjilat" at bounding box center [387, 315] width 305 height 31
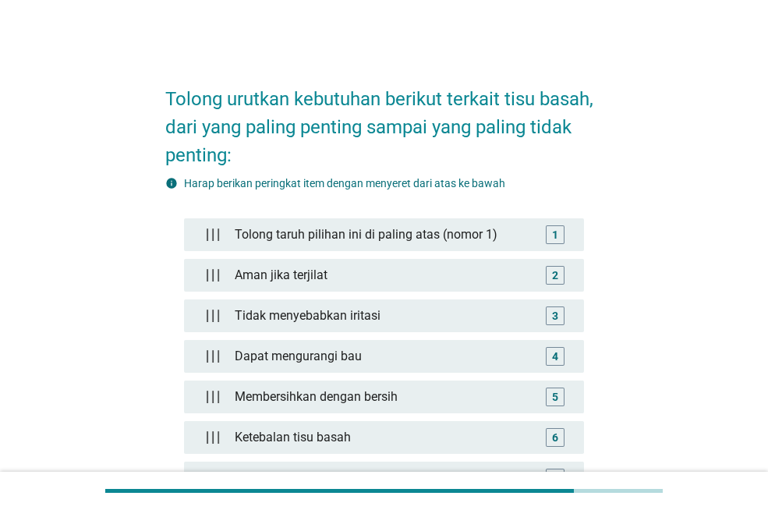
scroll to position [312, 0]
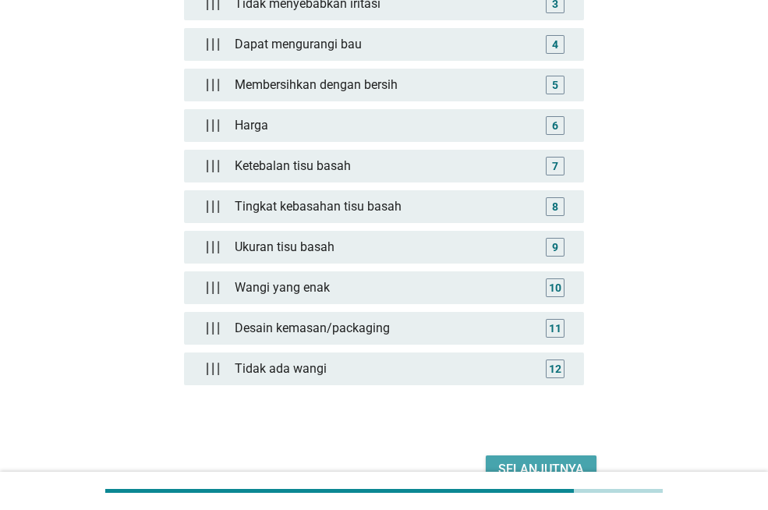
click at [523, 462] on div "Selanjutnya" at bounding box center [541, 469] width 86 height 19
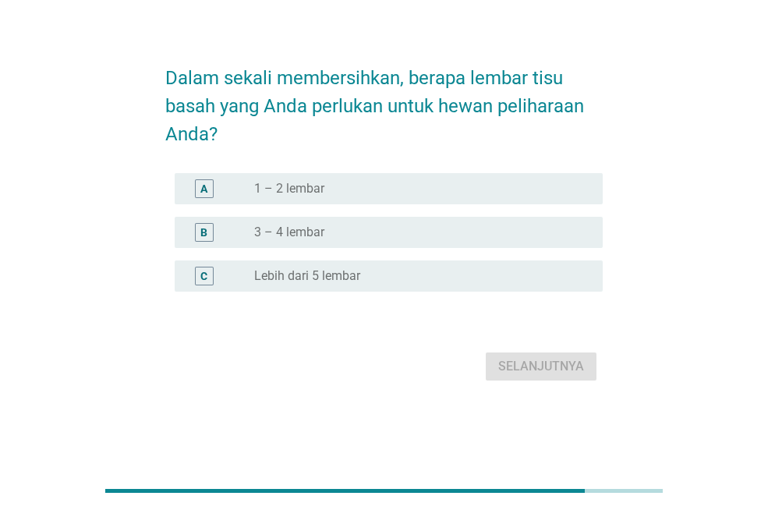
scroll to position [0, 0]
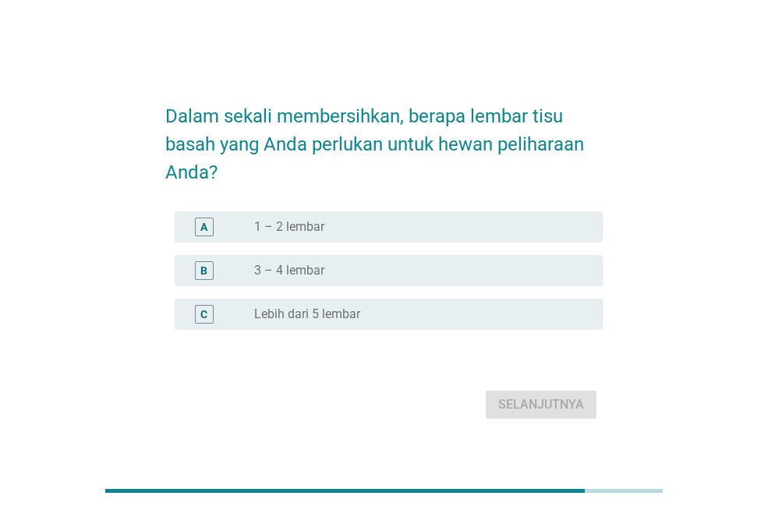
click at [321, 270] on label "3 – 4 lembar" at bounding box center [289, 271] width 70 height 16
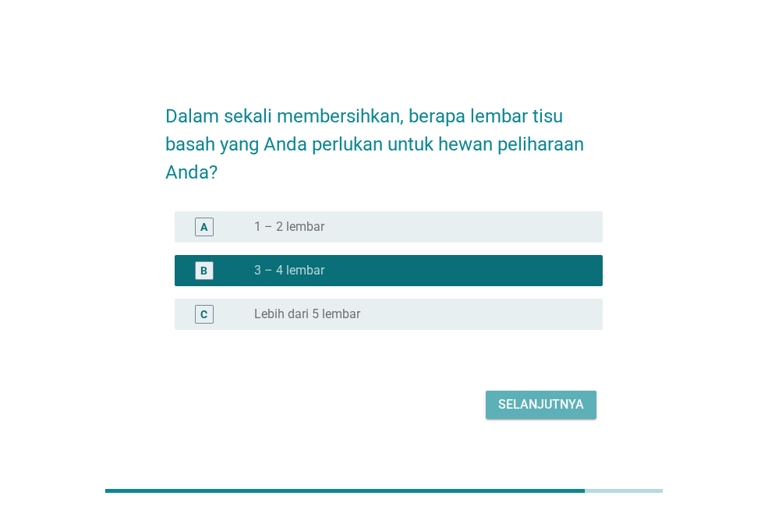
click at [548, 417] on button "Selanjutnya" at bounding box center [541, 405] width 111 height 28
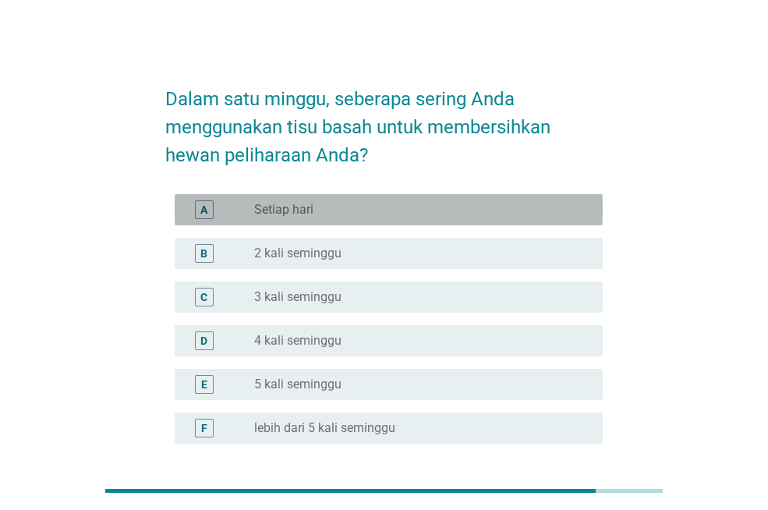
click at [297, 208] on label "Setiap hari" at bounding box center [283, 210] width 59 height 16
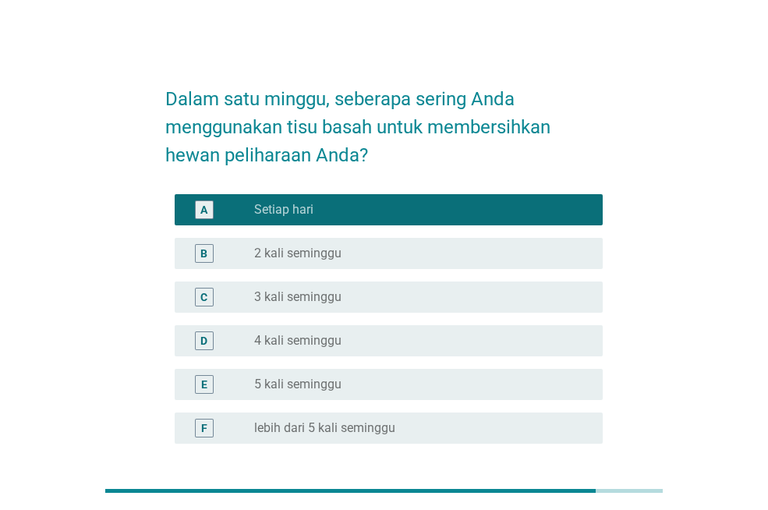
scroll to position [134, 0]
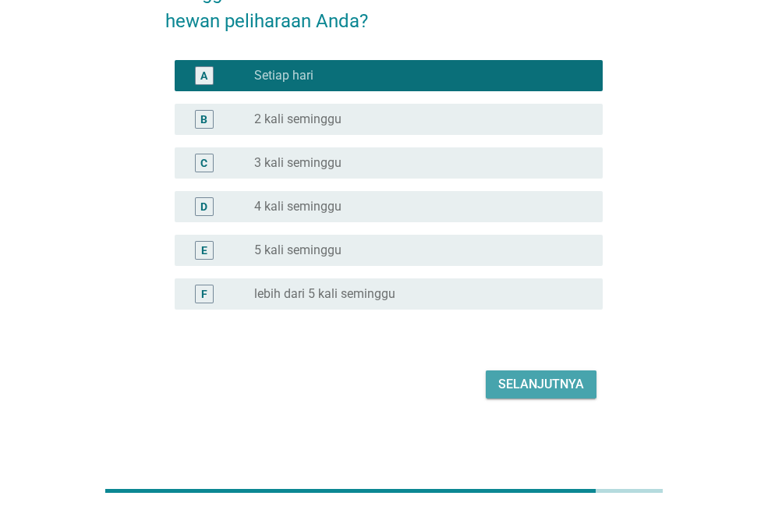
click at [520, 397] on button "Selanjutnya" at bounding box center [541, 384] width 111 height 28
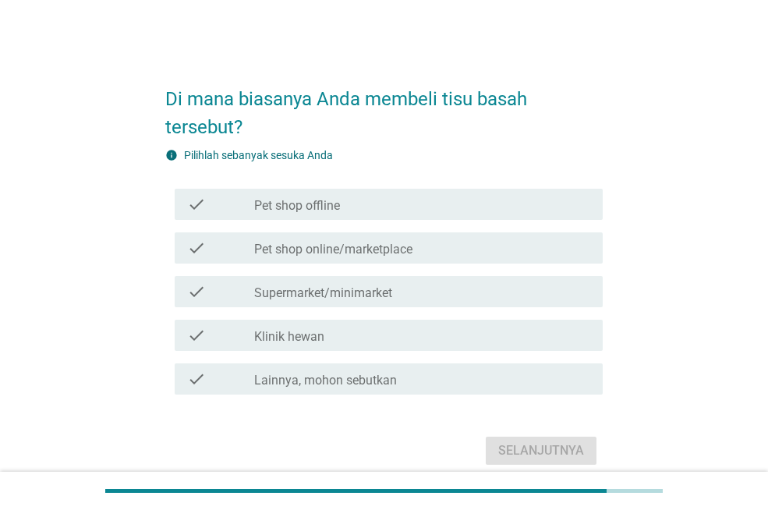
click at [318, 216] on div "check check_box_outline_blank Pet shop offline" at bounding box center [389, 204] width 428 height 31
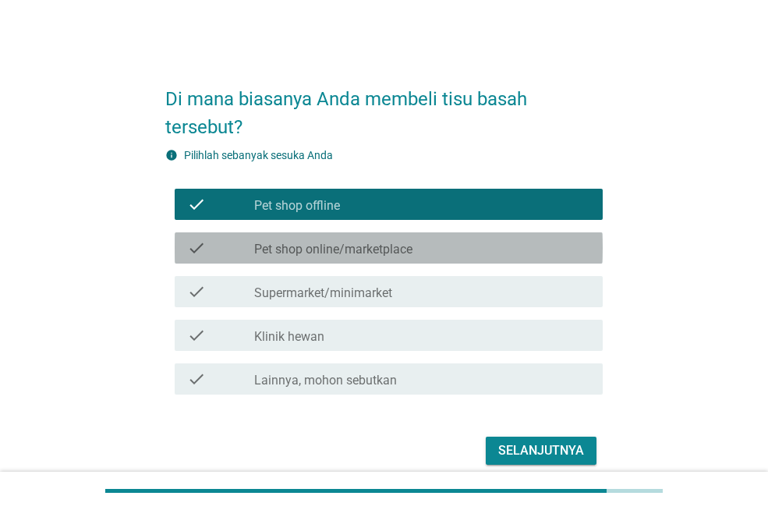
click at [318, 253] on label "Pet shop online/marketplace" at bounding box center [333, 250] width 158 height 16
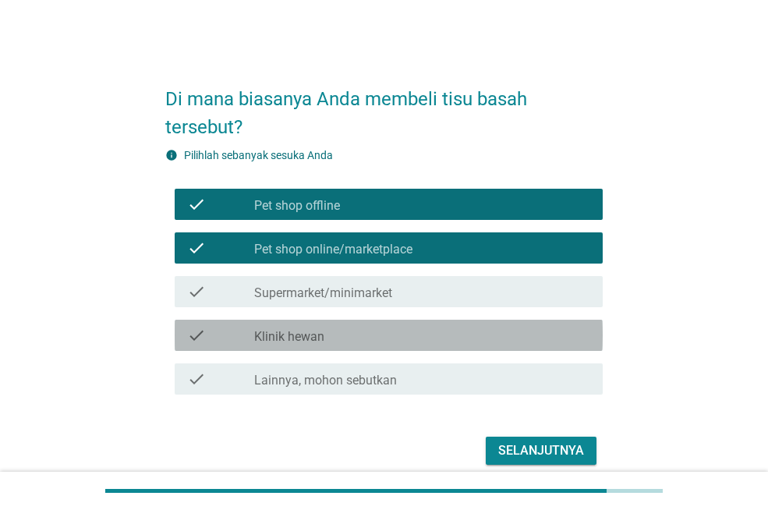
click at [443, 333] on div "check_box_outline_blank Klinik hewan" at bounding box center [422, 335] width 336 height 19
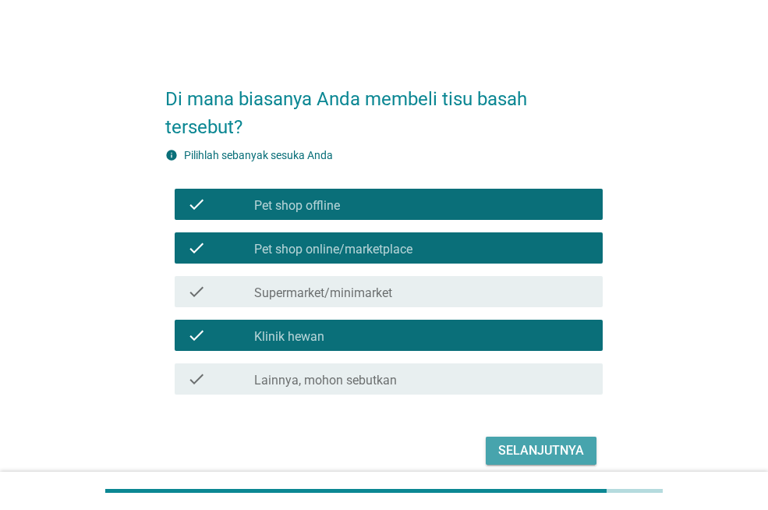
click at [499, 445] on div "Selanjutnya" at bounding box center [541, 450] width 86 height 19
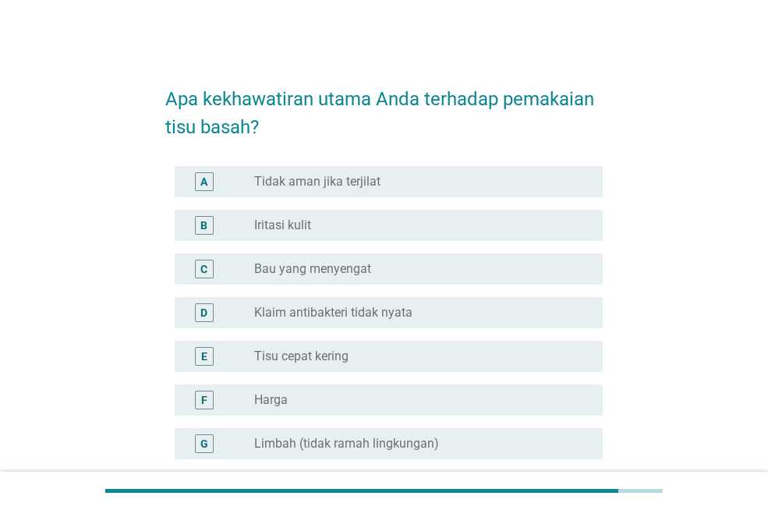
click at [354, 175] on label "Tidak aman jika terjilat" at bounding box center [317, 182] width 126 height 16
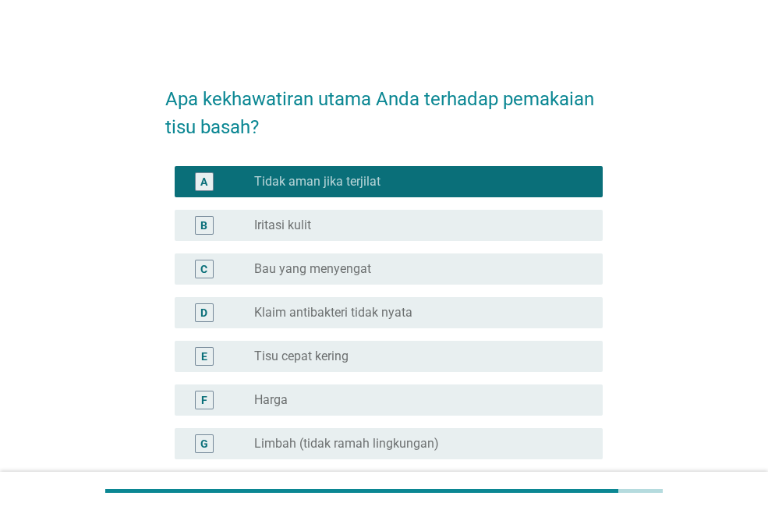
click at [344, 315] on label "Klaim antibakteri tidak nyata" at bounding box center [333, 313] width 158 height 16
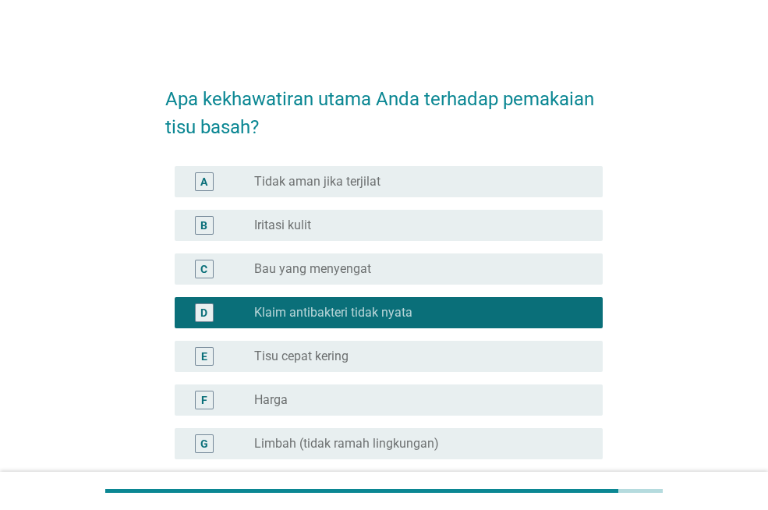
click at [353, 179] on label "Tidak aman jika terjilat" at bounding box center [317, 182] width 126 height 16
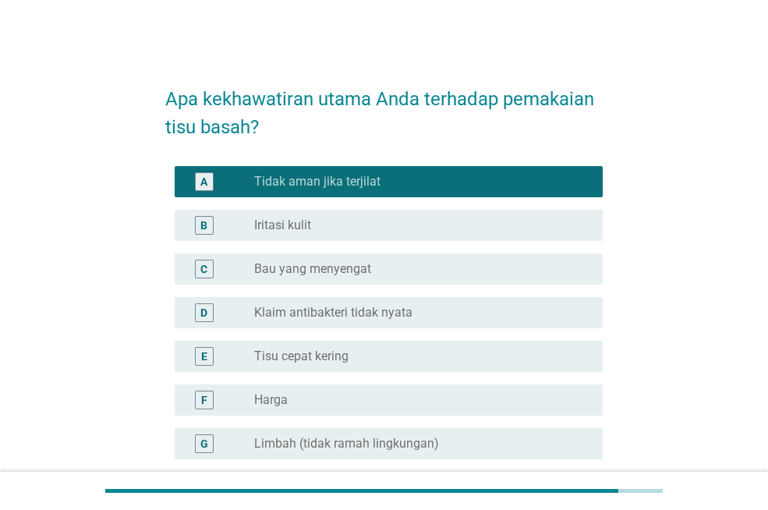
scroll to position [193, 0]
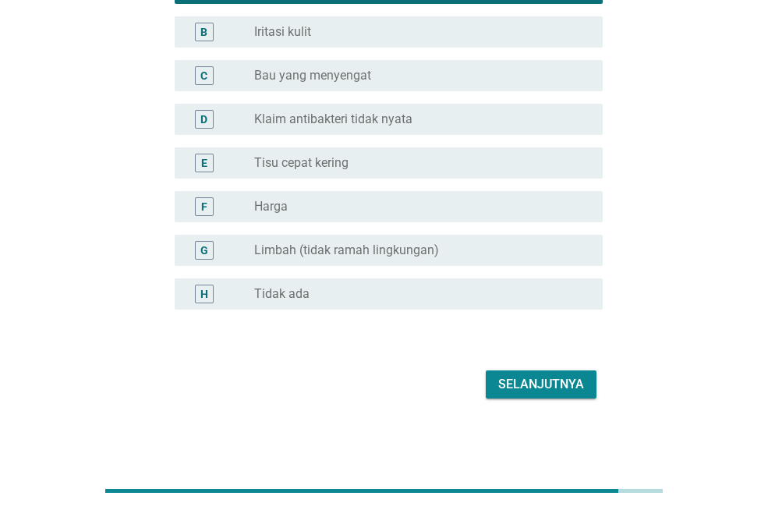
click at [569, 373] on button "Selanjutnya" at bounding box center [541, 384] width 111 height 28
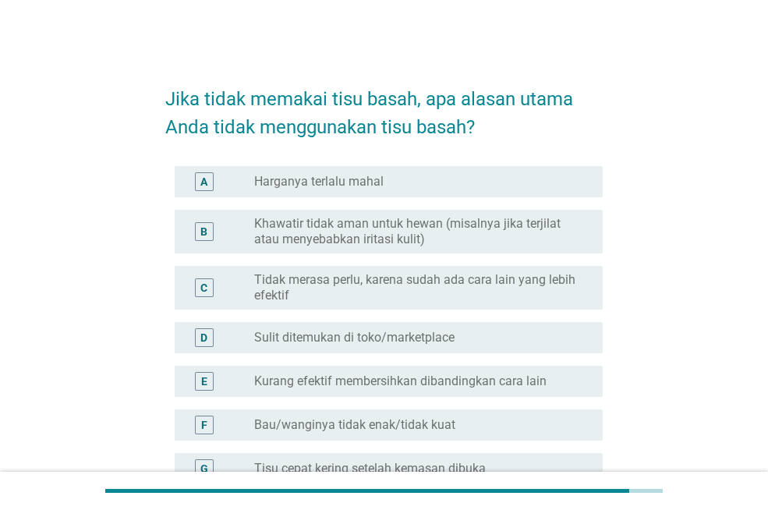
click at [393, 236] on label "Khawatir tidak aman untuk hewan (misalnya jika terjilat atau menyebabkan iritas…" at bounding box center [416, 231] width 324 height 31
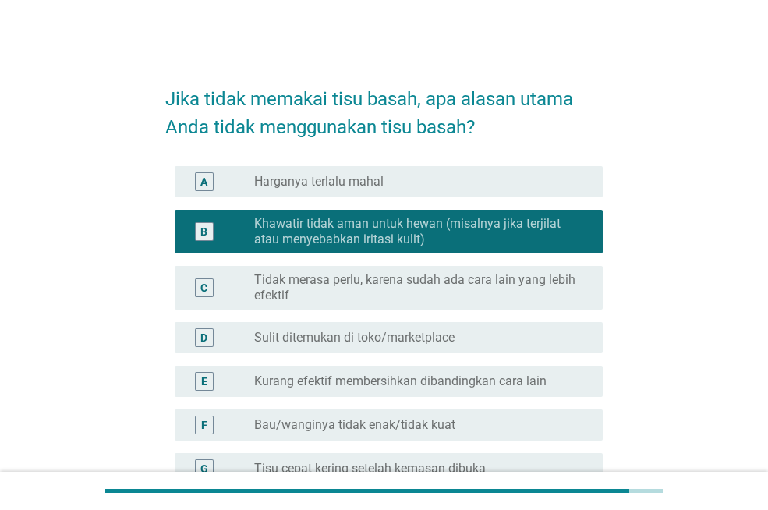
scroll to position [306, 0]
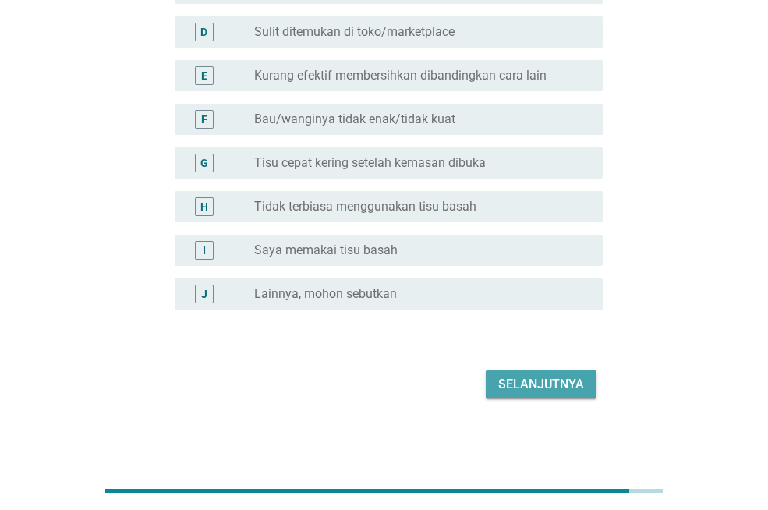
click at [513, 379] on div "Selanjutnya" at bounding box center [541, 384] width 86 height 19
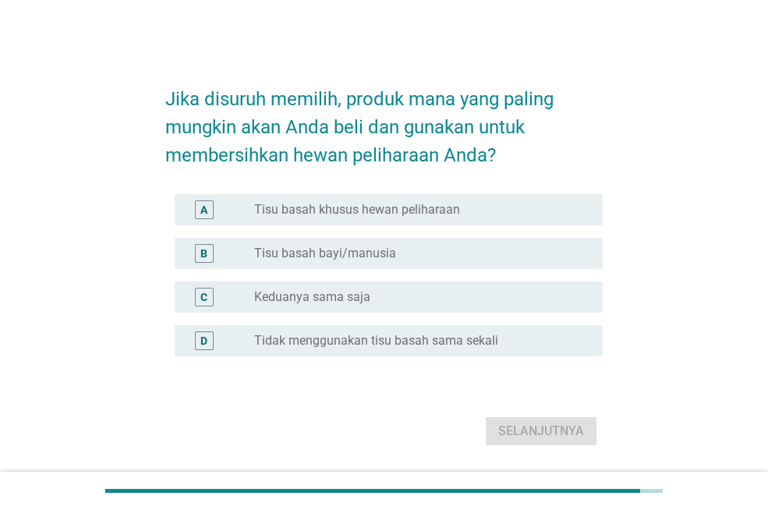
click at [377, 216] on label "Tisu basah khusus hewan peliharaan" at bounding box center [357, 210] width 206 height 16
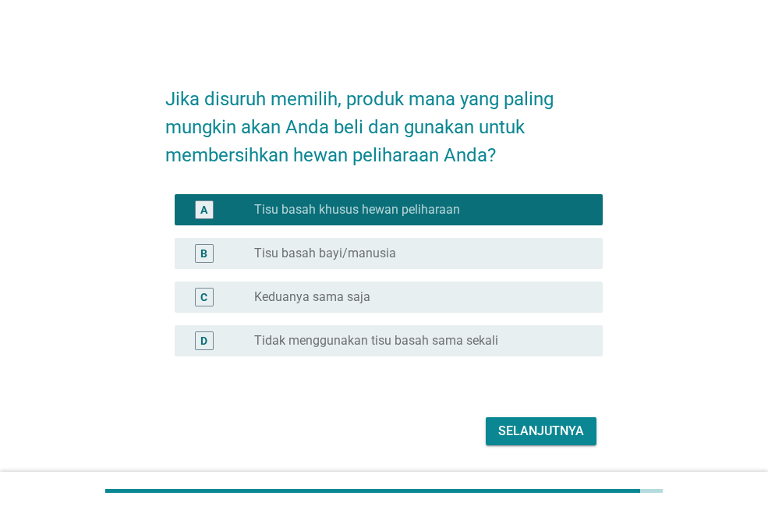
click at [374, 244] on div "radio_button_unchecked Tisu basah bayi/manusia" at bounding box center [422, 253] width 336 height 19
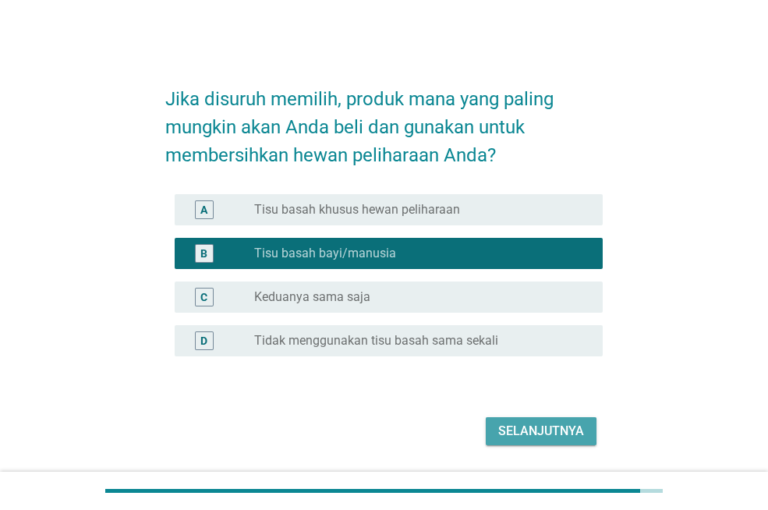
click at [544, 433] on div "Selanjutnya" at bounding box center [541, 431] width 86 height 19
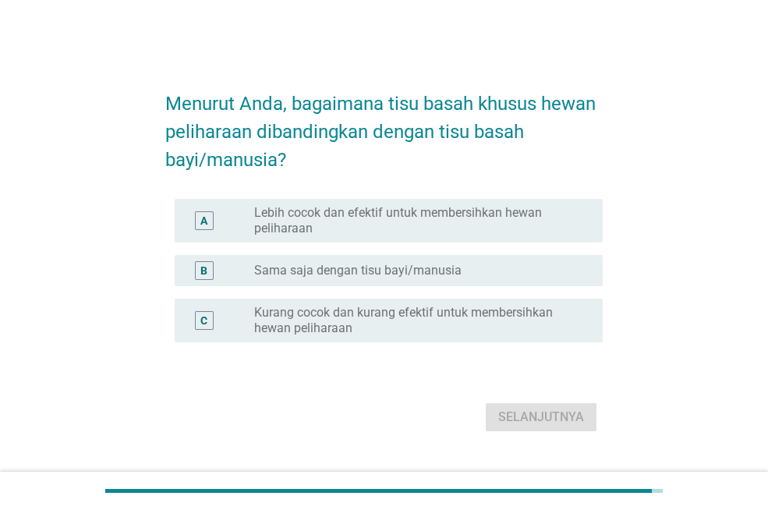
click at [393, 275] on label "Sama saja dengan tisu bayi/manusia" at bounding box center [357, 271] width 207 height 16
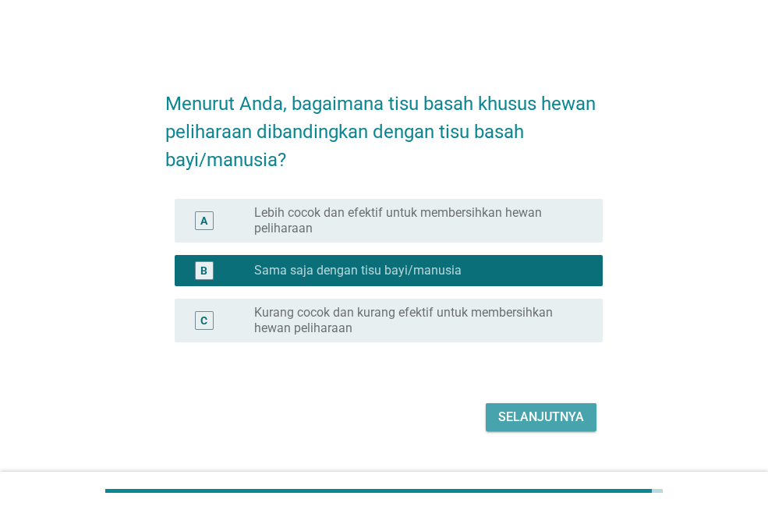
click at [497, 404] on button "Selanjutnya" at bounding box center [541, 417] width 111 height 28
